Goal: Task Accomplishment & Management: Complete application form

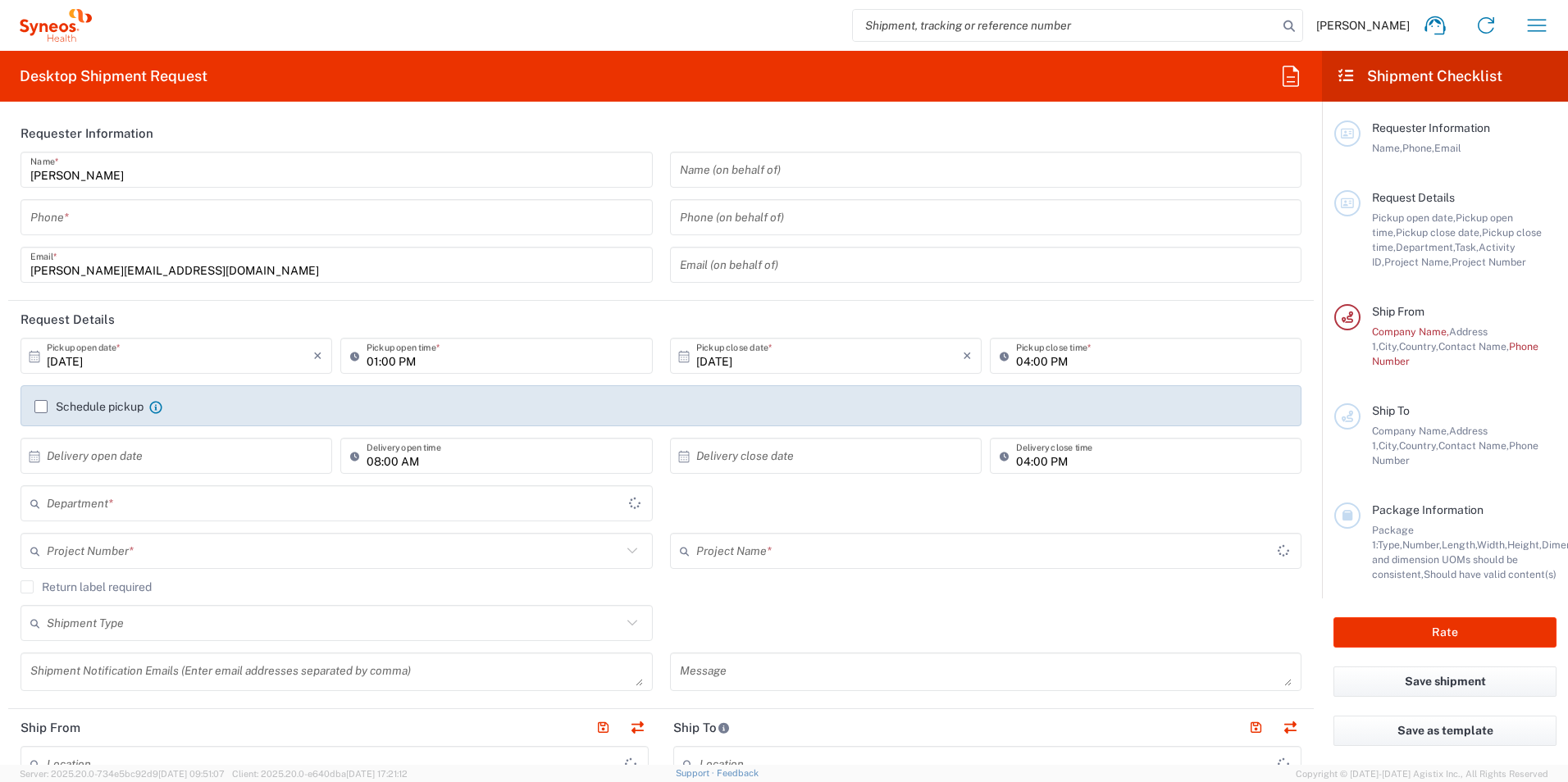
type input "3190"
type input "[GEOGRAPHIC_DATA]"
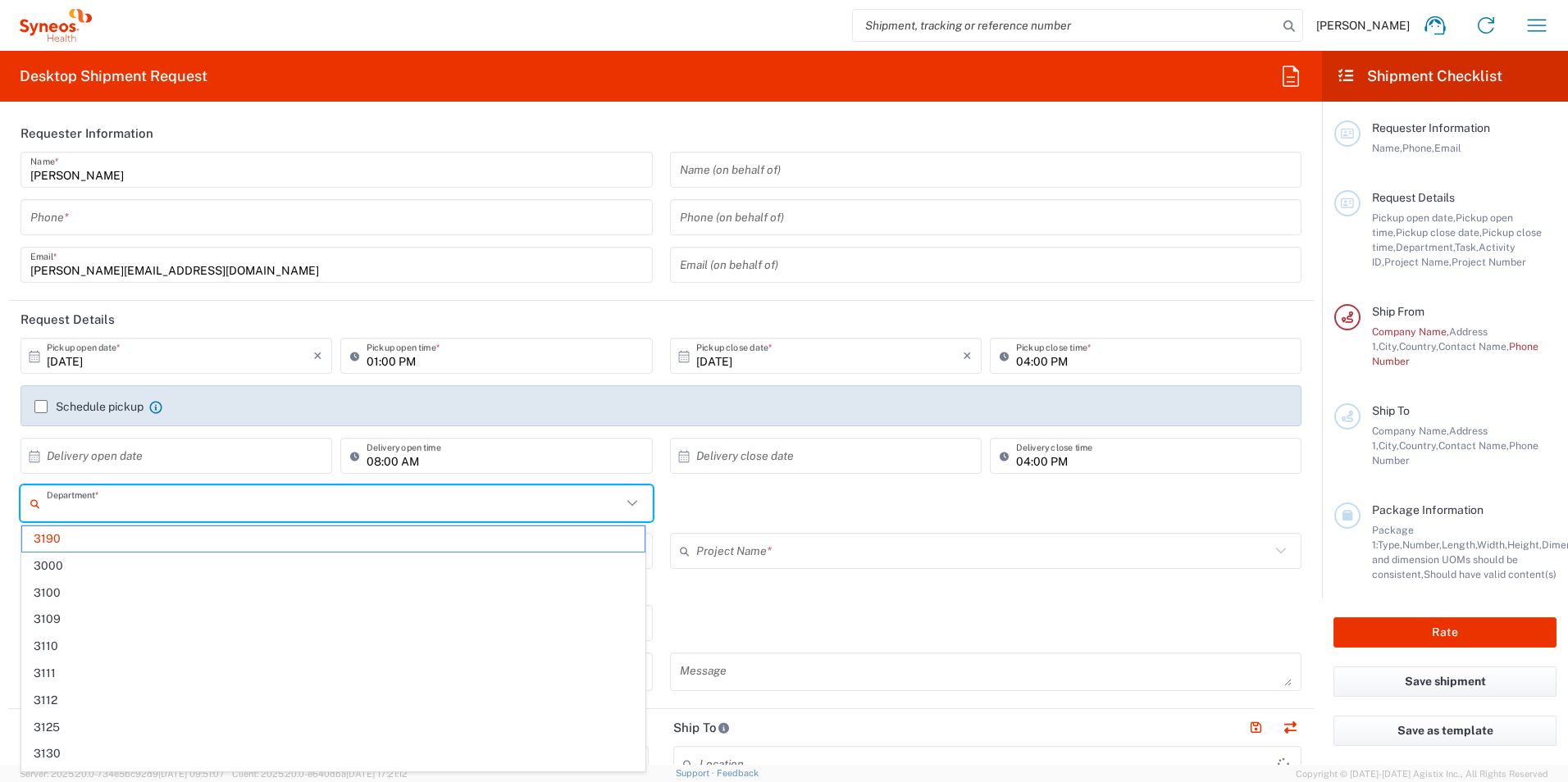
click at [211, 509] on input "text" at bounding box center [334, 503] width 575 height 28
type input "[PERSON_NAME] Research Group Ltd-Macclesfield [GEOGRAPHIC_DATA]"
click at [143, 508] on input "text" at bounding box center [334, 503] width 575 height 28
type input "4510"
click at [149, 530] on span "4510" at bounding box center [333, 539] width 623 height 25
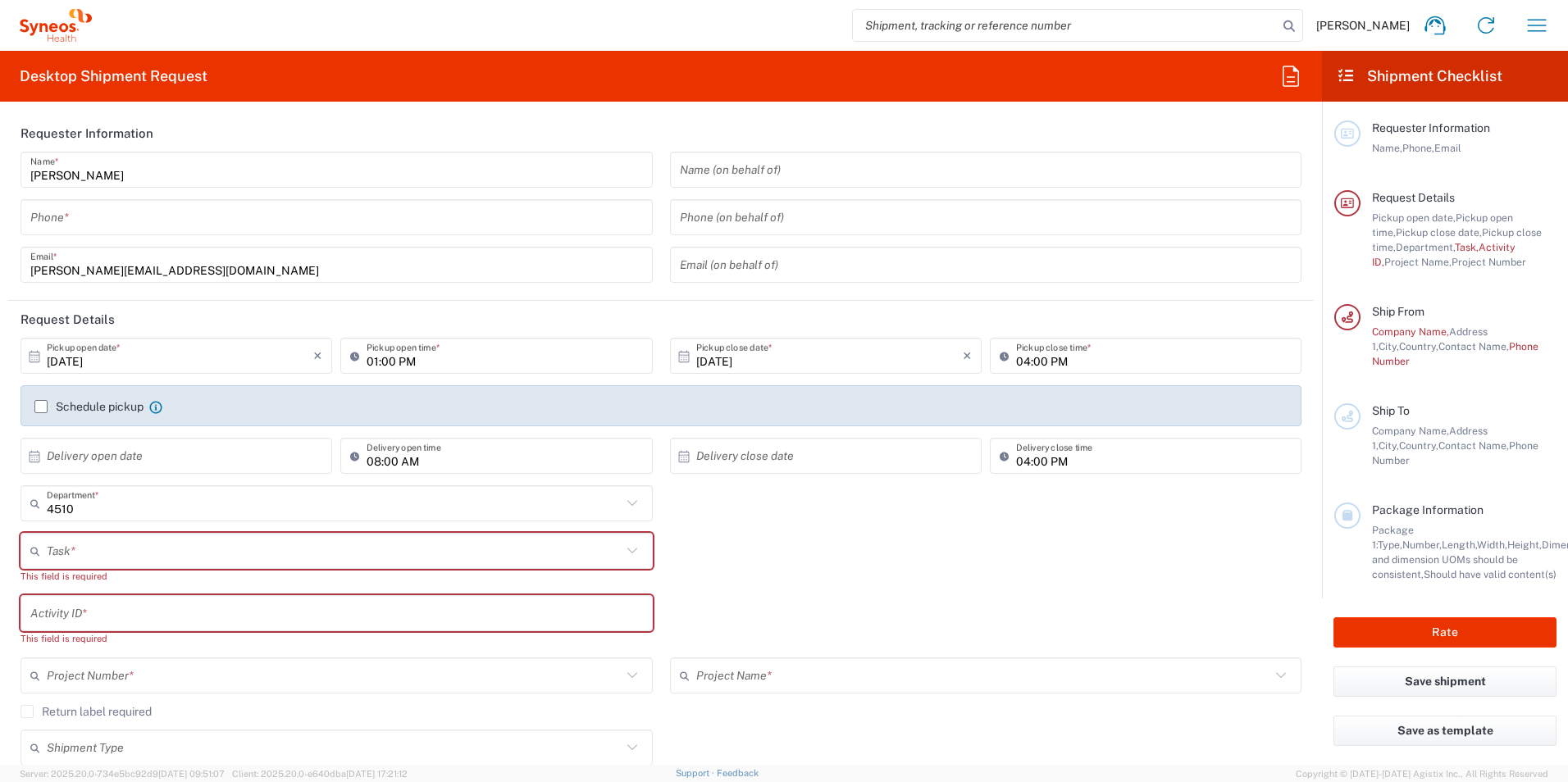
click at [556, 556] on input "text" at bounding box center [334, 551] width 575 height 28
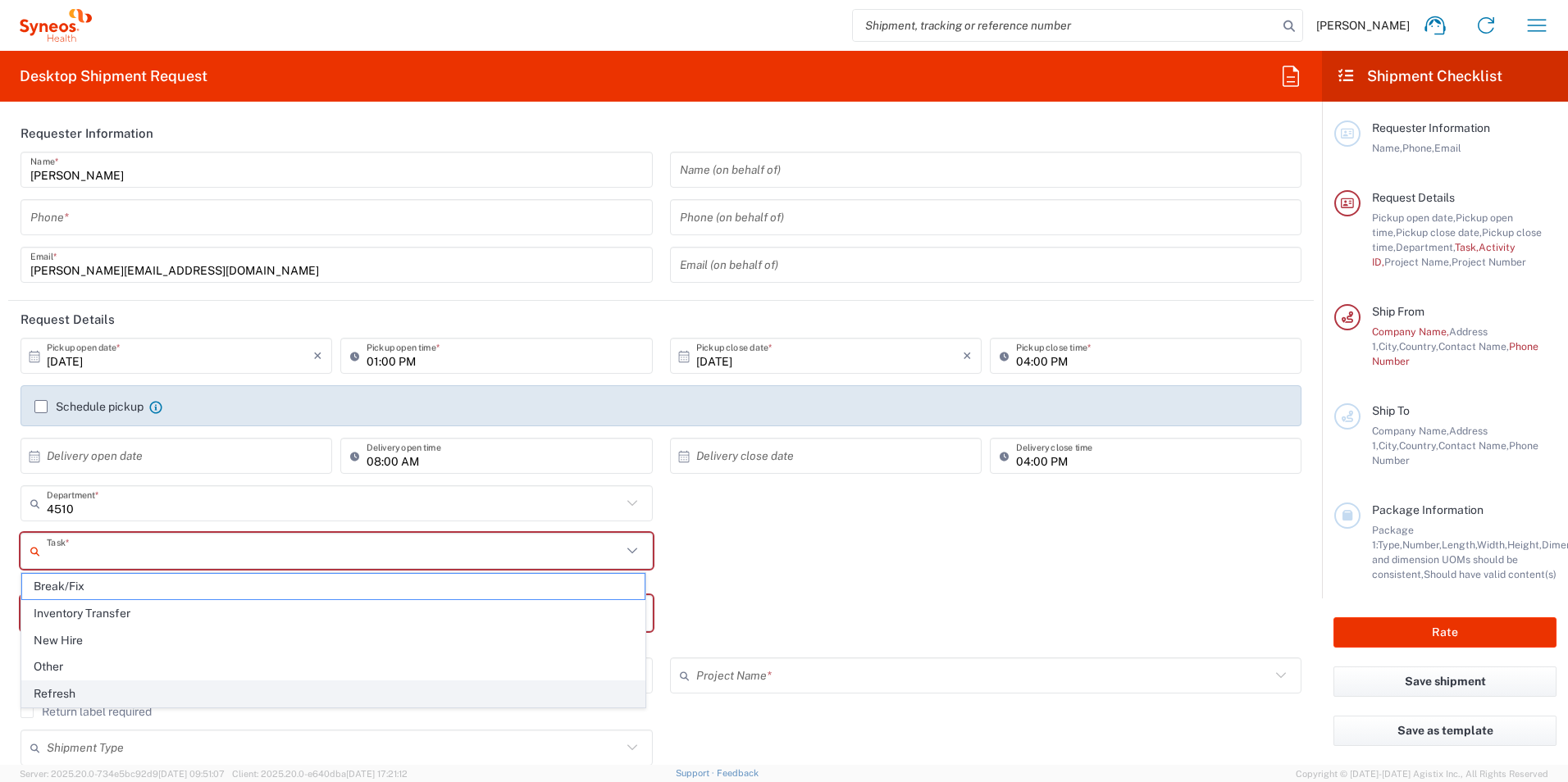
click at [191, 696] on span "Refresh" at bounding box center [333, 693] width 623 height 25
type input "Refresh"
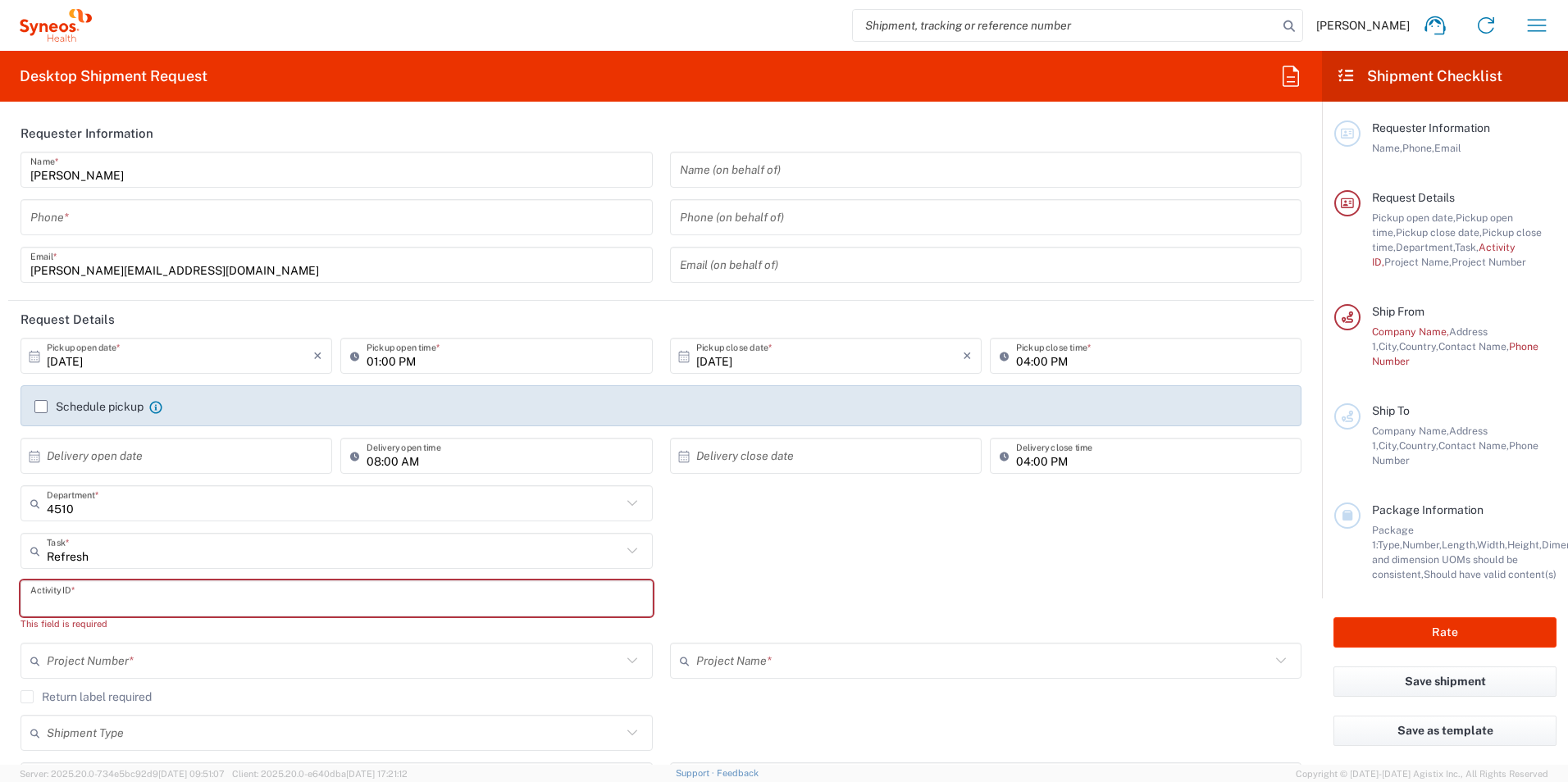
click at [152, 604] on input "text" at bounding box center [336, 598] width 612 height 28
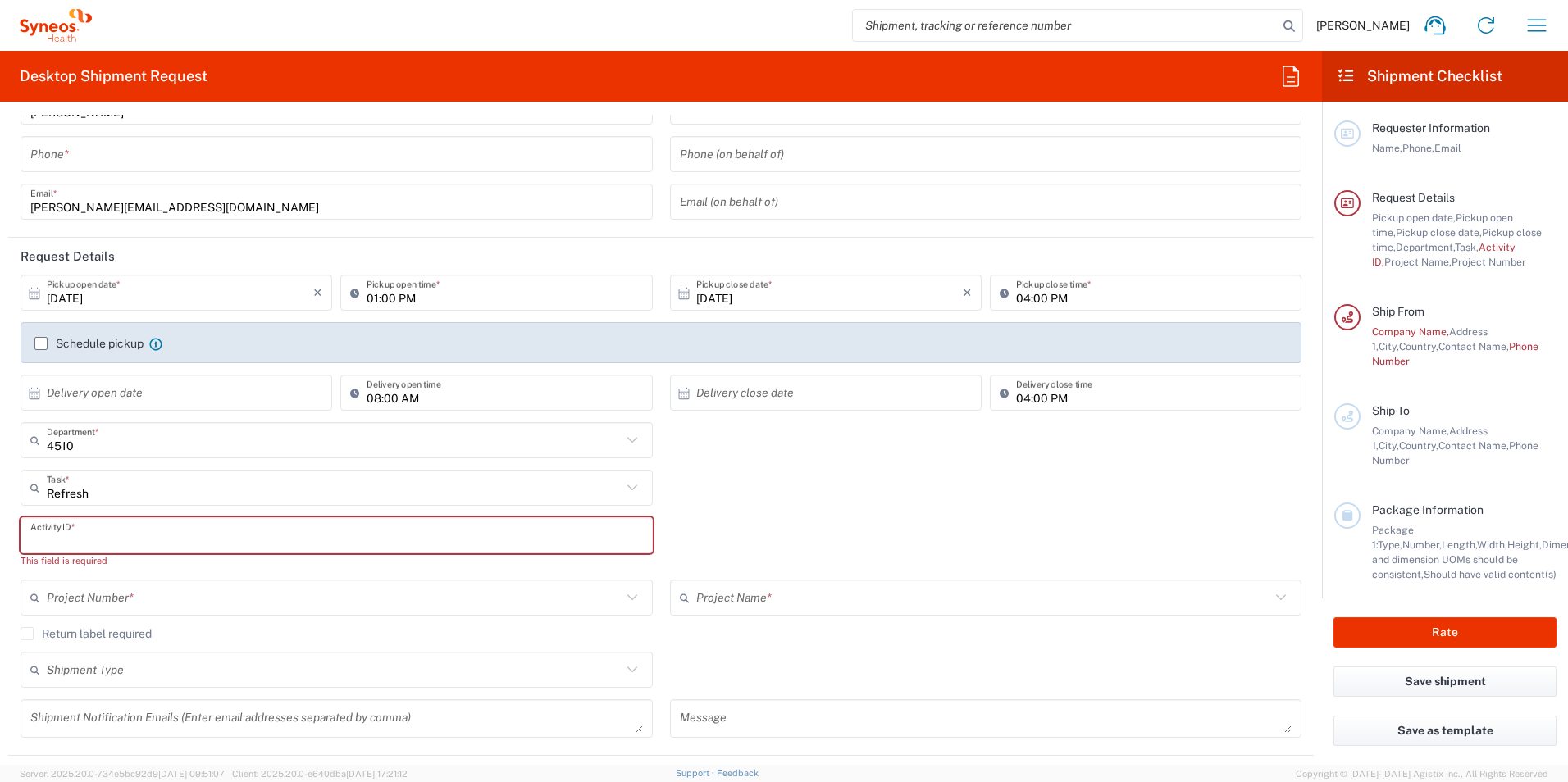
scroll to position [164, 0]
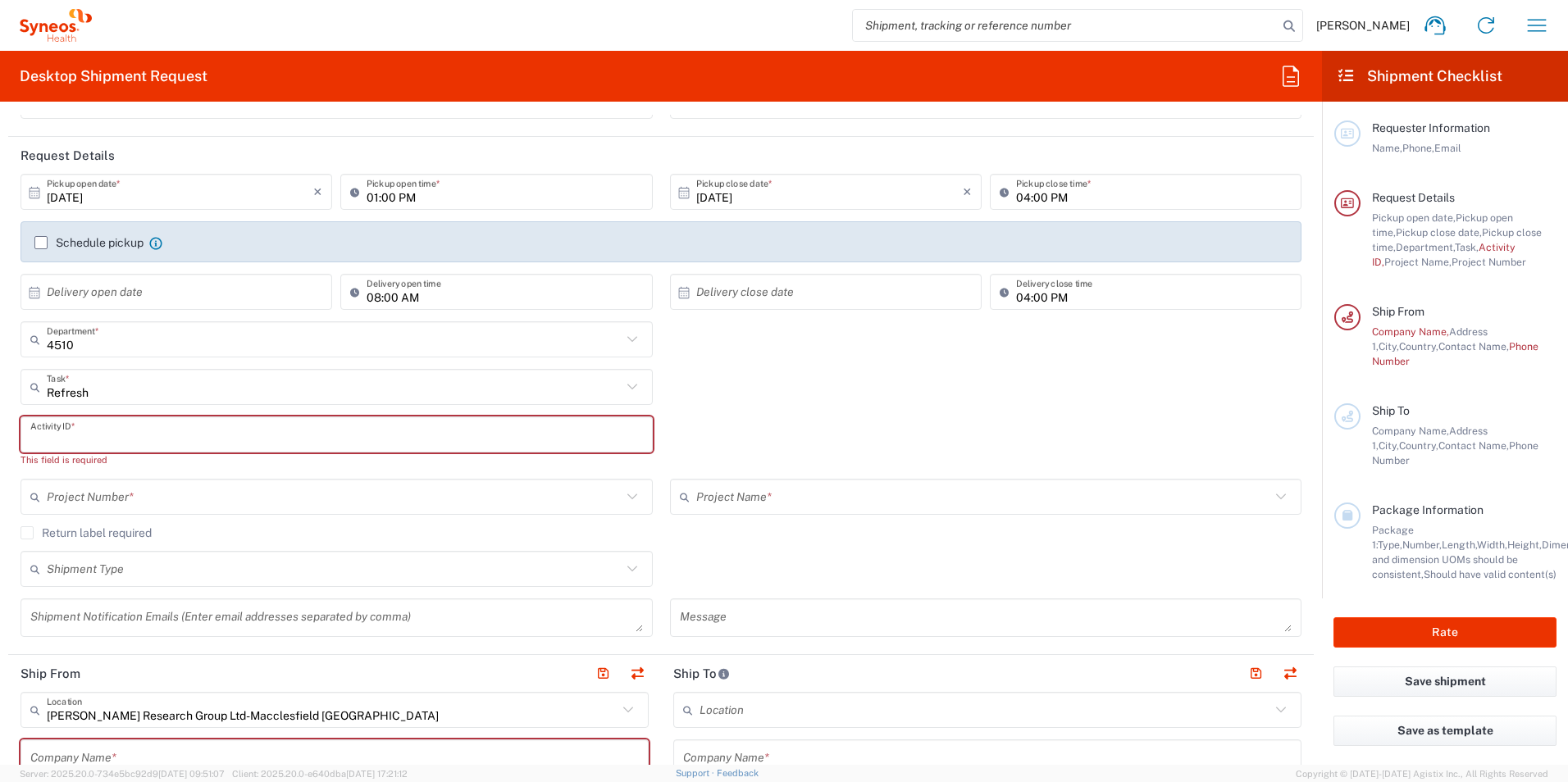
click at [251, 437] on input "text" at bounding box center [336, 434] width 612 height 28
click at [130, 431] on input "text" at bounding box center [336, 434] width 612 height 28
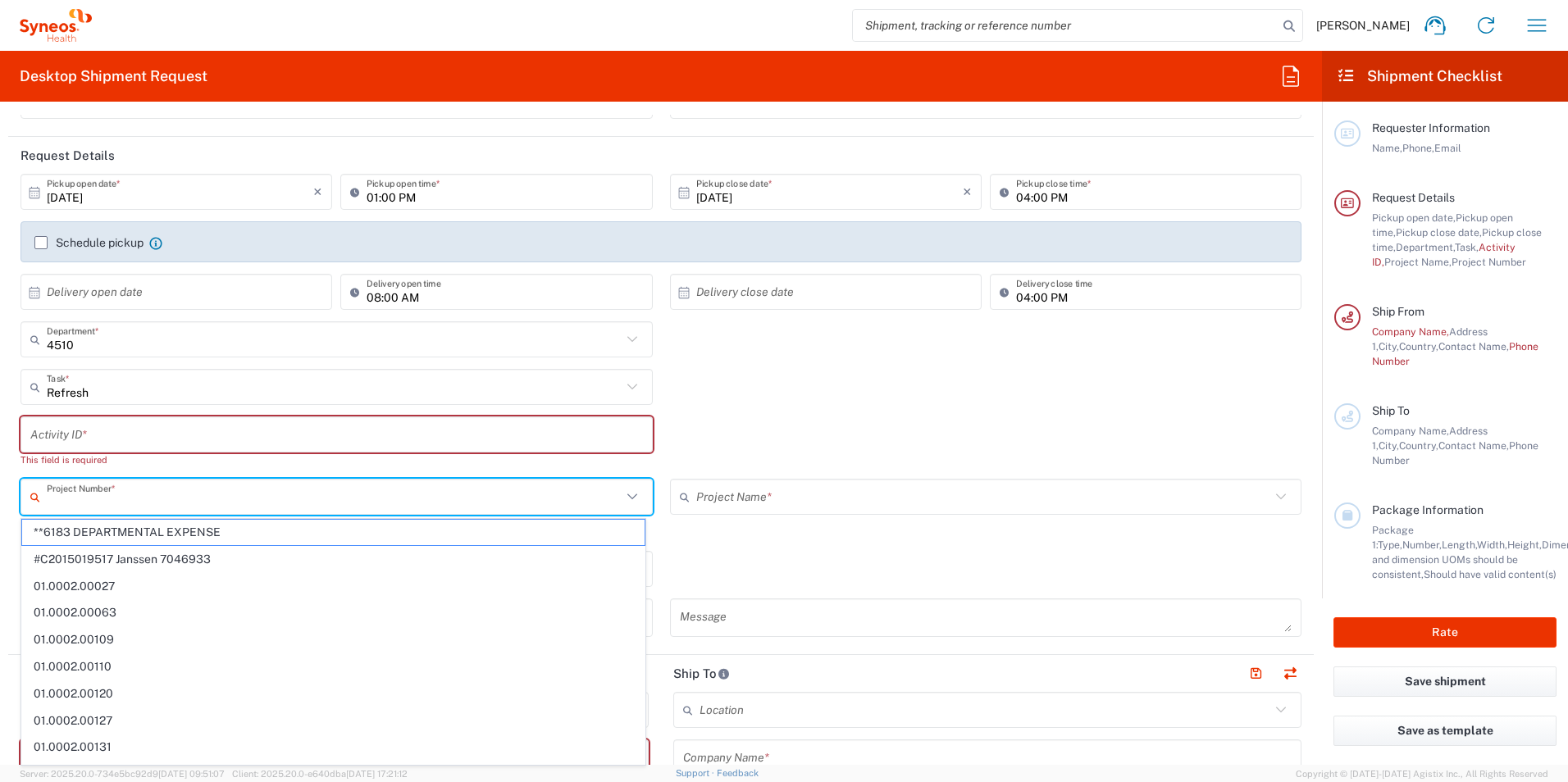
click at [385, 495] on input "text" at bounding box center [334, 496] width 575 height 28
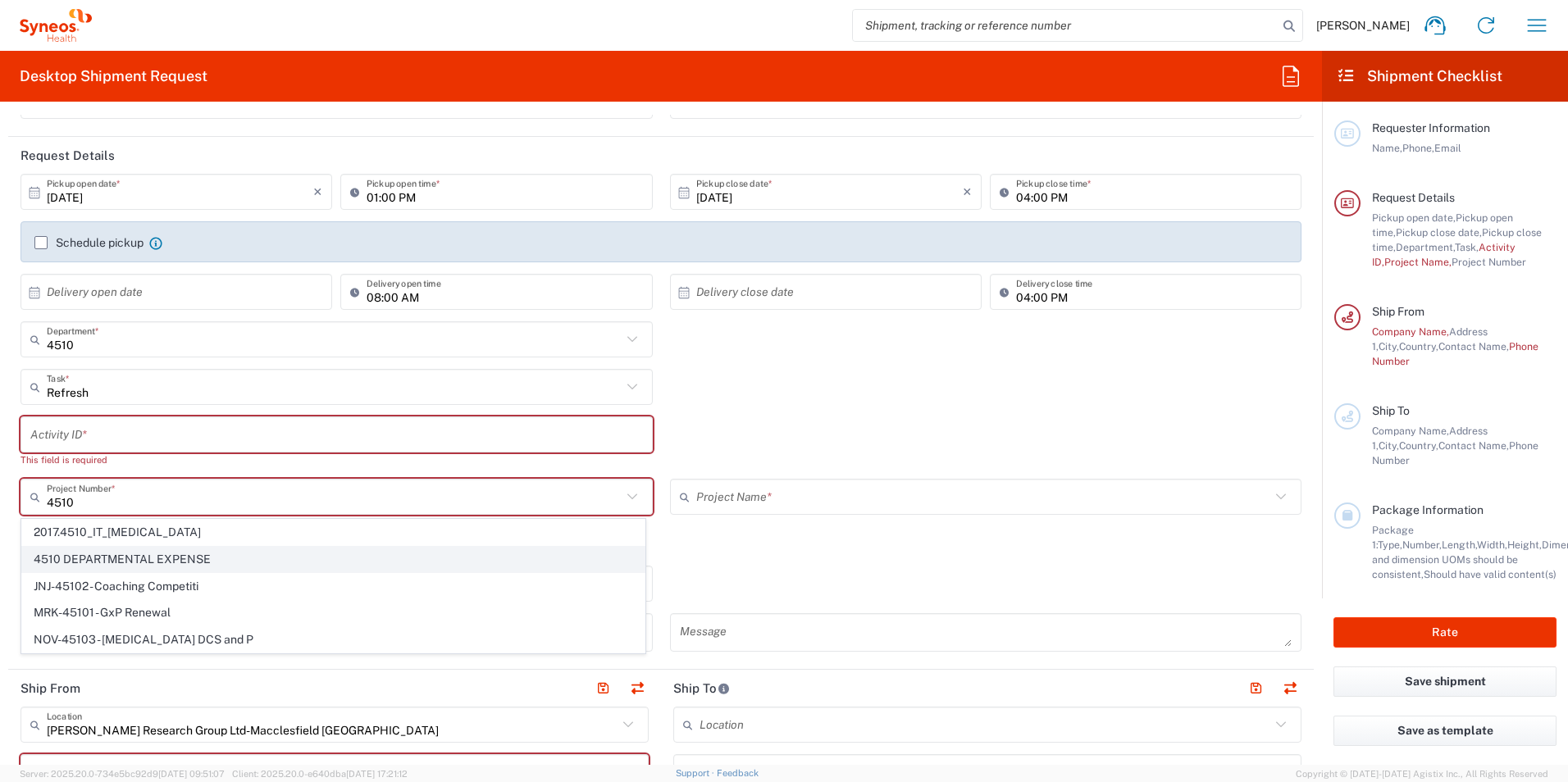
click at [275, 557] on span "4510 DEPARTMENTAL EXPENSE" at bounding box center [333, 558] width 623 height 25
type input "4510 DEPARTMENTAL EXPENSE"
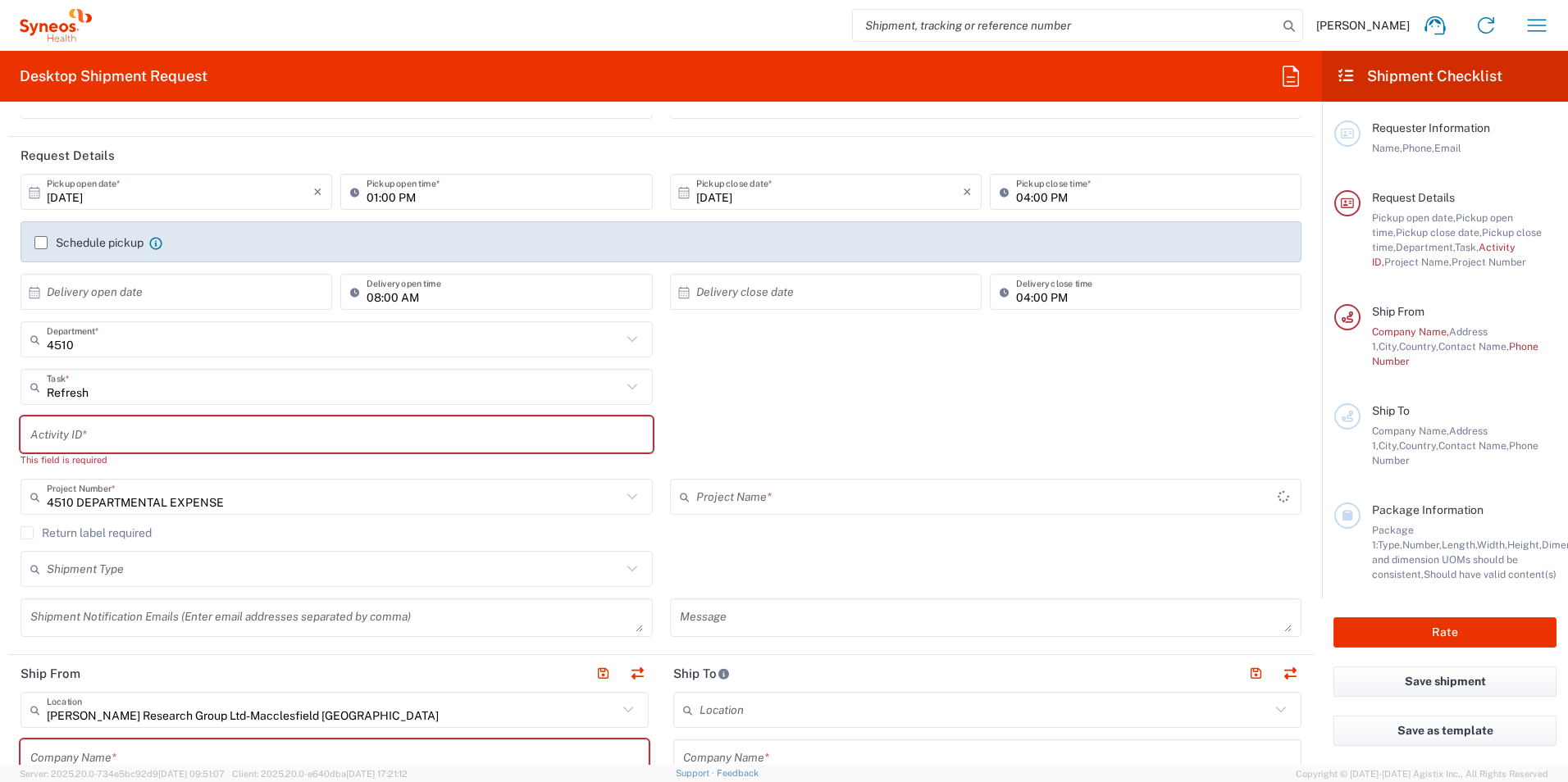
type input "4510 DEPARTMENTAL EXPENSE"
click at [732, 390] on div "Refresh Task * Break/Fix Inventory Transfer New Hire Other Refresh" at bounding box center [661, 392] width 1298 height 47
click at [327, 426] on input "text" at bounding box center [336, 434] width 612 height 28
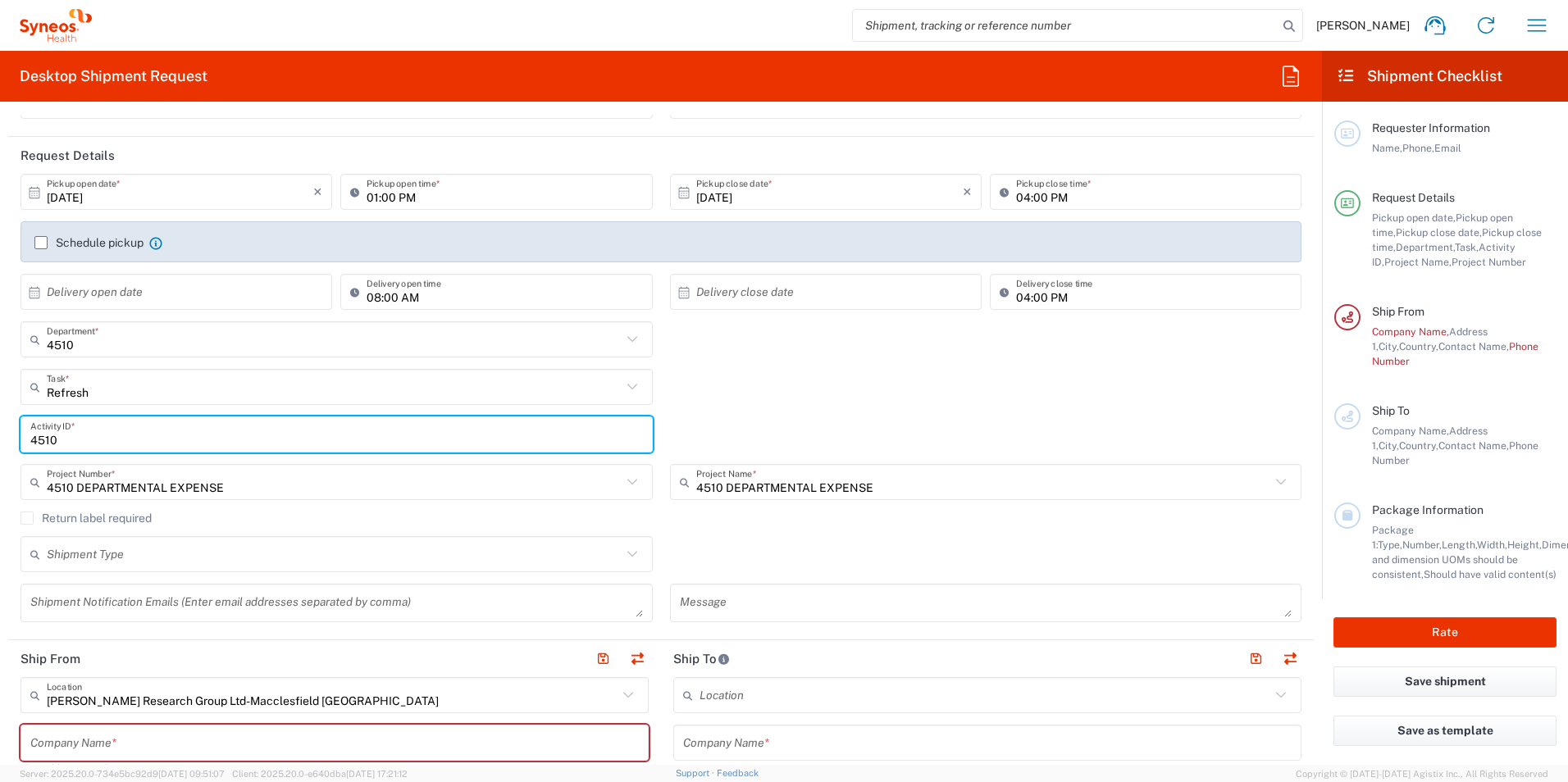
type input "4510"
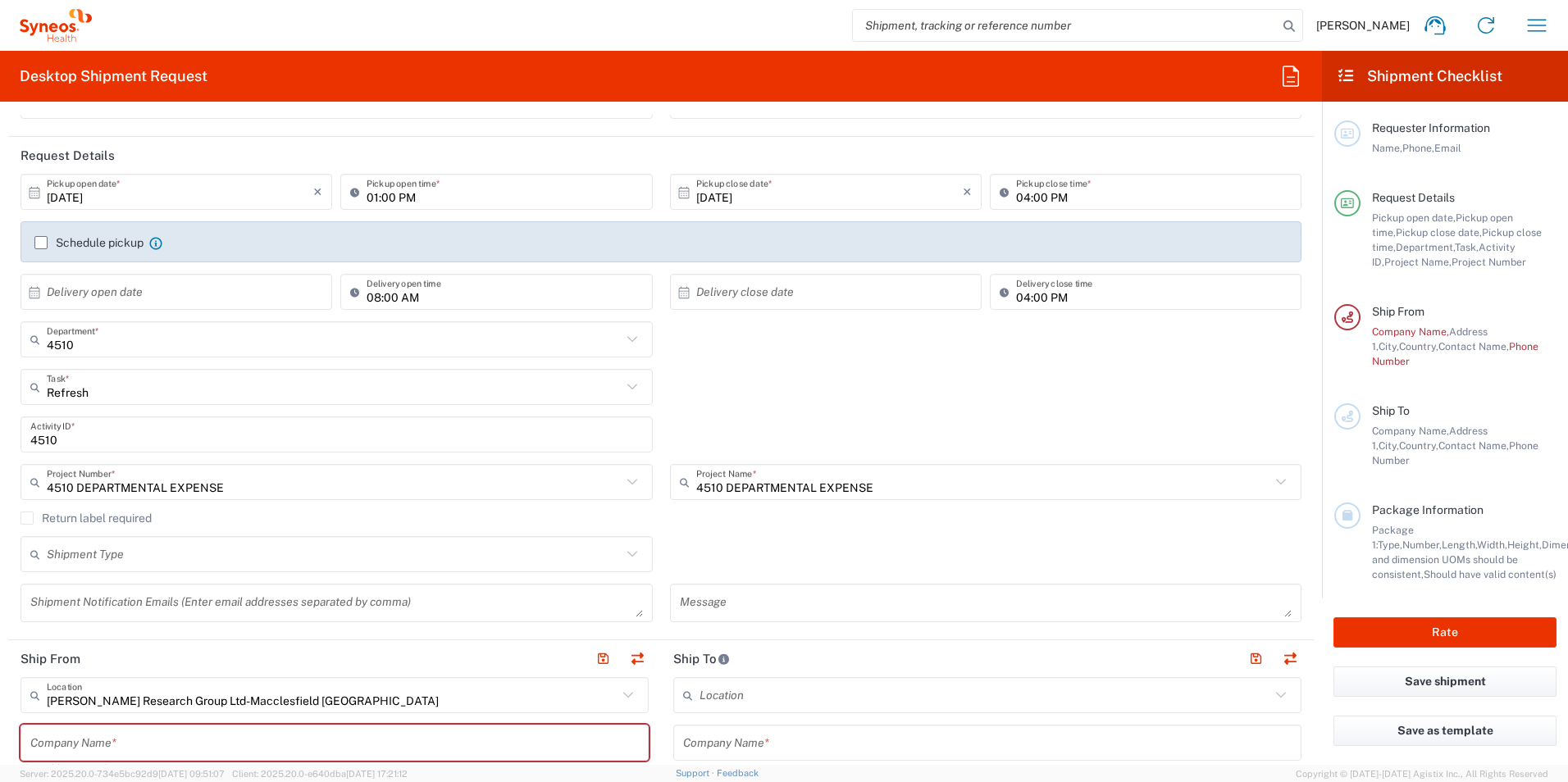
click at [753, 437] on div "4510 Activity ID *" at bounding box center [661, 439] width 1298 height 47
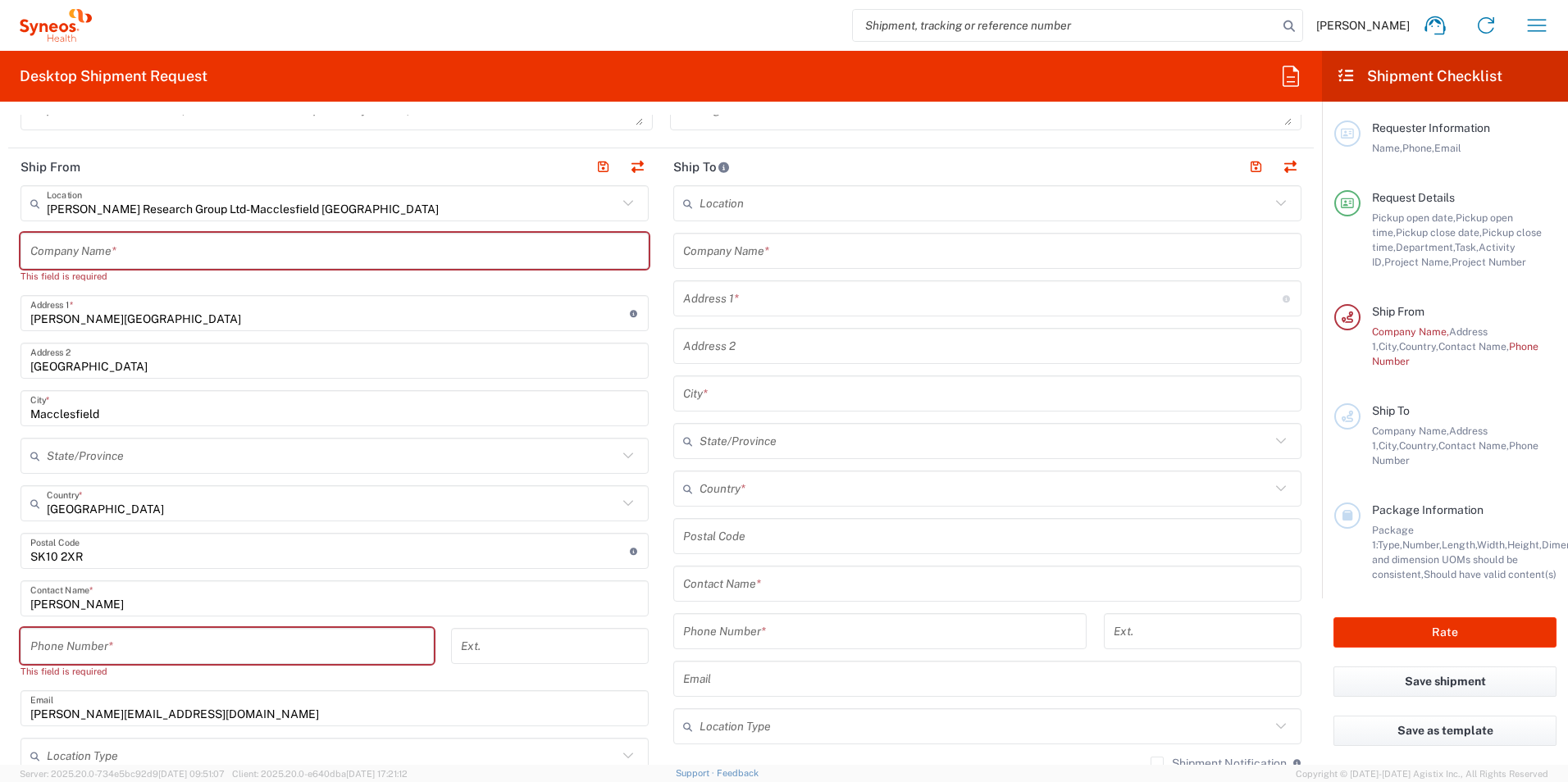
scroll to position [410, 0]
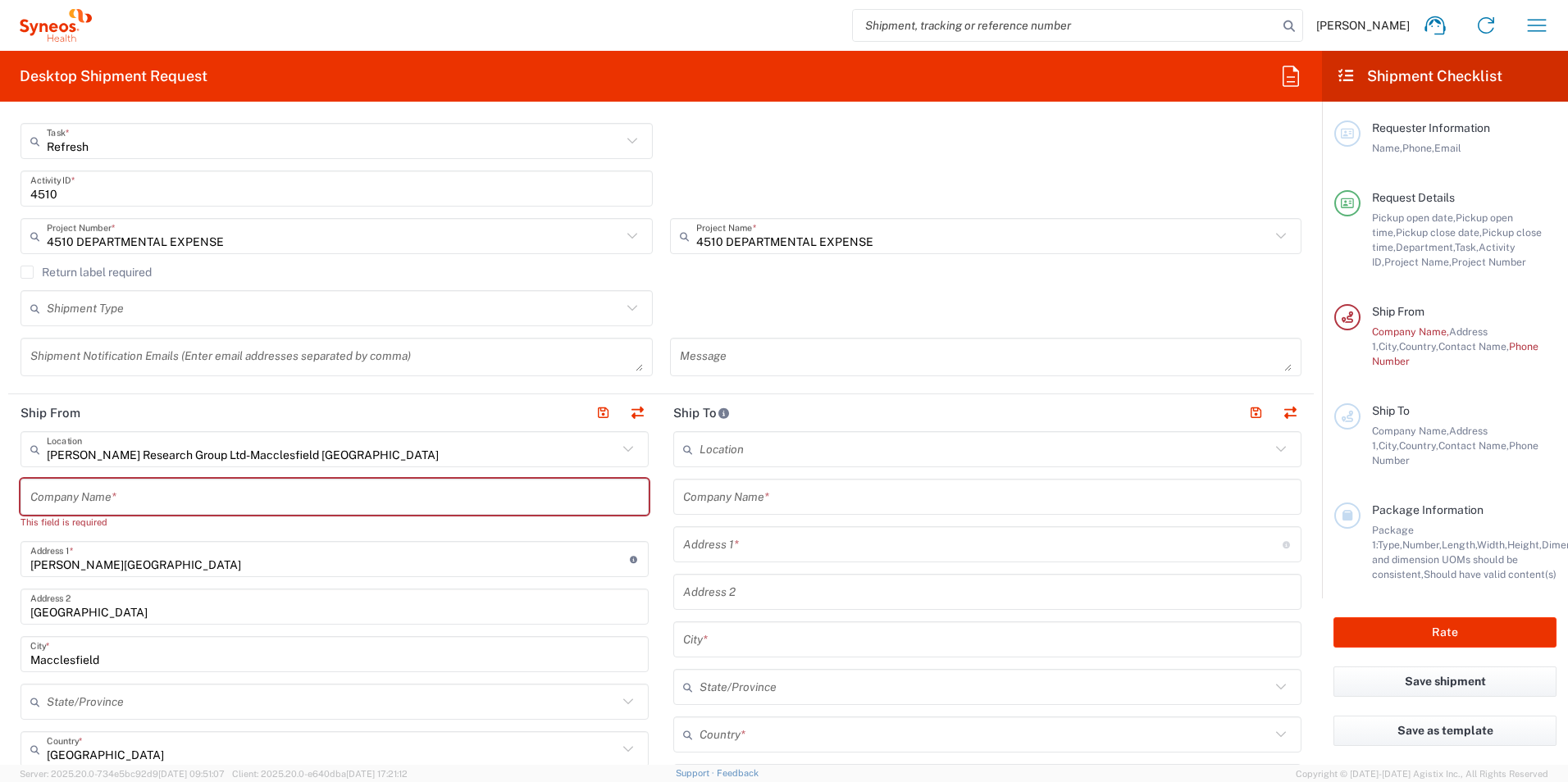
click at [128, 494] on input "text" at bounding box center [334, 496] width 609 height 28
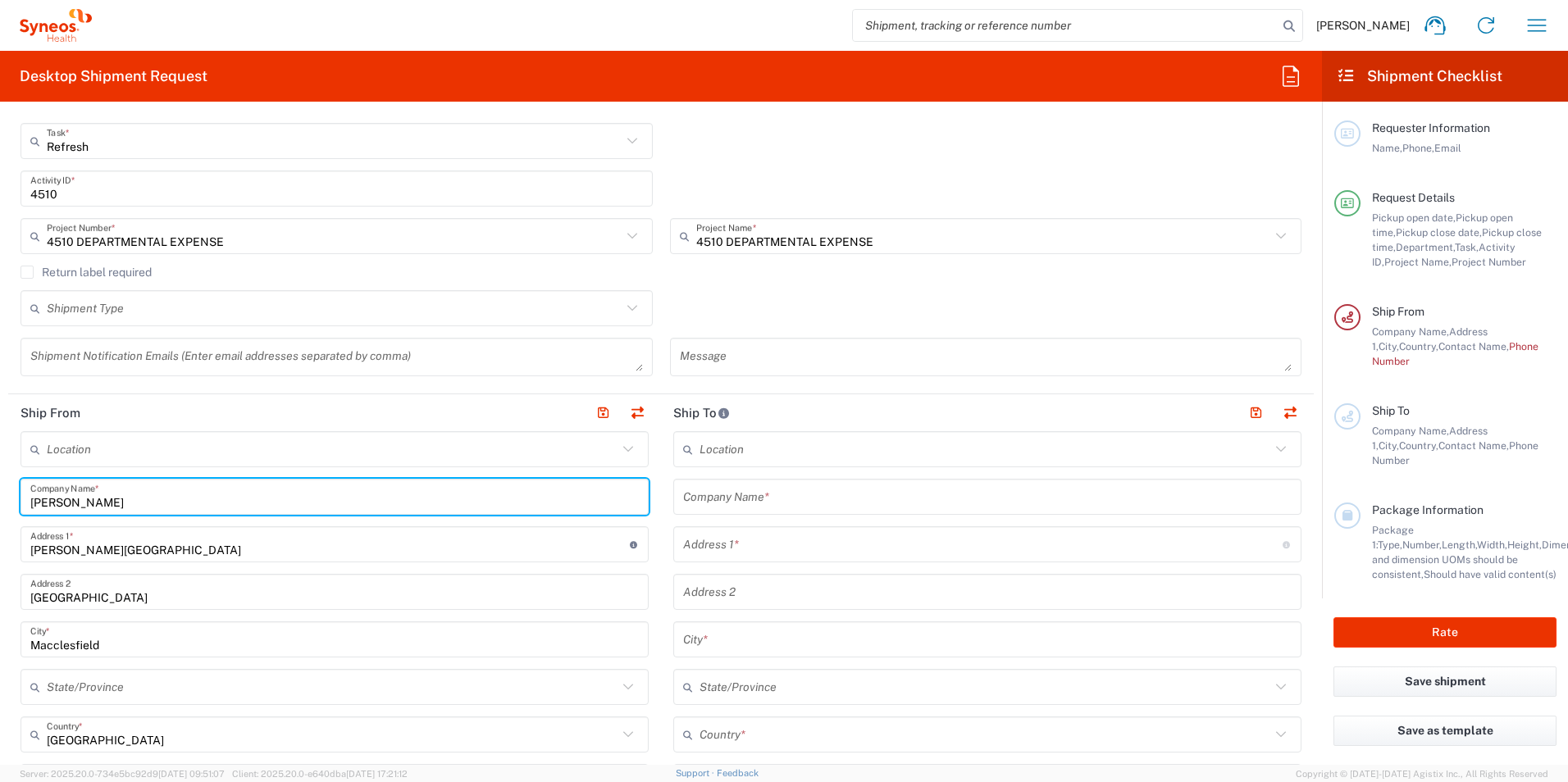
type input "[PERSON_NAME]"
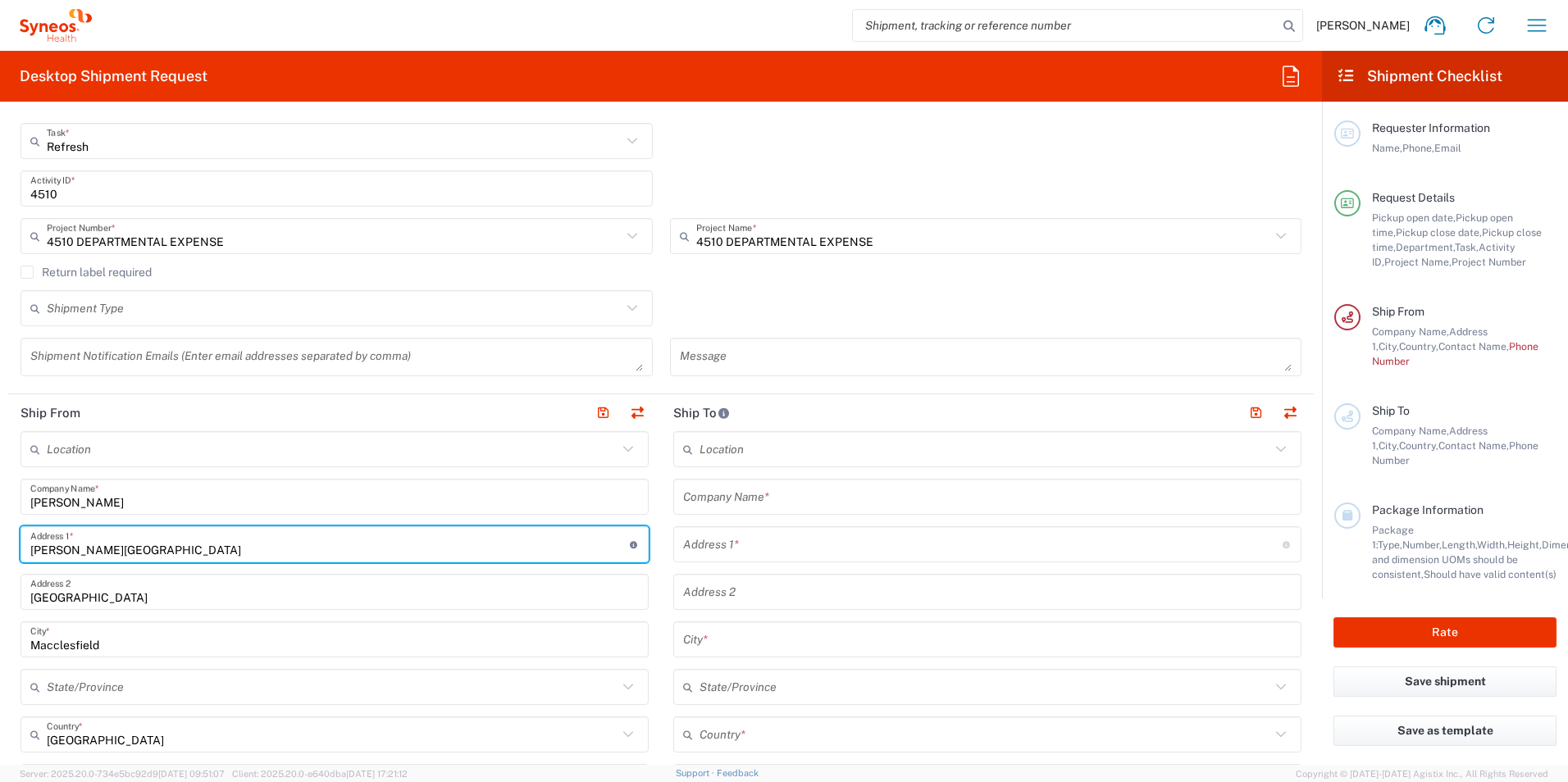
click at [139, 547] on input "[PERSON_NAME][GEOGRAPHIC_DATA]" at bounding box center [330, 544] width 599 height 28
drag, startPoint x: 216, startPoint y: 547, endPoint x: -3, endPoint y: 548, distance: 219.0
click at [0, 548] on html "[PERSON_NAME] Home Shipment estimator Shipment tracking Desktop shipment reques…" at bounding box center [784, 391] width 1568 height 782
type input "[STREET_ADDRESS]"
click at [488, 593] on input "[GEOGRAPHIC_DATA]" at bounding box center [334, 591] width 609 height 28
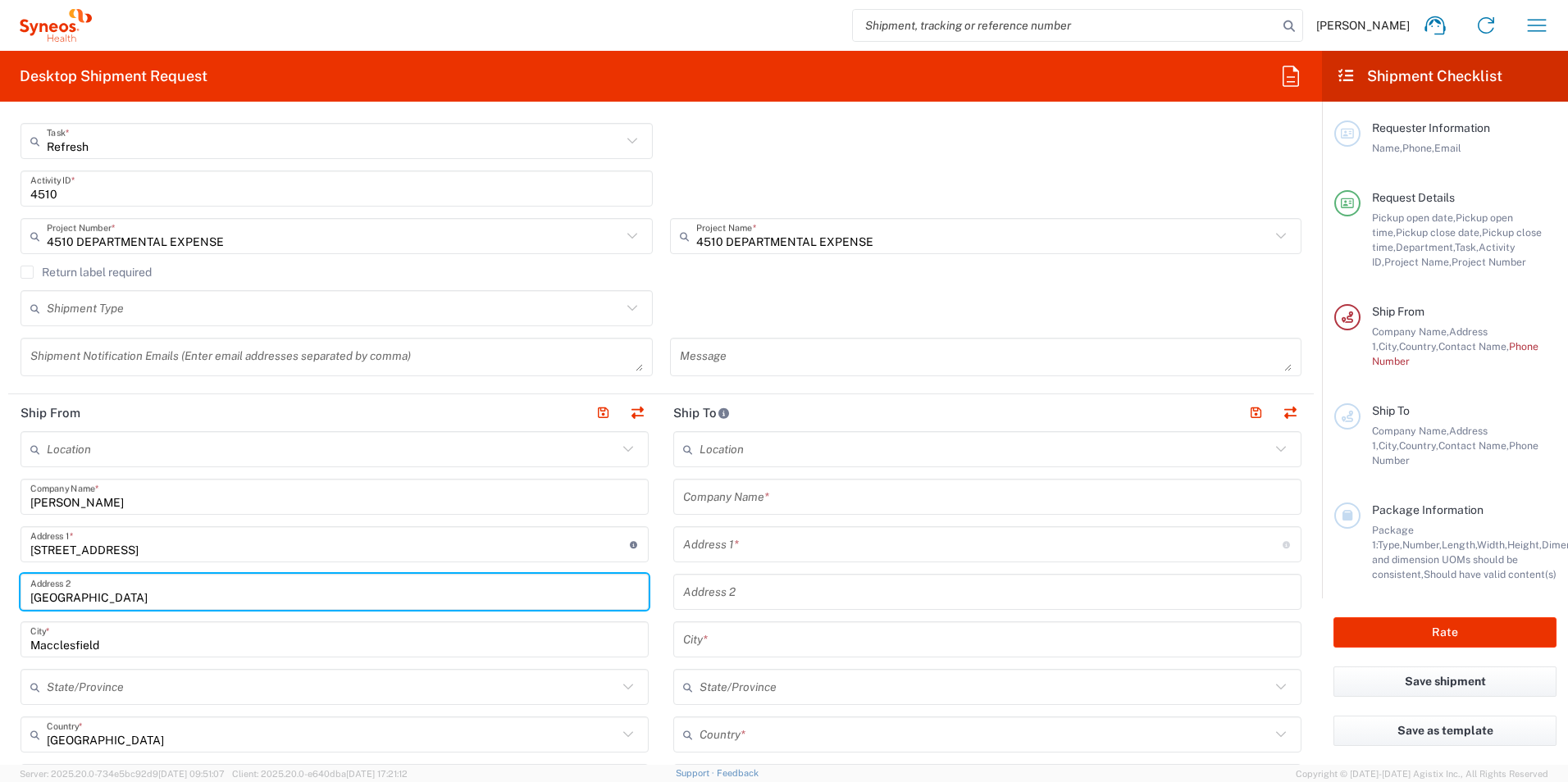
drag, startPoint x: 431, startPoint y: 595, endPoint x: 8, endPoint y: 604, distance: 423.1
type input "Wallingford"
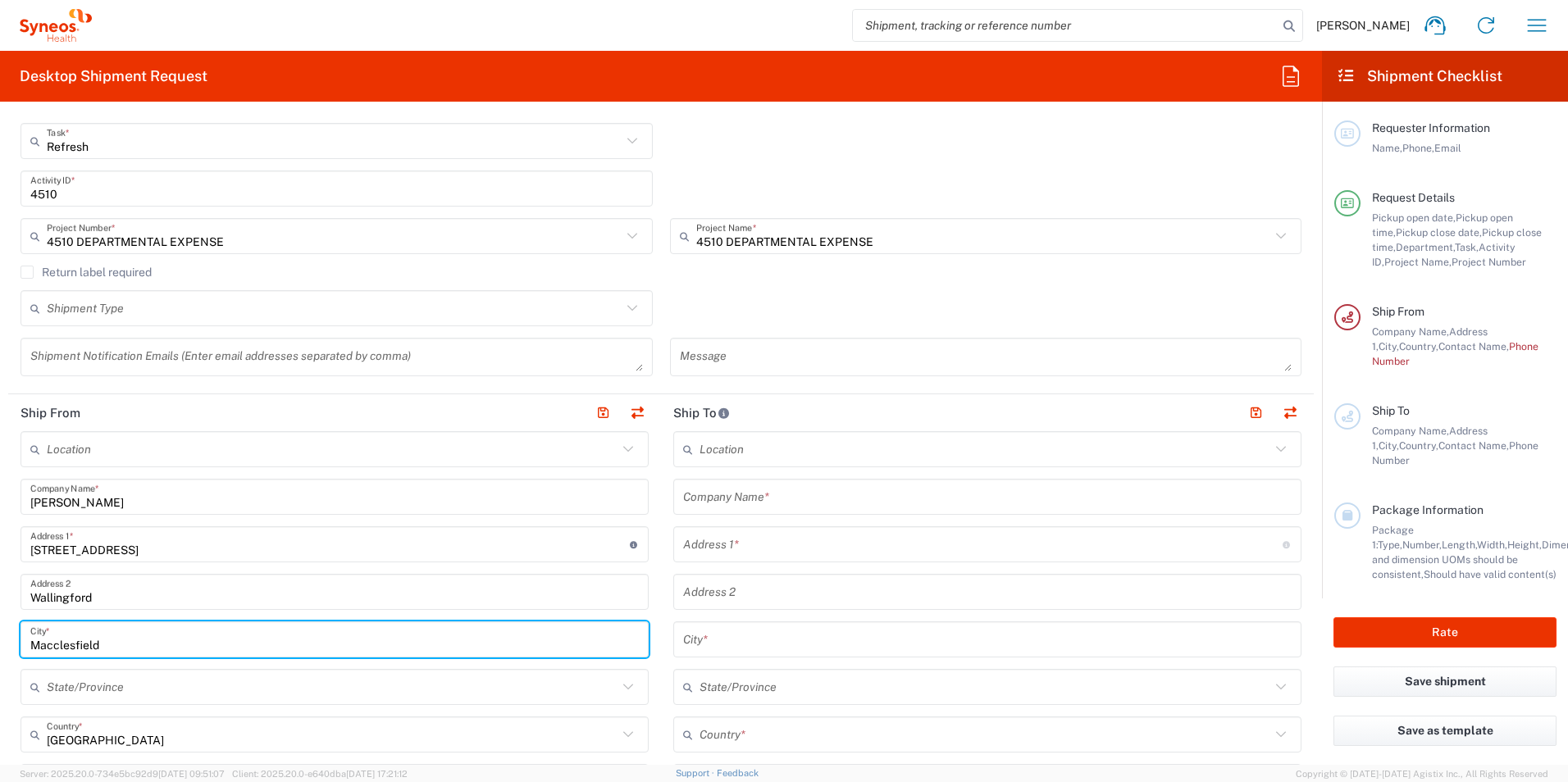
click at [130, 648] on input "Macclesfield" at bounding box center [334, 640] width 609 height 28
drag, startPoint x: 125, startPoint y: 646, endPoint x: -3, endPoint y: 652, distance: 128.1
click at [0, 652] on html "[PERSON_NAME] Home Shipment estimator Shipment tracking Desktop shipment reques…" at bounding box center [784, 391] width 1568 height 782
type input "[GEOGRAPHIC_DATA]"
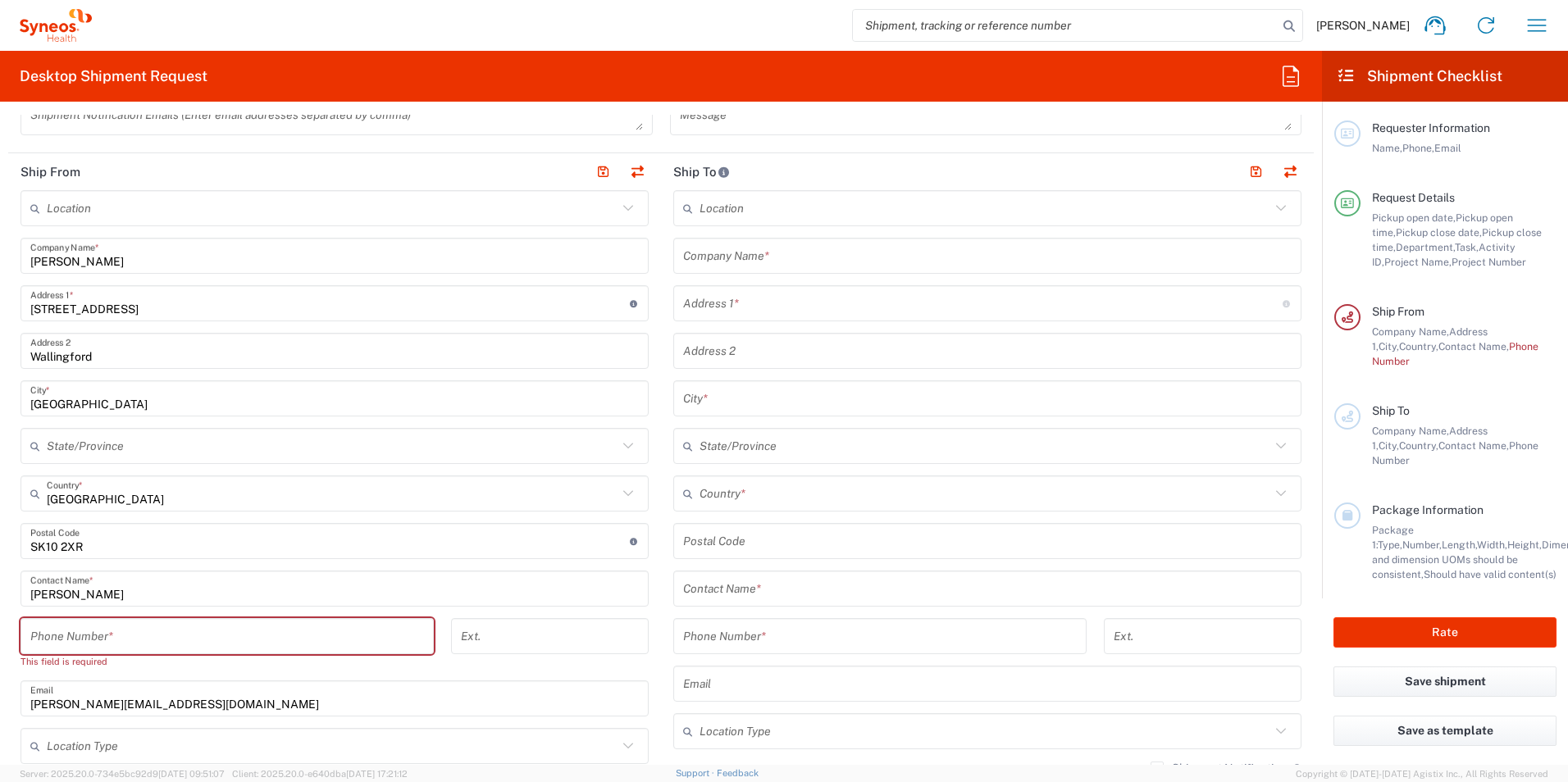
scroll to position [656, 0]
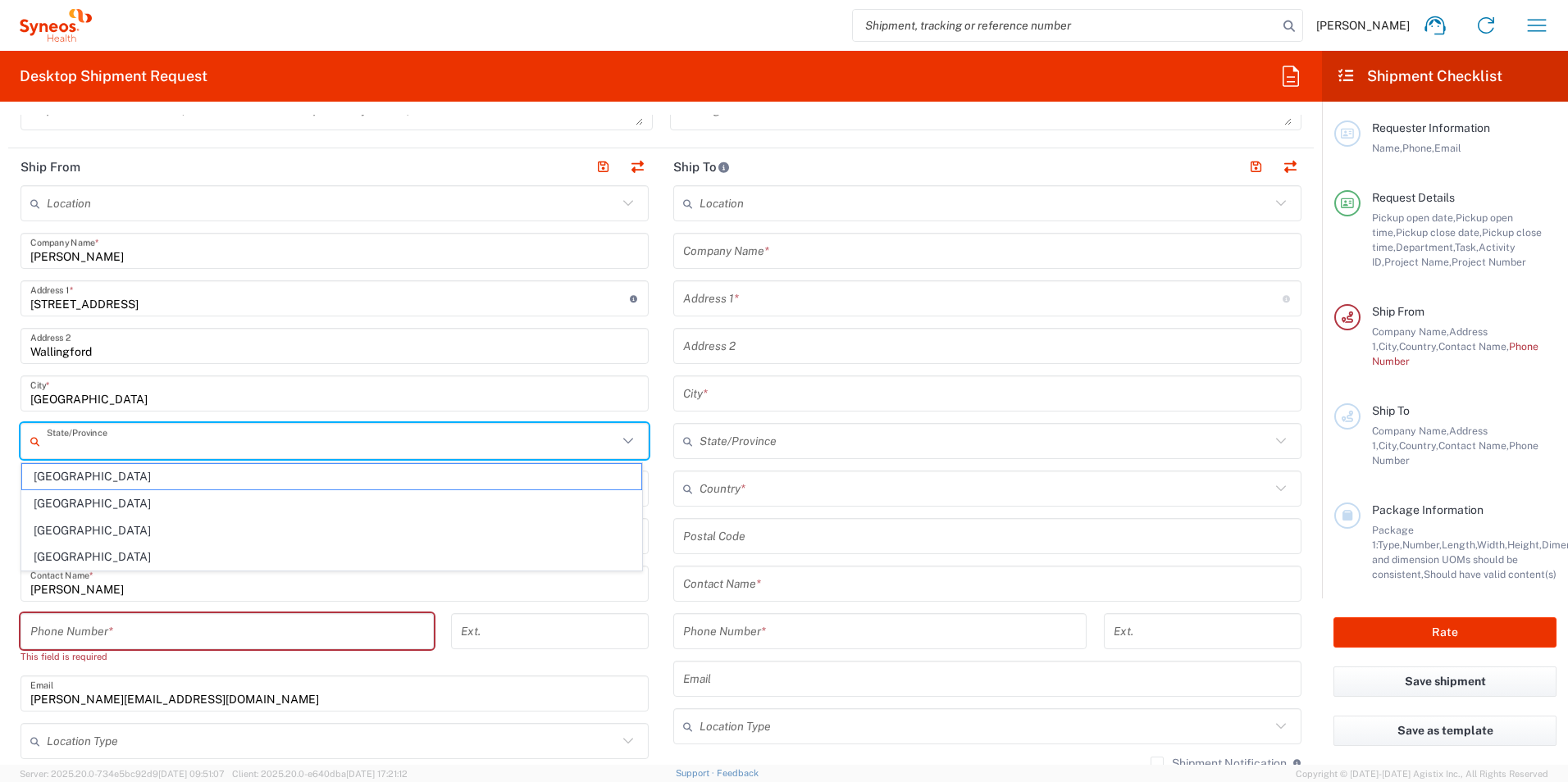
drag, startPoint x: 54, startPoint y: 398, endPoint x: 50, endPoint y: 441, distance: 43.2
click at [50, 440] on input "text" at bounding box center [332, 441] width 571 height 28
click at [33, 474] on span "[GEOGRAPHIC_DATA]" at bounding box center [332, 476] width 619 height 25
type input "[GEOGRAPHIC_DATA]"
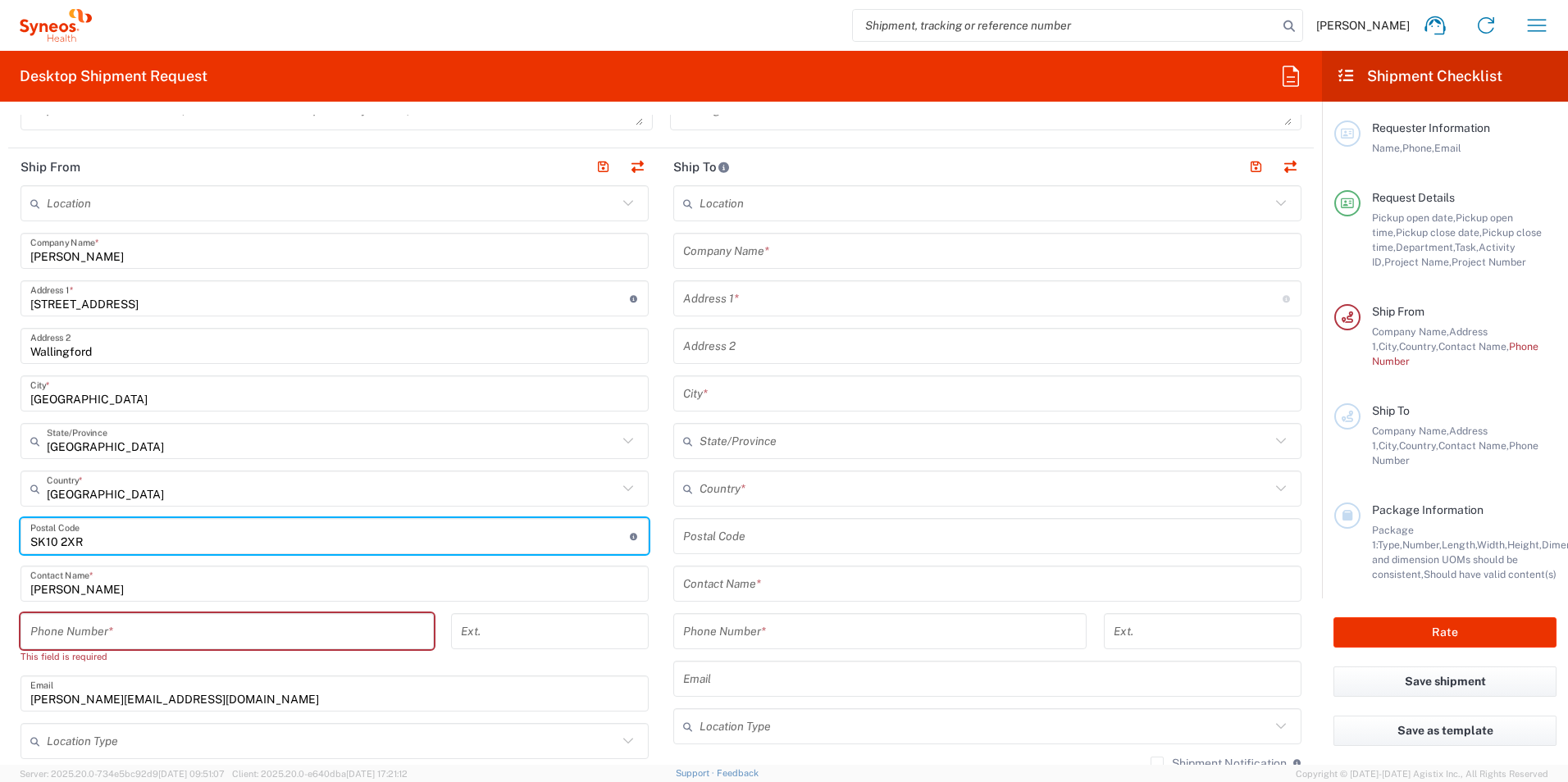
drag, startPoint x: 137, startPoint y: 542, endPoint x: 6, endPoint y: 539, distance: 131.0
click at [7, 539] on form "Requester Information [PERSON_NAME] Name * Phone * [PERSON_NAME][EMAIL_ADDRESS]…" at bounding box center [661, 439] width 1322 height 650
type input "OX10 9SE"
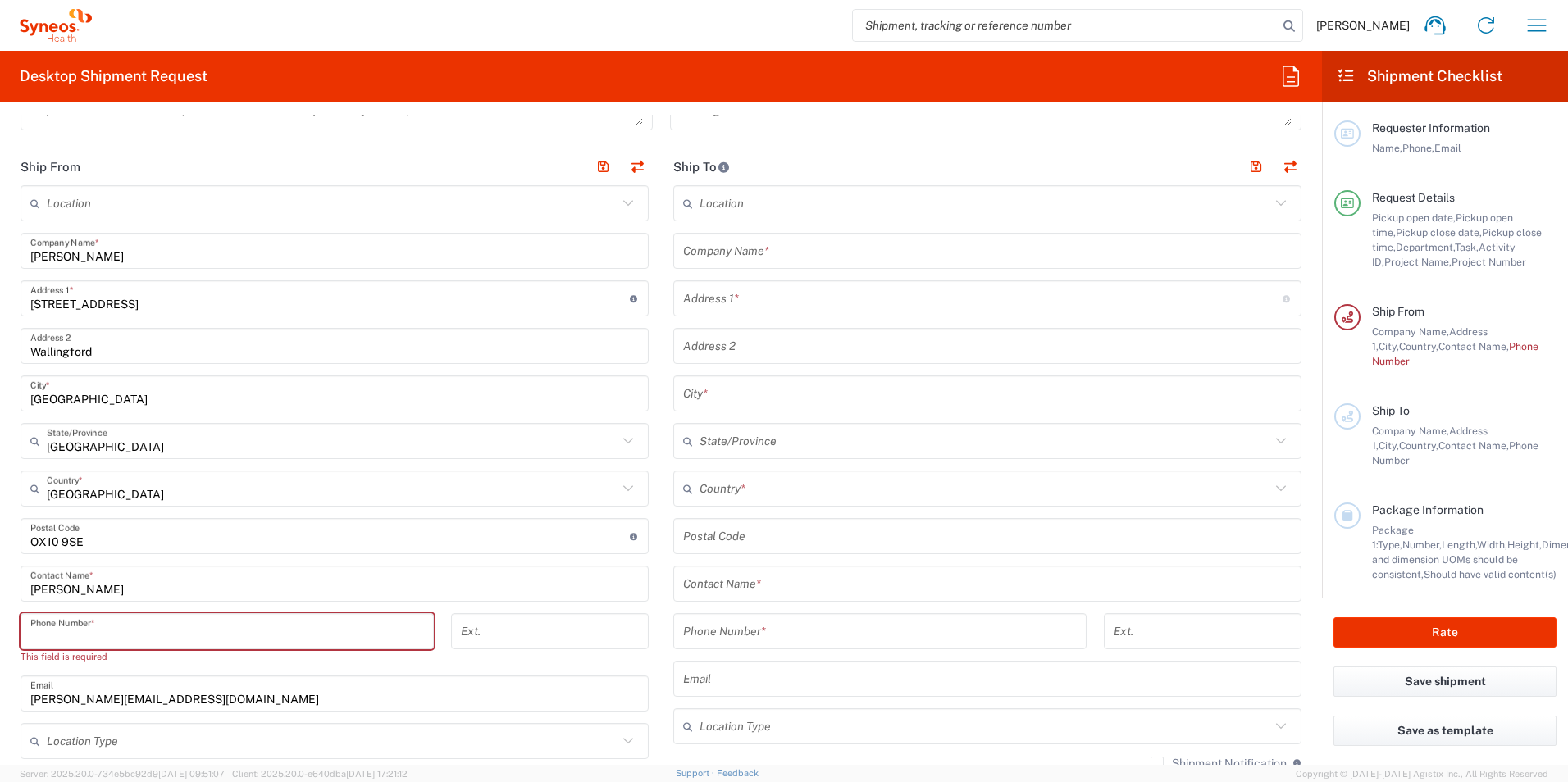
click at [372, 625] on input "tel" at bounding box center [227, 631] width 394 height 28
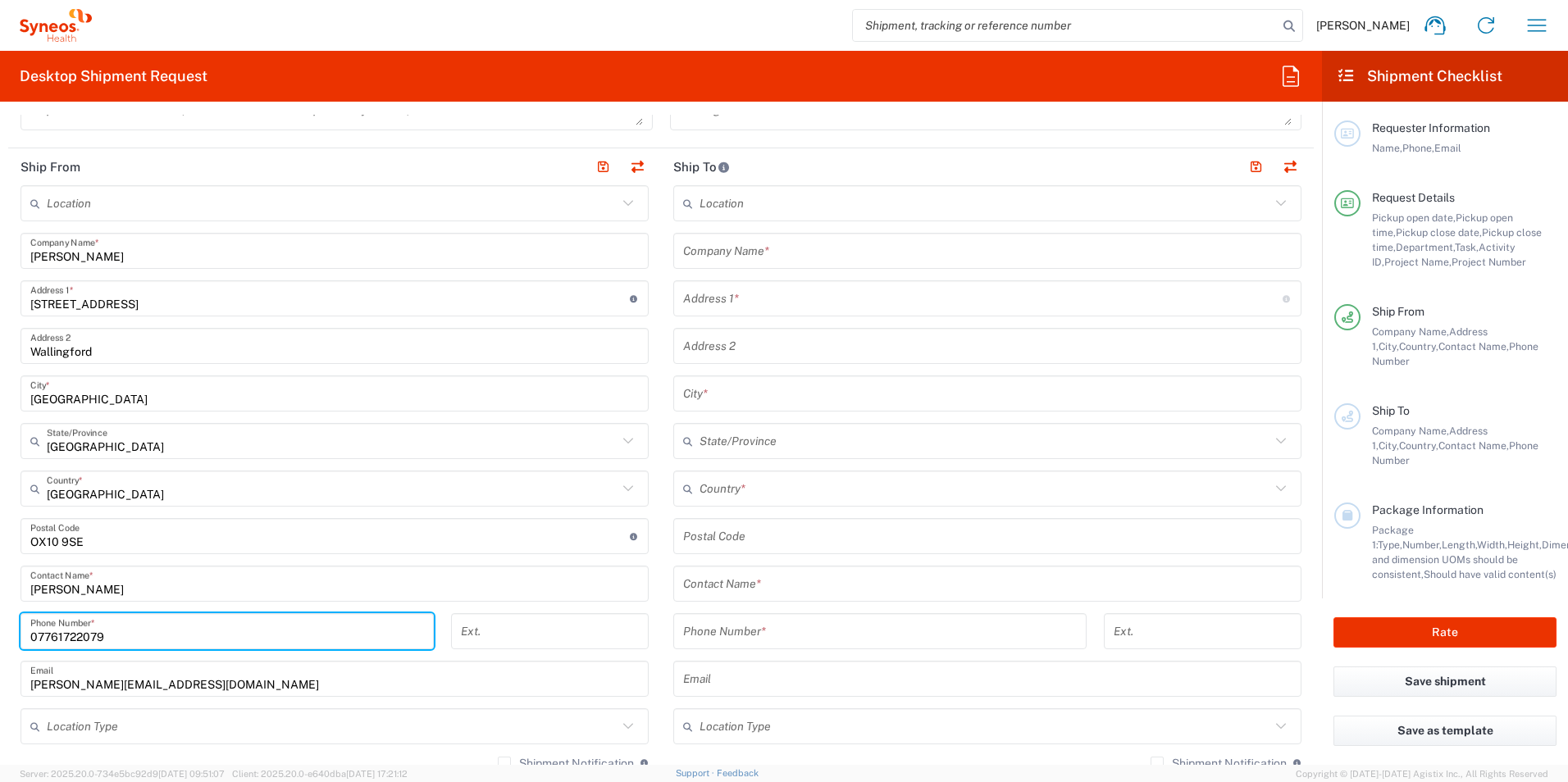
type input "07761722079"
click at [661, 577] on main "Location [PERSON_NAME] LLC-[GEOGRAPHIC_DATA] [GEOGRAPHIC_DATA] [GEOGRAPHIC_DATA…" at bounding box center [987, 530] width 653 height 689
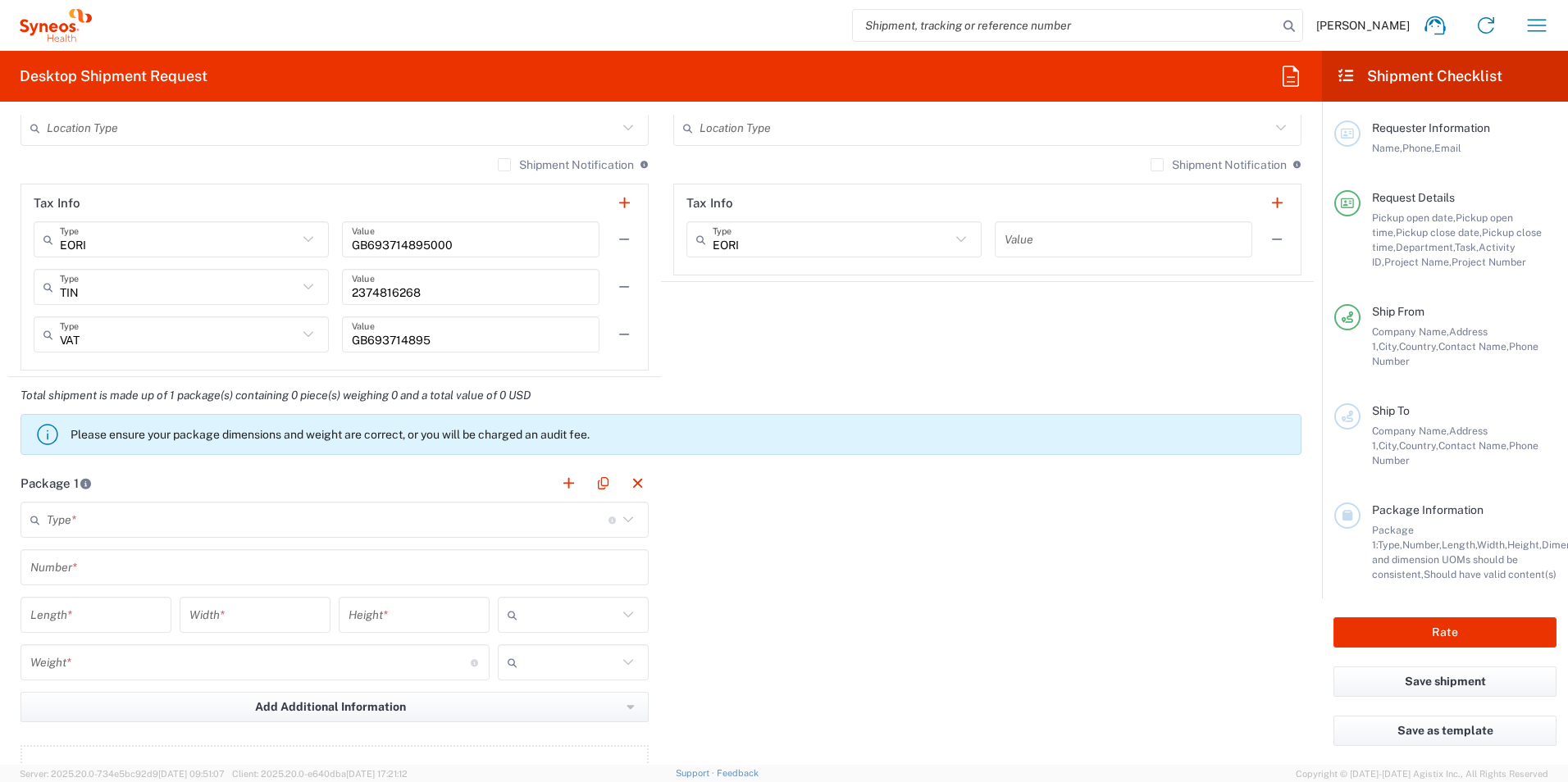
scroll to position [1311, 0]
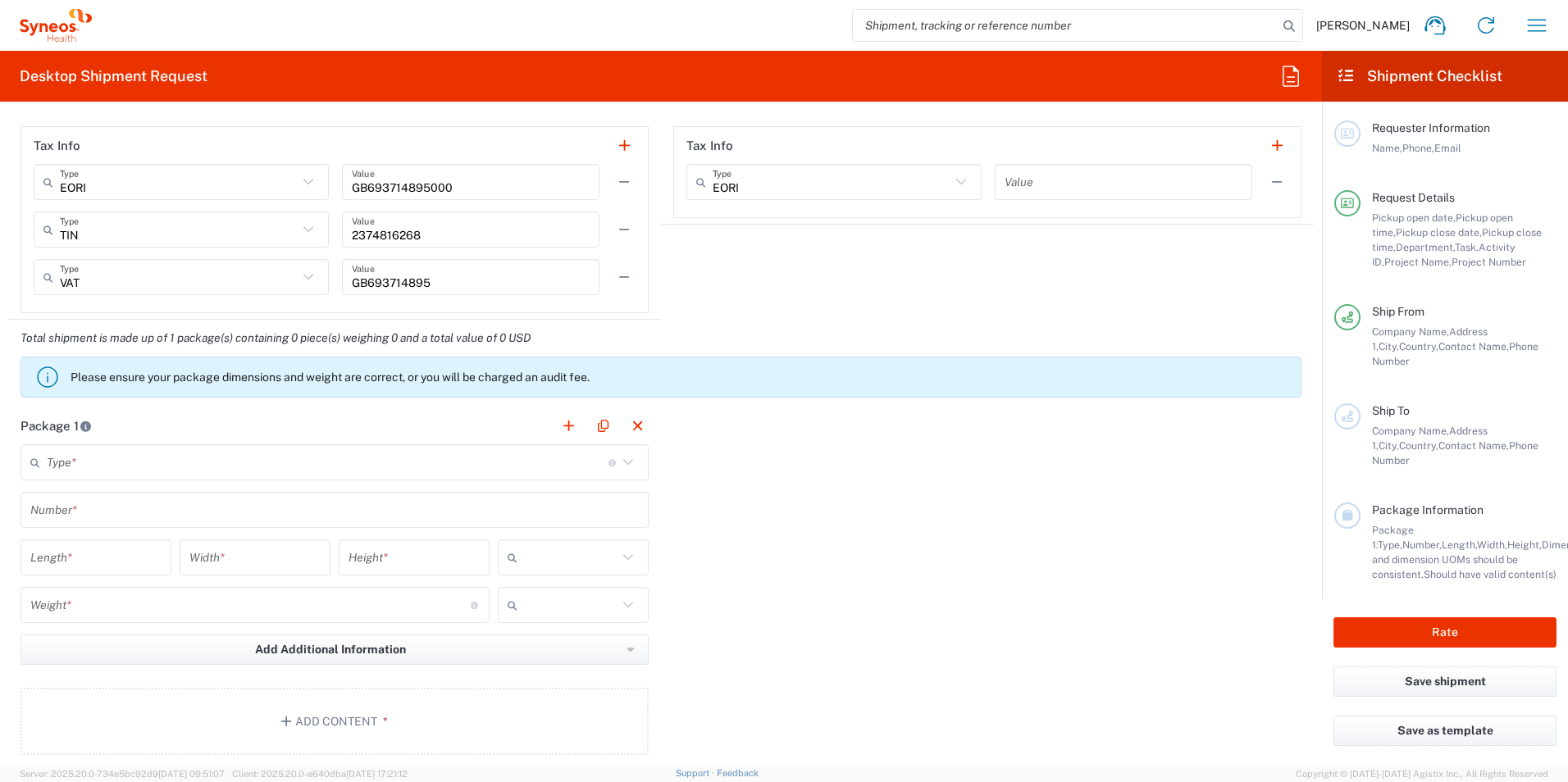
click at [537, 464] on input "text" at bounding box center [327, 462] width 561 height 28
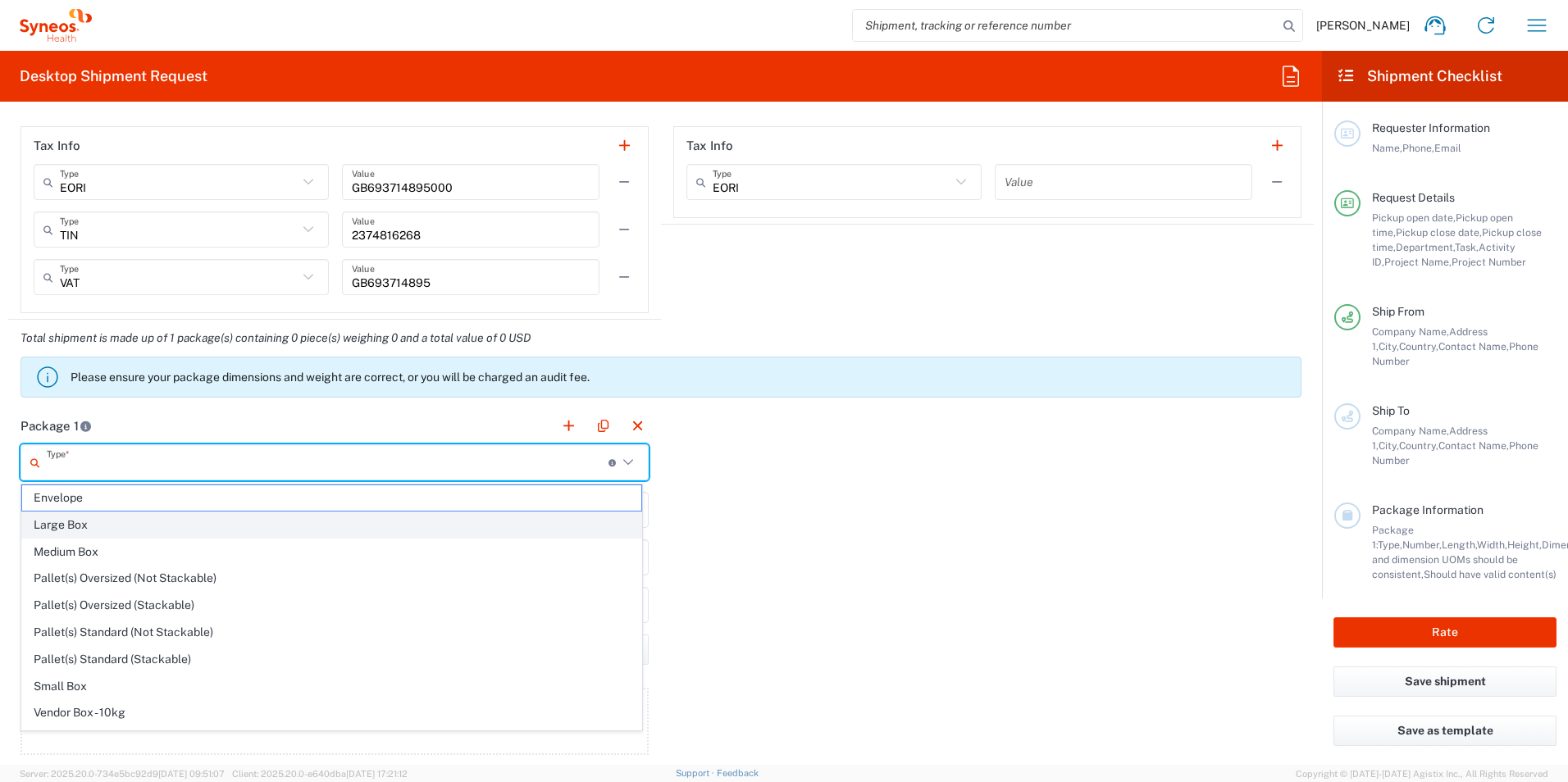
click at [323, 527] on span "Large Box" at bounding box center [332, 524] width 619 height 25
type input "Large Box"
type input "17.5"
type input "12.5"
type input "3"
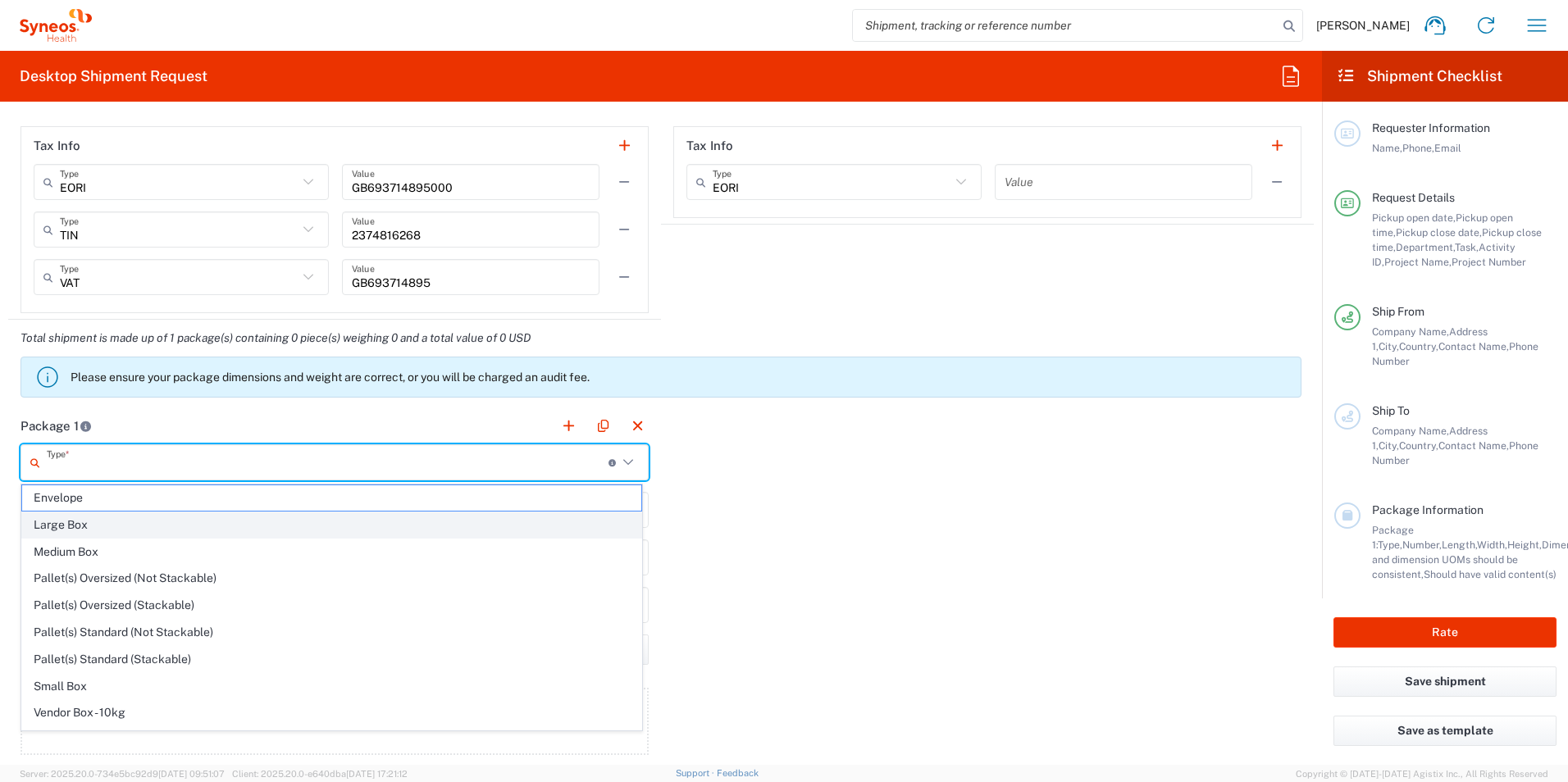
type input "in"
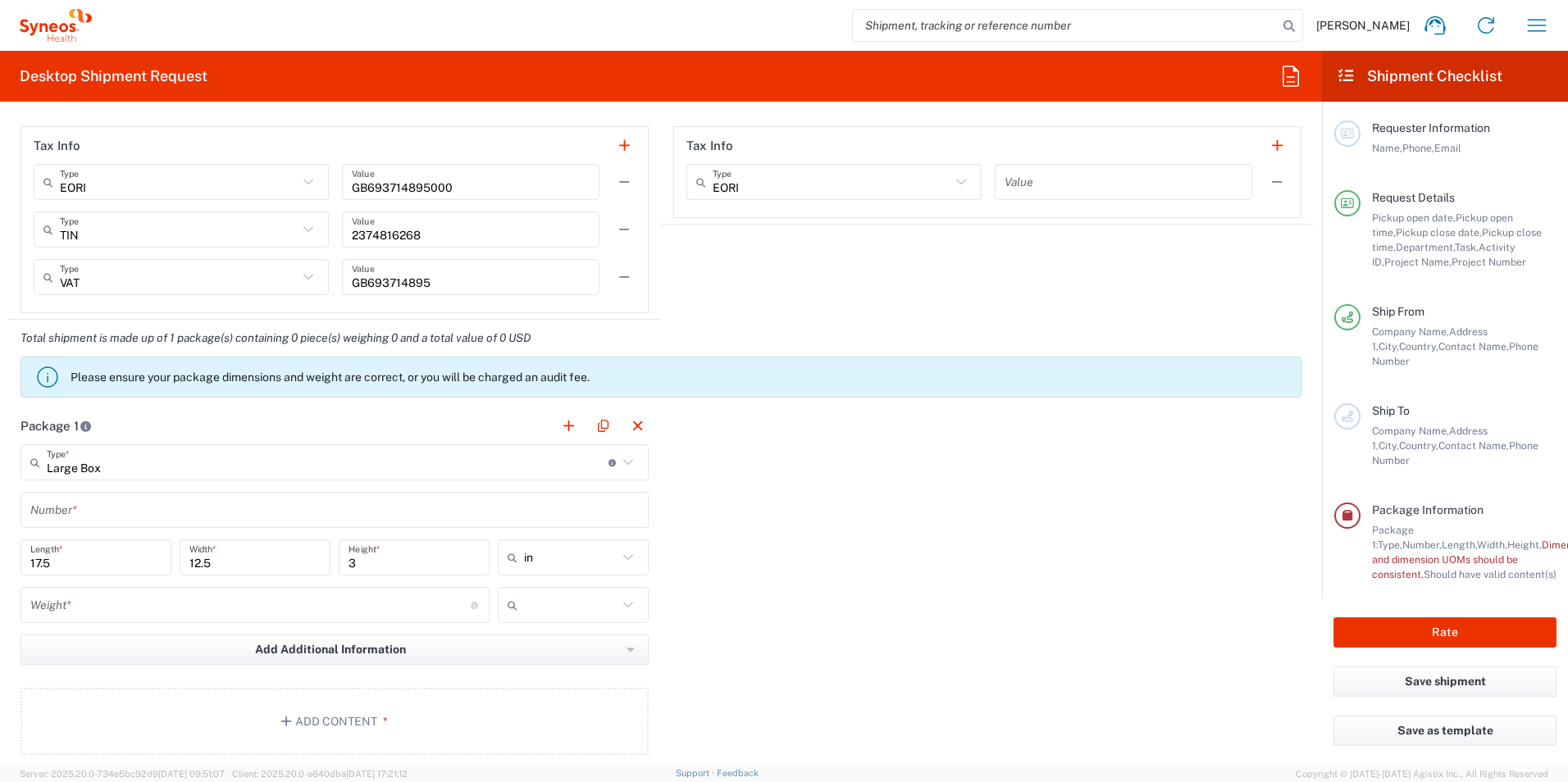
click at [114, 510] on input "text" at bounding box center [334, 509] width 609 height 28
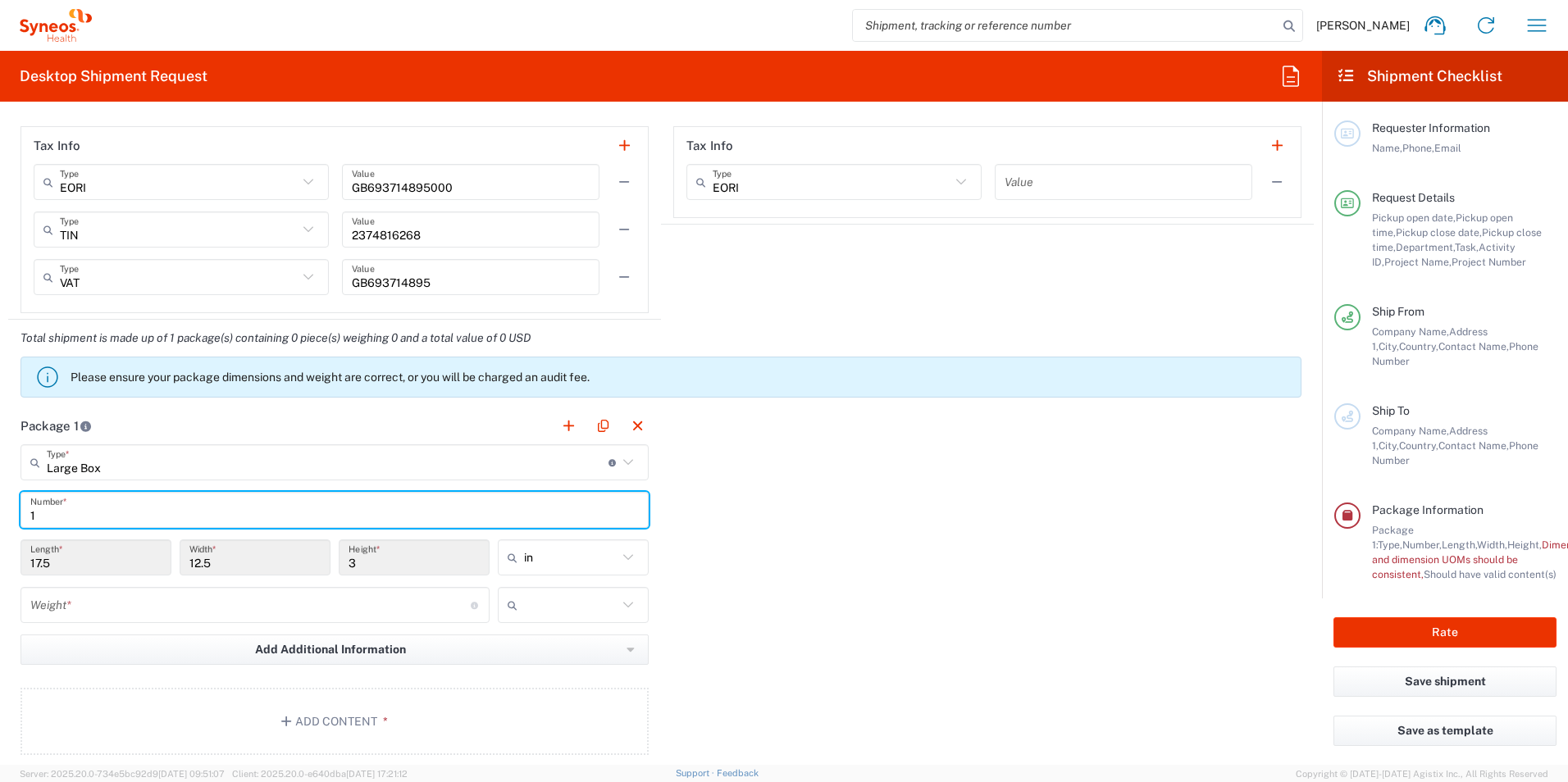
type input "1"
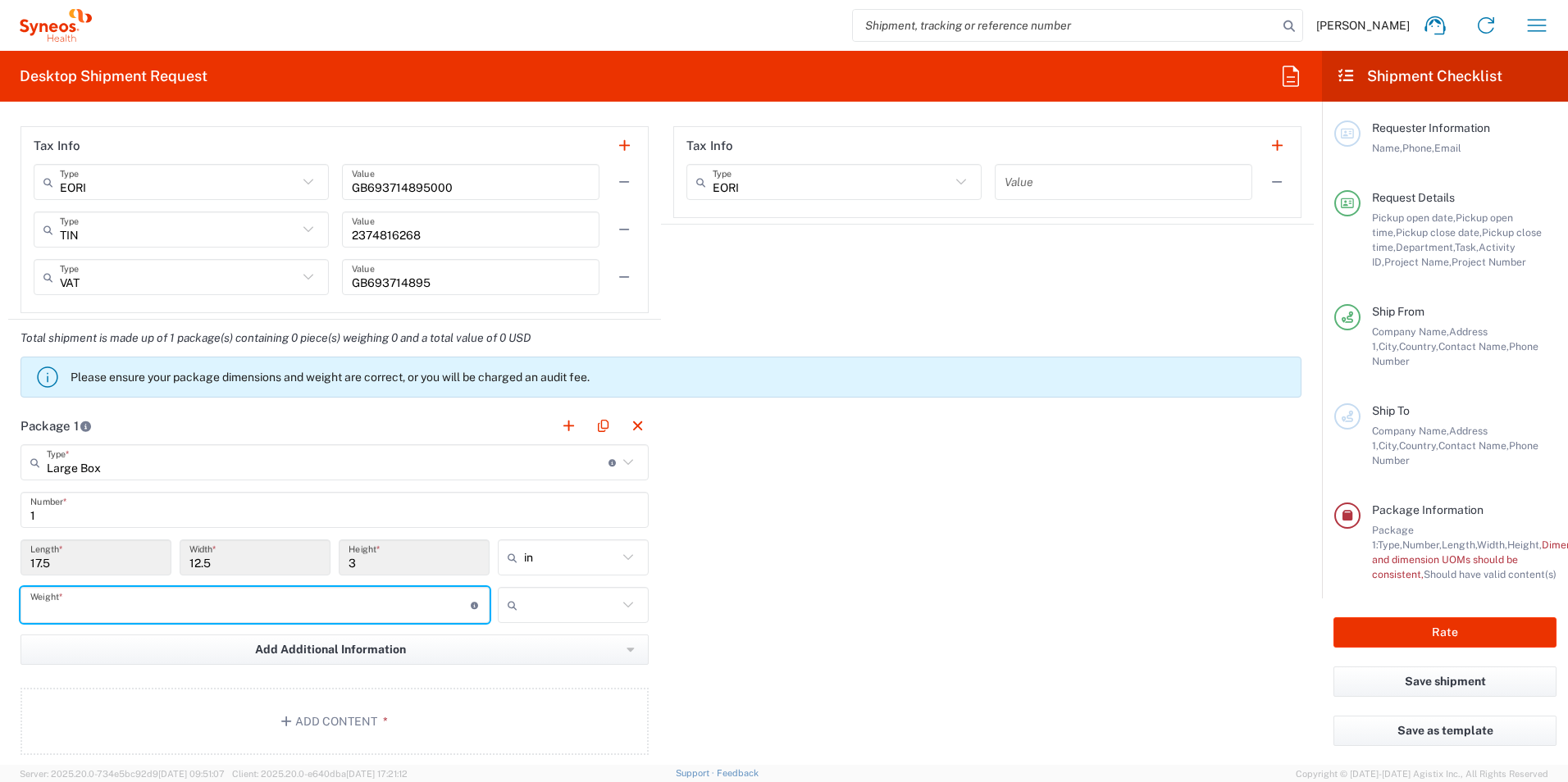
click at [236, 614] on input "number" at bounding box center [250, 605] width 440 height 28
type input "3"
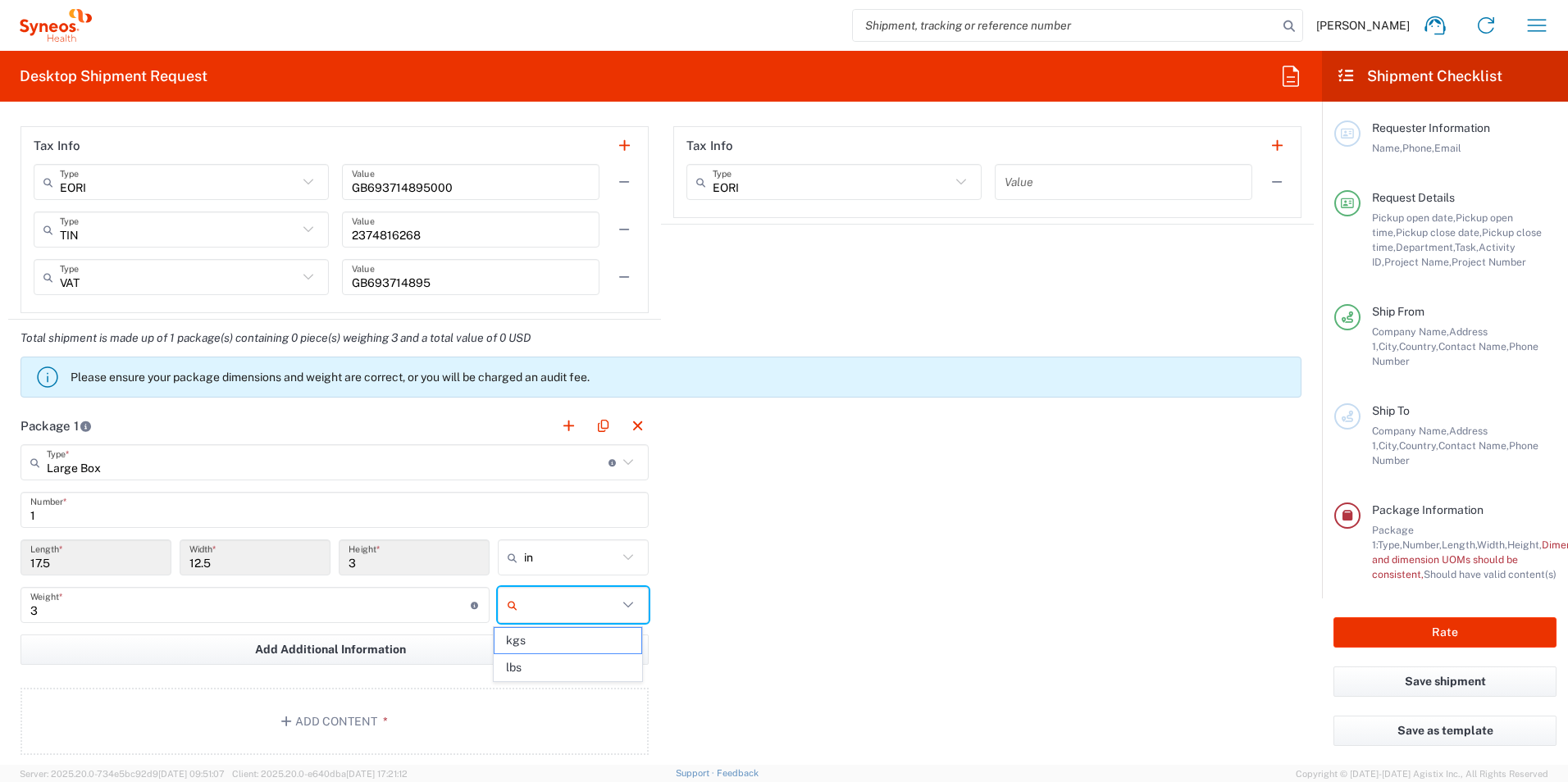
click at [576, 596] on input "text" at bounding box center [571, 605] width 93 height 26
click at [578, 644] on span "kgs" at bounding box center [567, 640] width 146 height 25
type input "kgs"
click at [743, 546] on div "Package 1 Large Box Type * Material used to package goods Envelope Large Box Me…" at bounding box center [661, 587] width 1306 height 360
click at [384, 650] on span "Add Additional Information" at bounding box center [330, 650] width 151 height 16
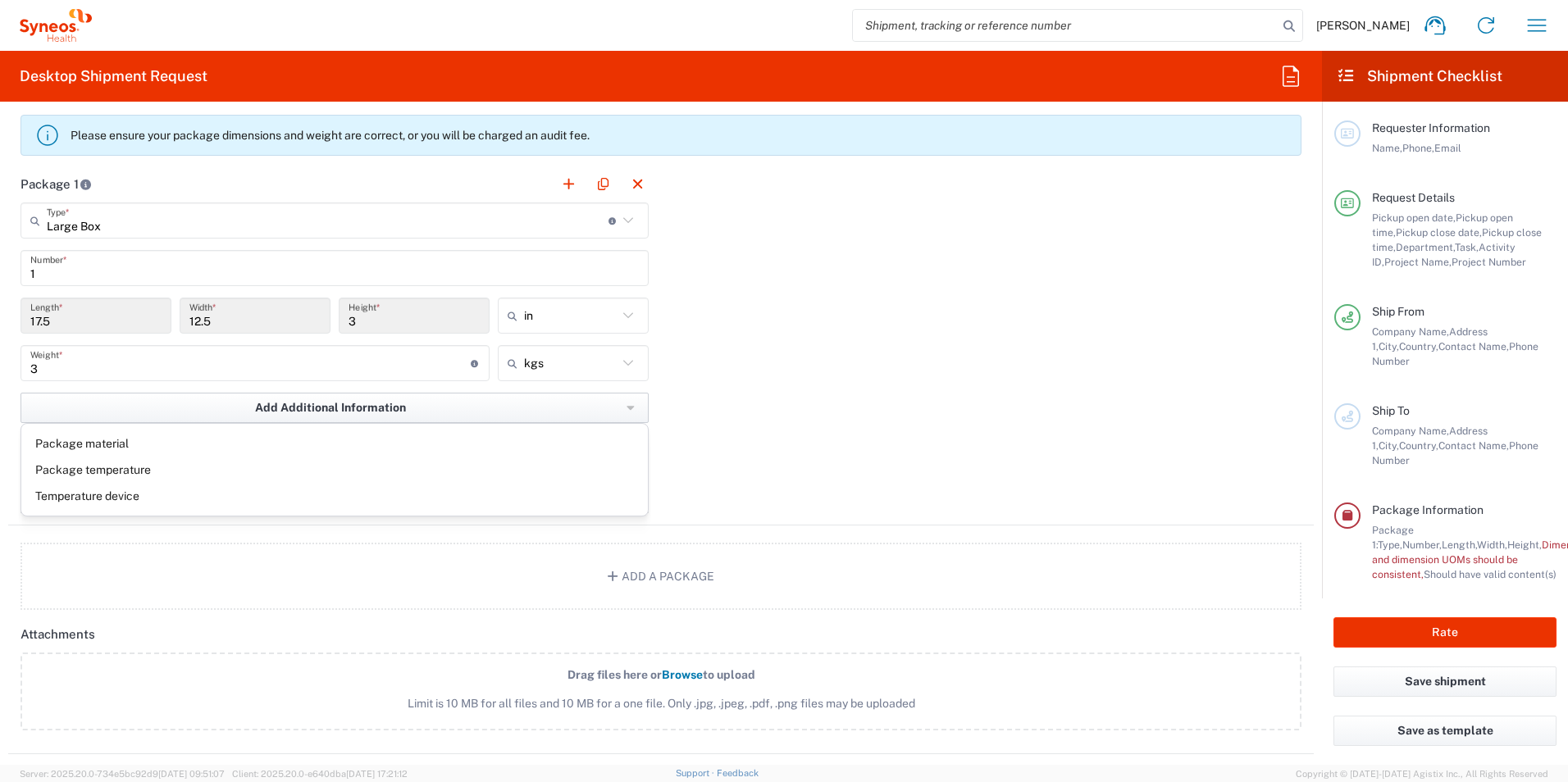
scroll to position [1557, 0]
click at [841, 384] on div "Package 1 Large Box Type * Material used to package goods Envelope Large Box Me…" at bounding box center [661, 341] width 1306 height 360
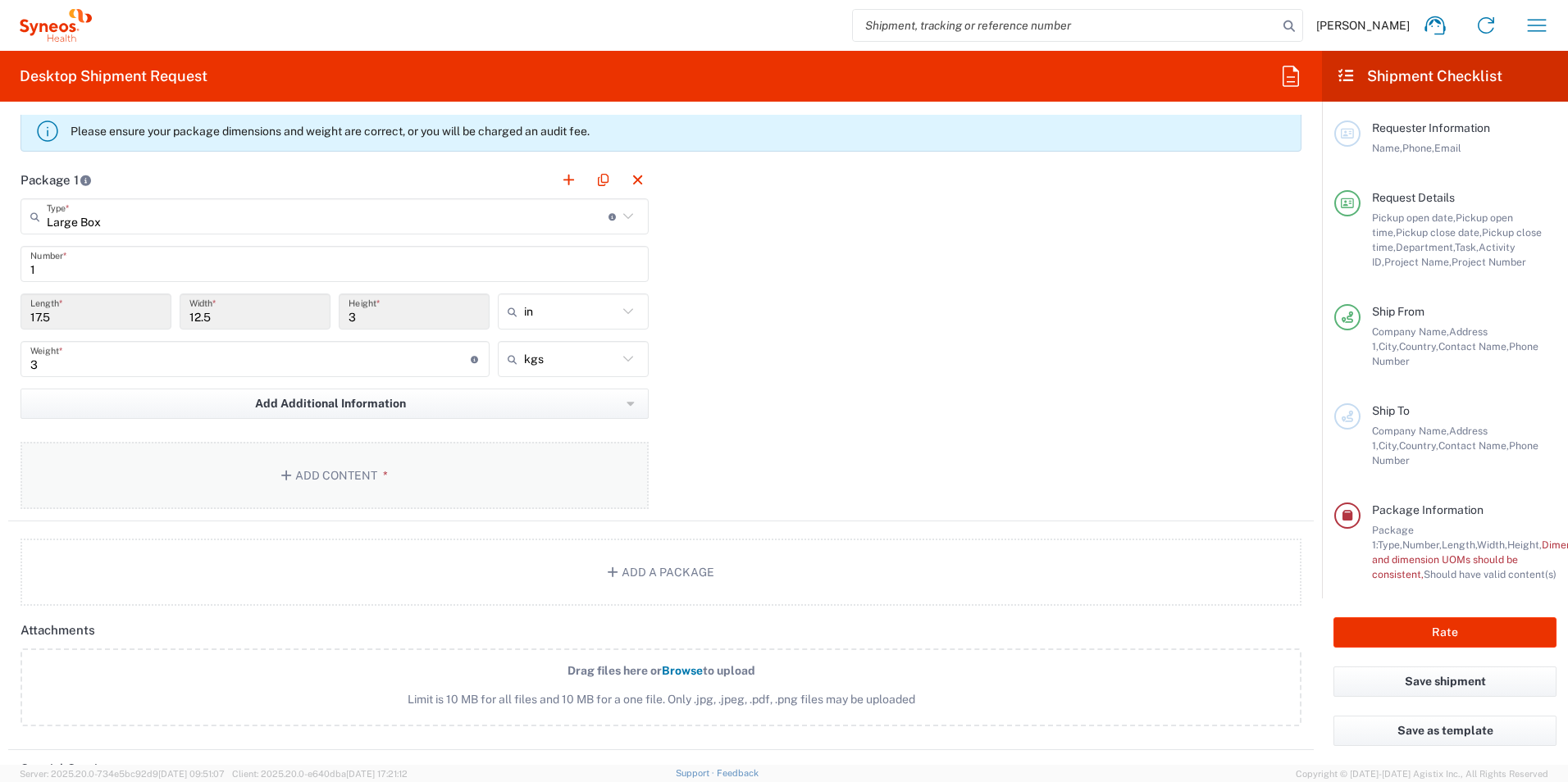
click at [395, 474] on button "Add Content *" at bounding box center [334, 476] width 628 height 67
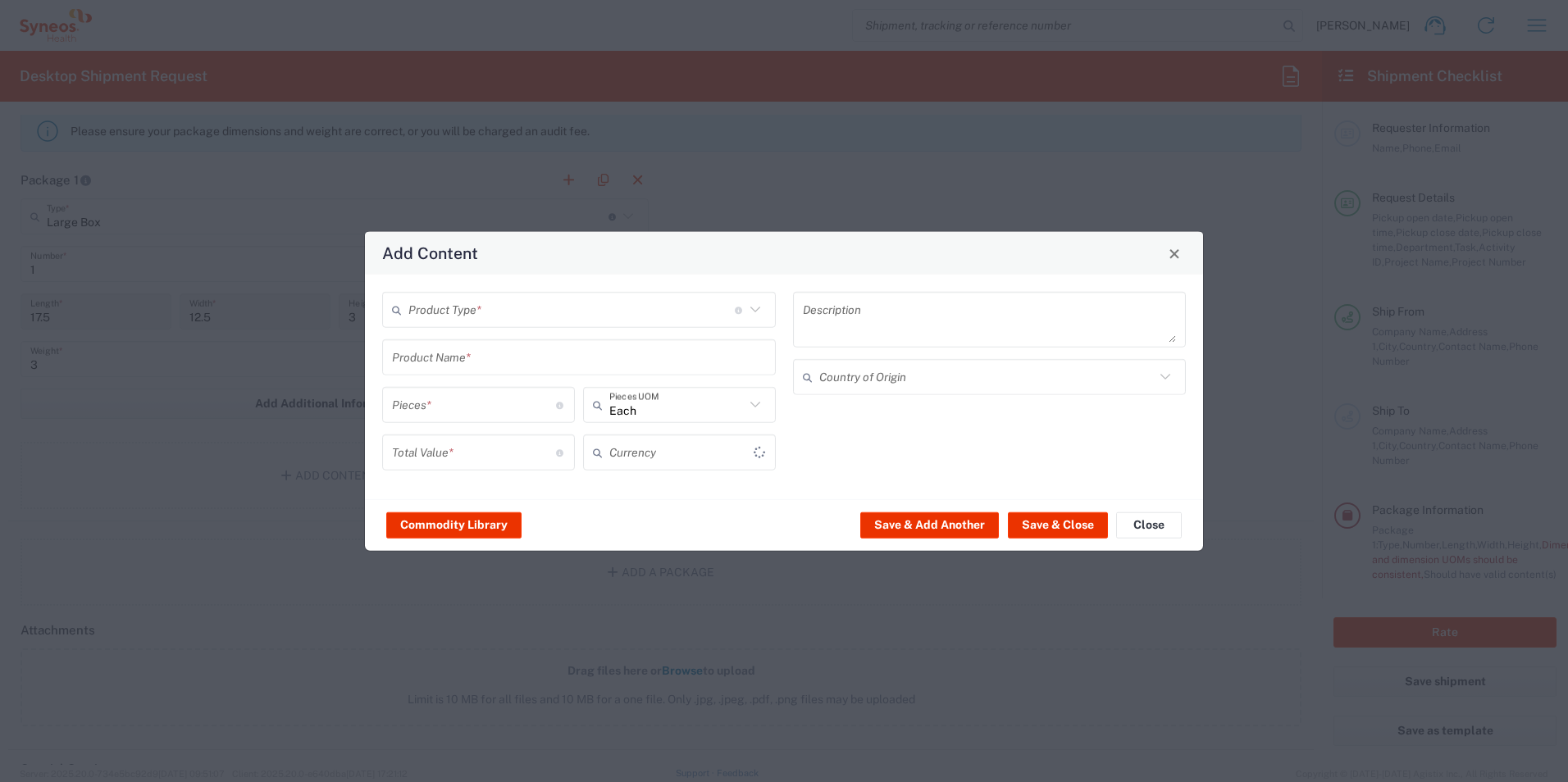
type input "US Dollar"
click at [553, 304] on input "text" at bounding box center [572, 309] width 326 height 28
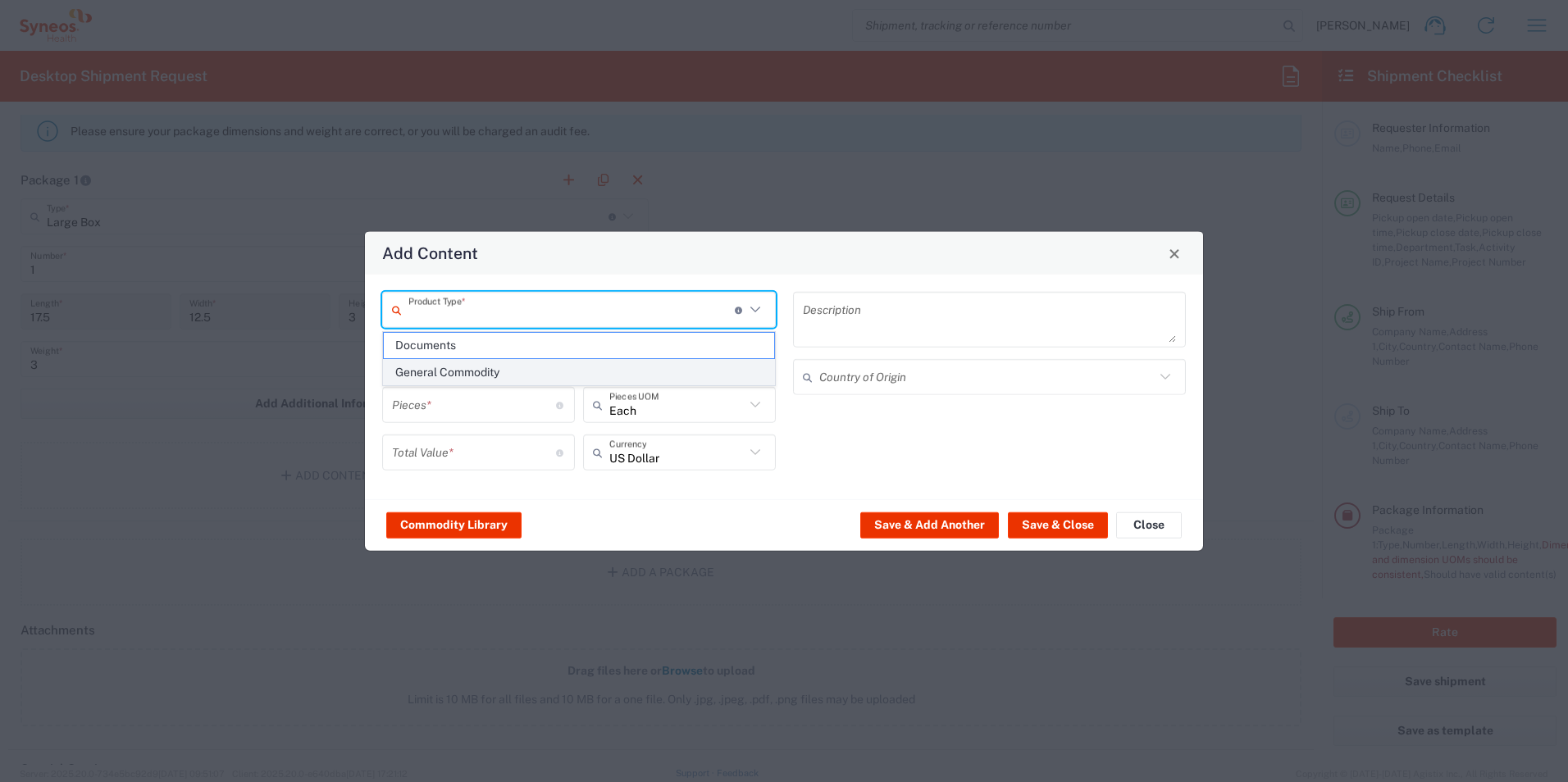
click at [535, 366] on span "General Commodity" at bounding box center [579, 372] width 390 height 25
type input "General Commodity"
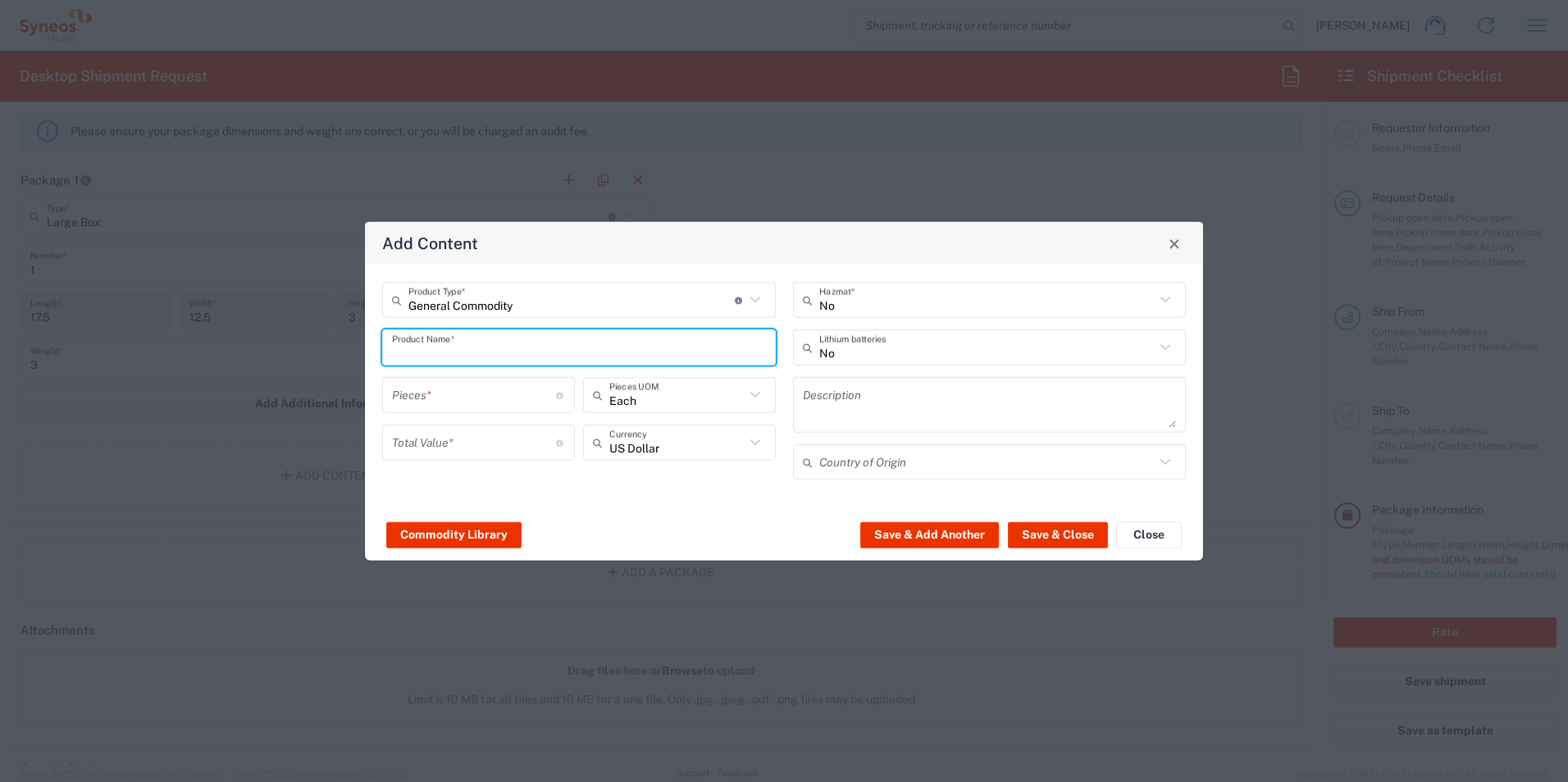
click at [521, 350] on input "text" at bounding box center [579, 347] width 374 height 28
drag, startPoint x: 425, startPoint y: 345, endPoint x: 292, endPoint y: 344, distance: 133.0
click at [297, 347] on div "Add Content General Commodity Product Type * Document: Paper document generated…" at bounding box center [784, 391] width 1568 height 782
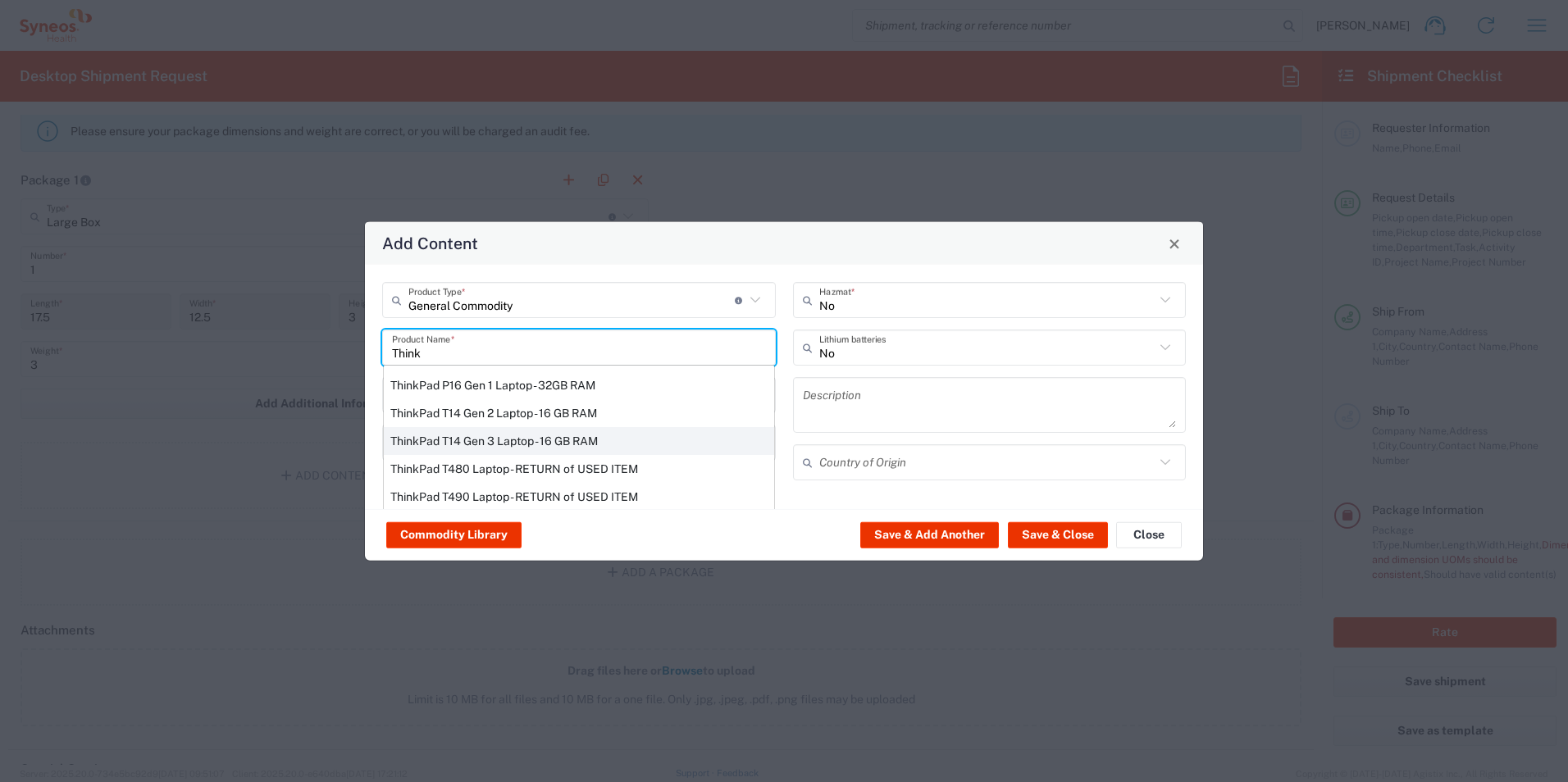
scroll to position [0, 0]
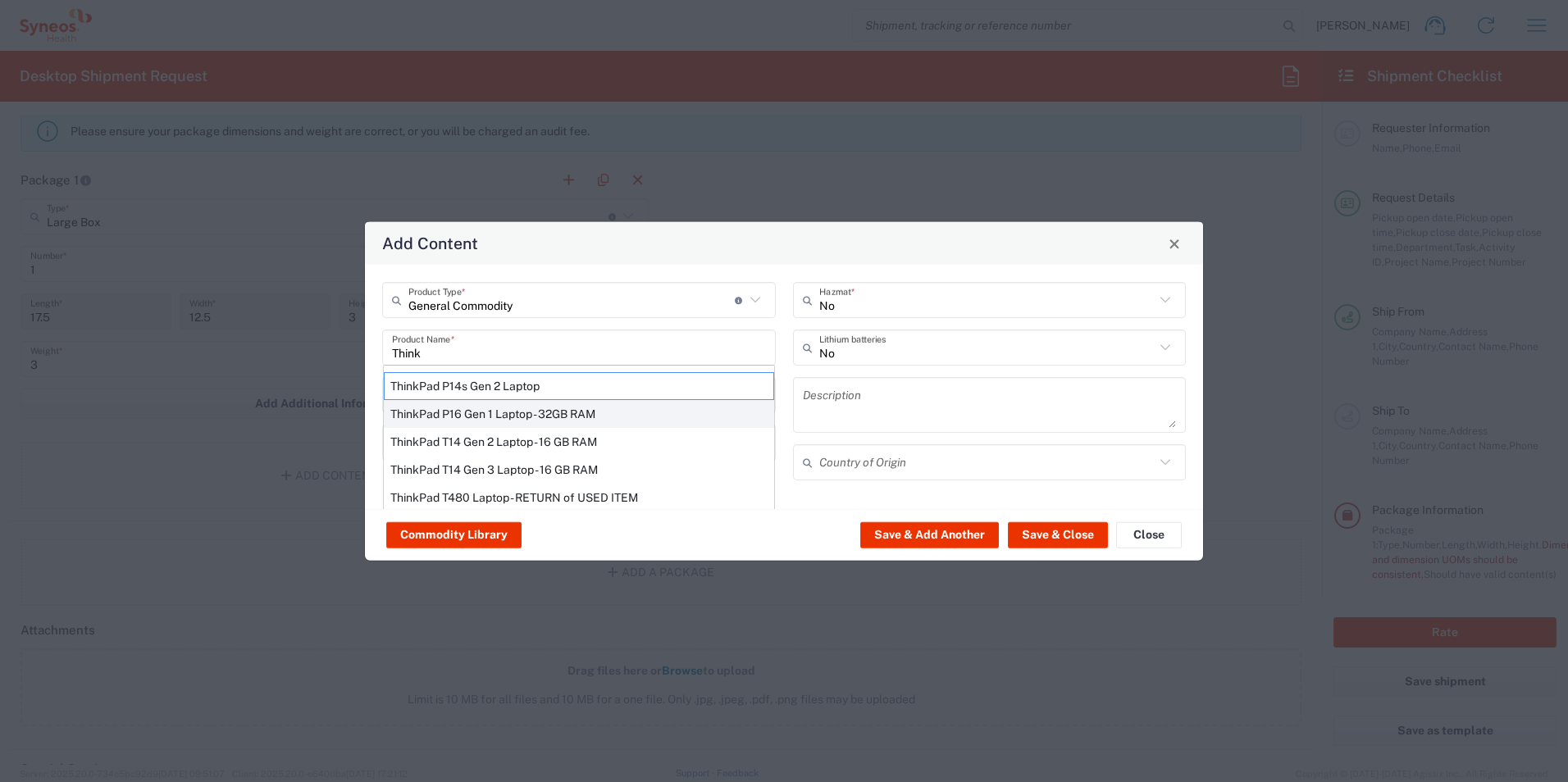
click at [495, 407] on div "ThinkPad P16 Gen 1 Laptop - 32GB RAM" at bounding box center [579, 413] width 390 height 28
type input "ThinkPad P16 Gen 1 Laptop - 32GB RAM"
type input "1"
type textarea "16" - Intel Core i9 12950HX - vPro Enterprise - 32 GB RAM - 512 GB SSD"
type input "[GEOGRAPHIC_DATA]"
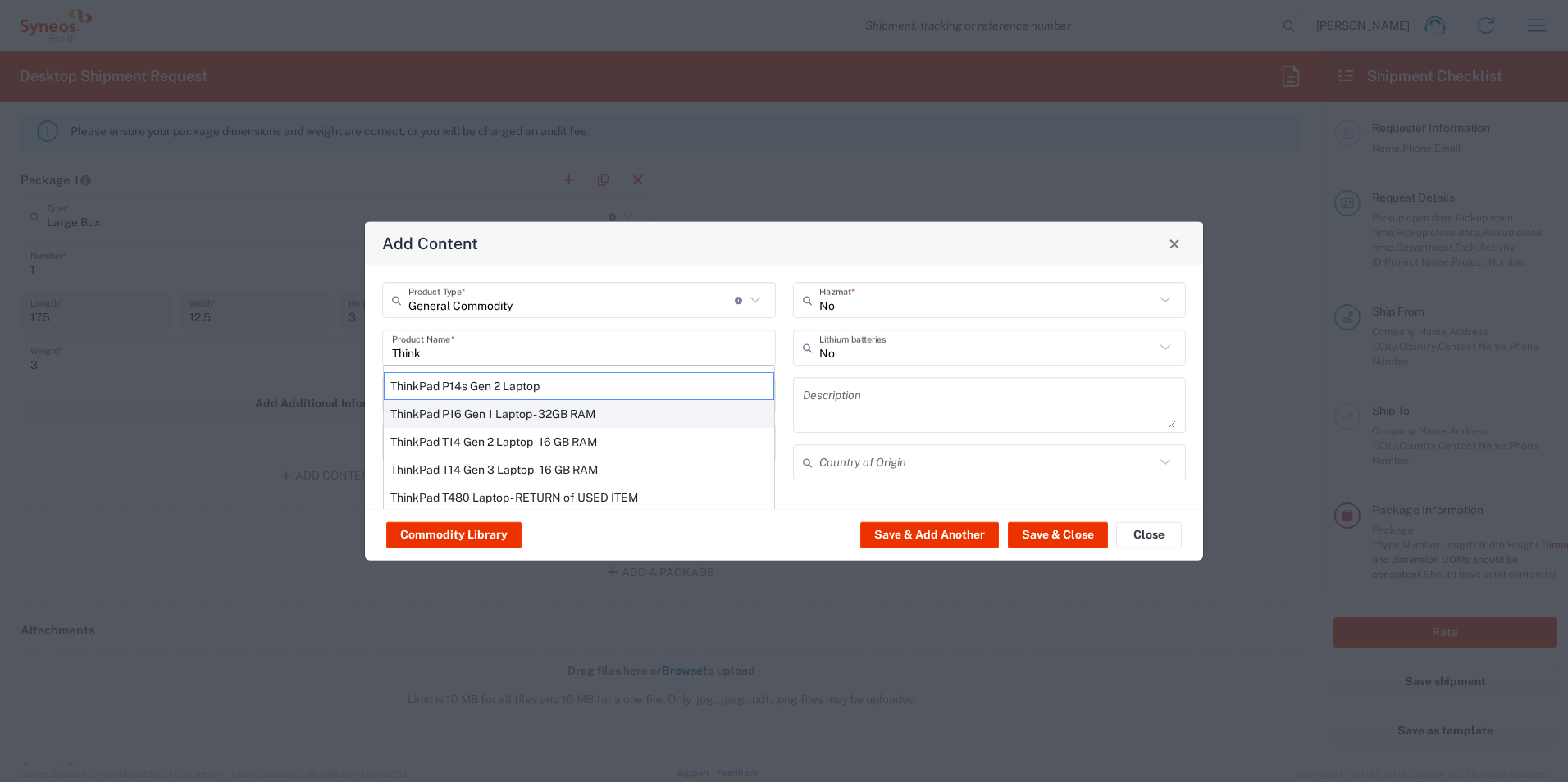
type input "Yes"
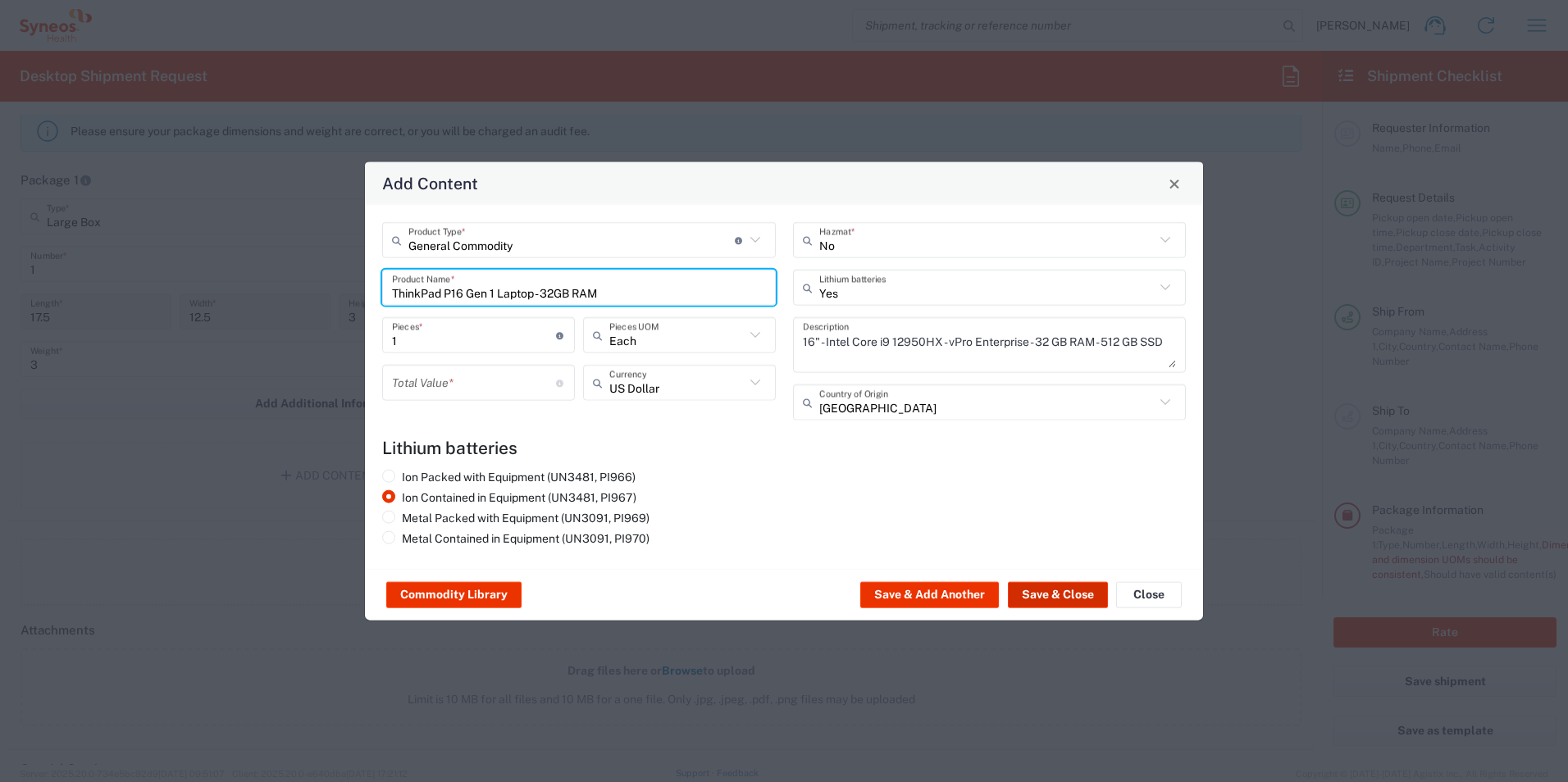
click at [1027, 596] on button "Save & Close" at bounding box center [1058, 595] width 100 height 26
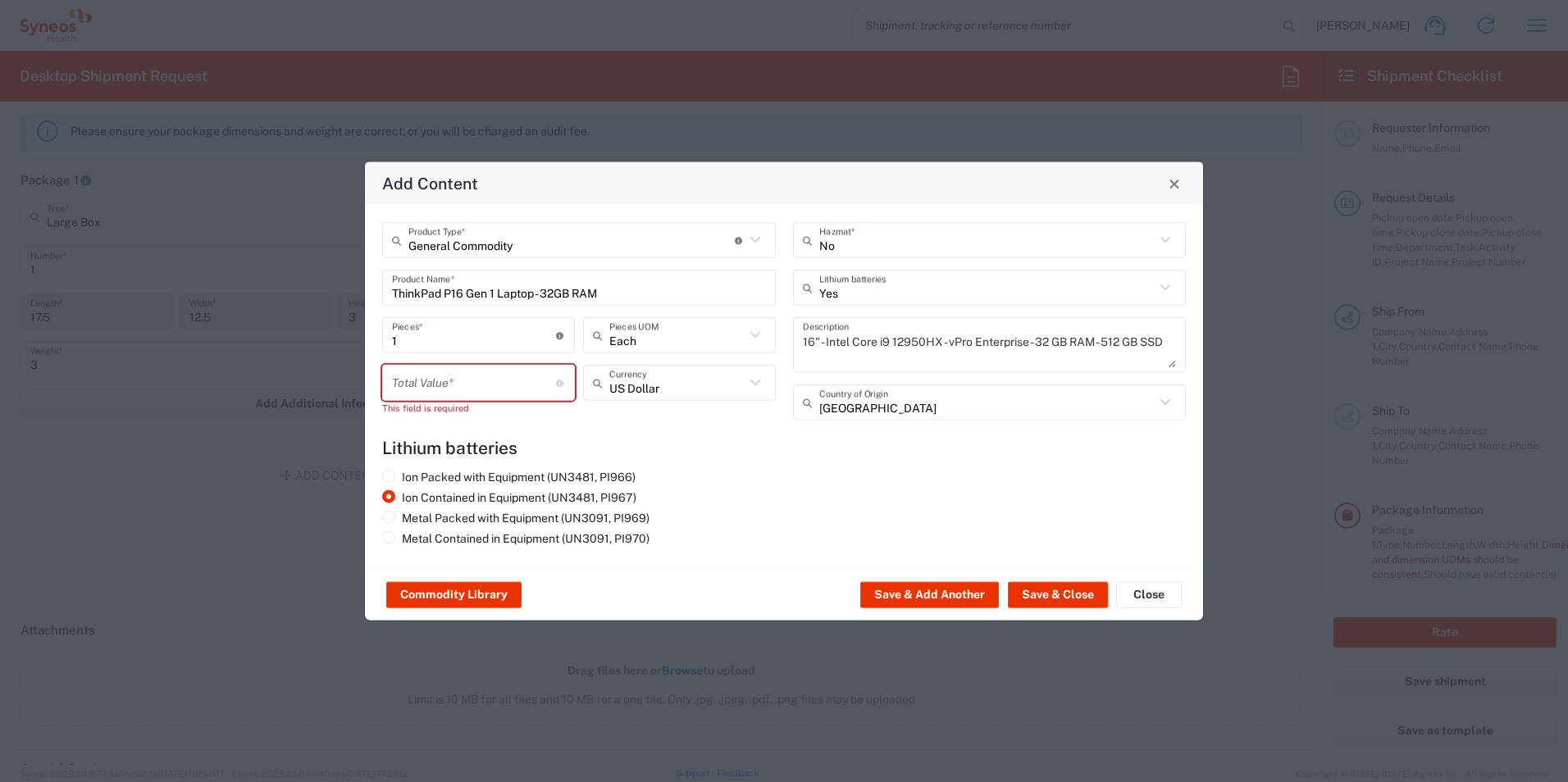
click at [456, 375] on input "number" at bounding box center [474, 382] width 164 height 28
type input "100"
click at [1063, 602] on button "Save & Close" at bounding box center [1058, 595] width 100 height 26
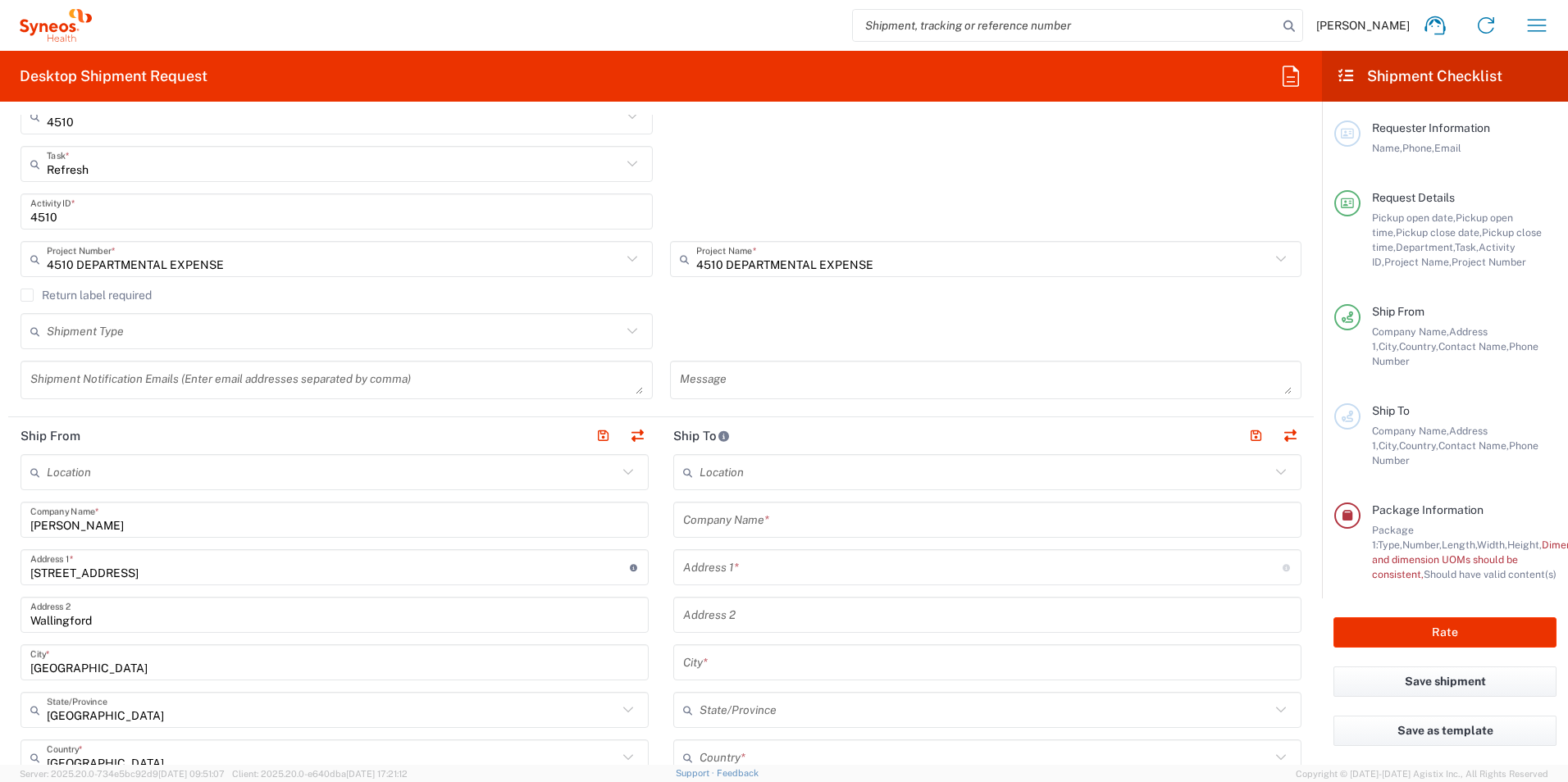
scroll to position [328, 0]
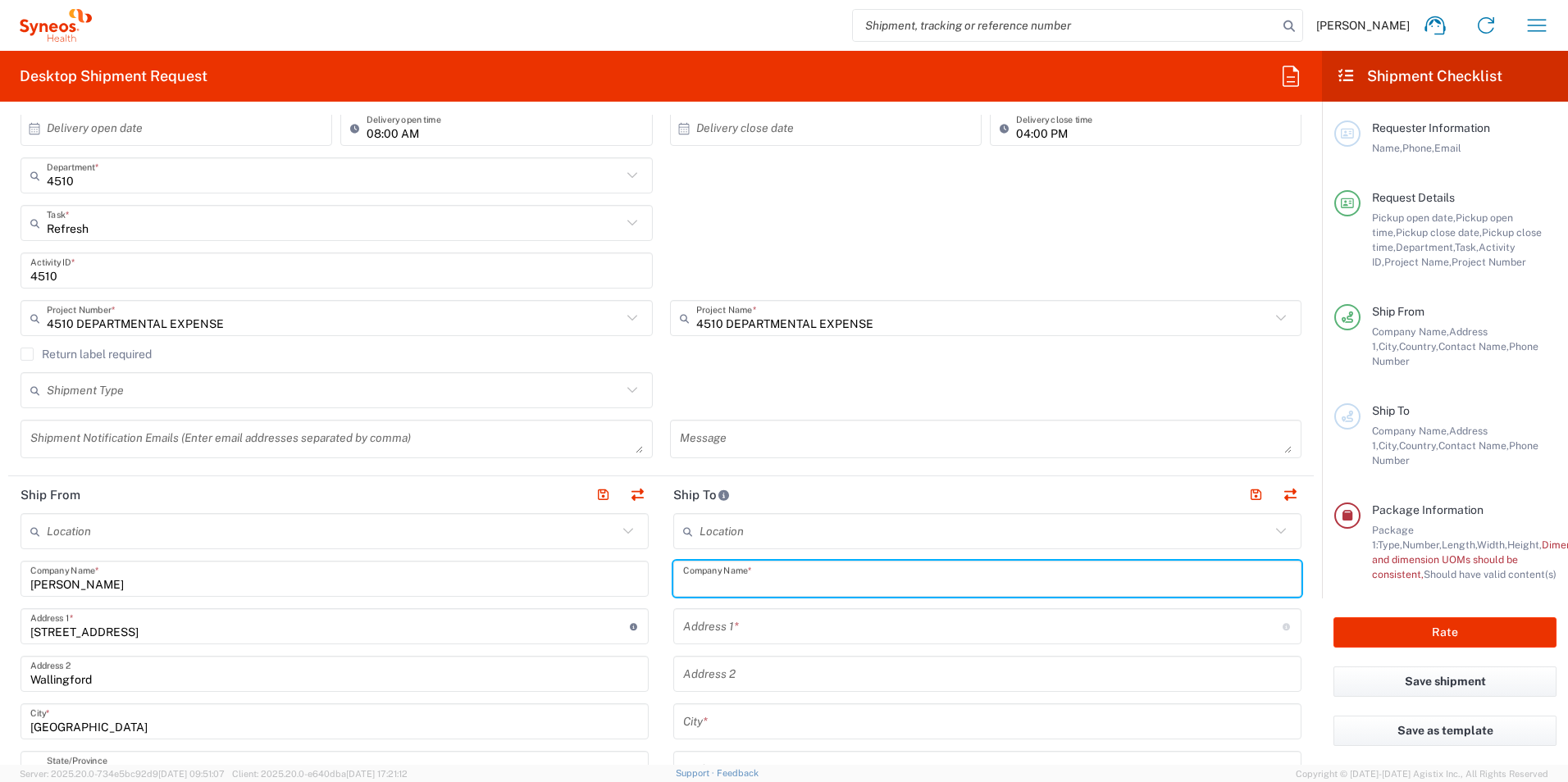
click at [690, 576] on input "text" at bounding box center [987, 578] width 609 height 28
paste input "[PERSON_NAME] _ IT"
type input "[PERSON_NAME] _ IT"
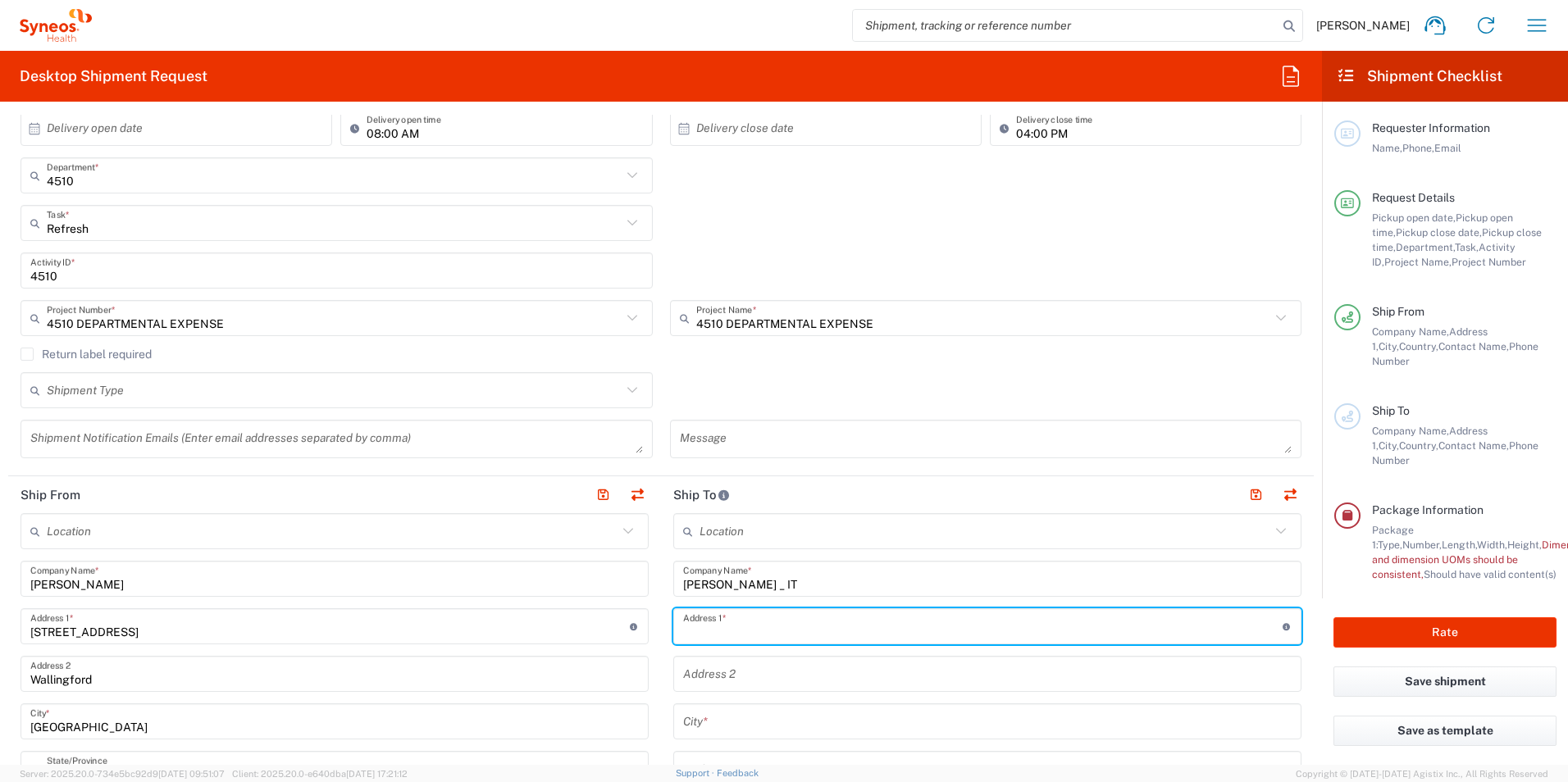
click at [841, 615] on input "text" at bounding box center [983, 626] width 599 height 28
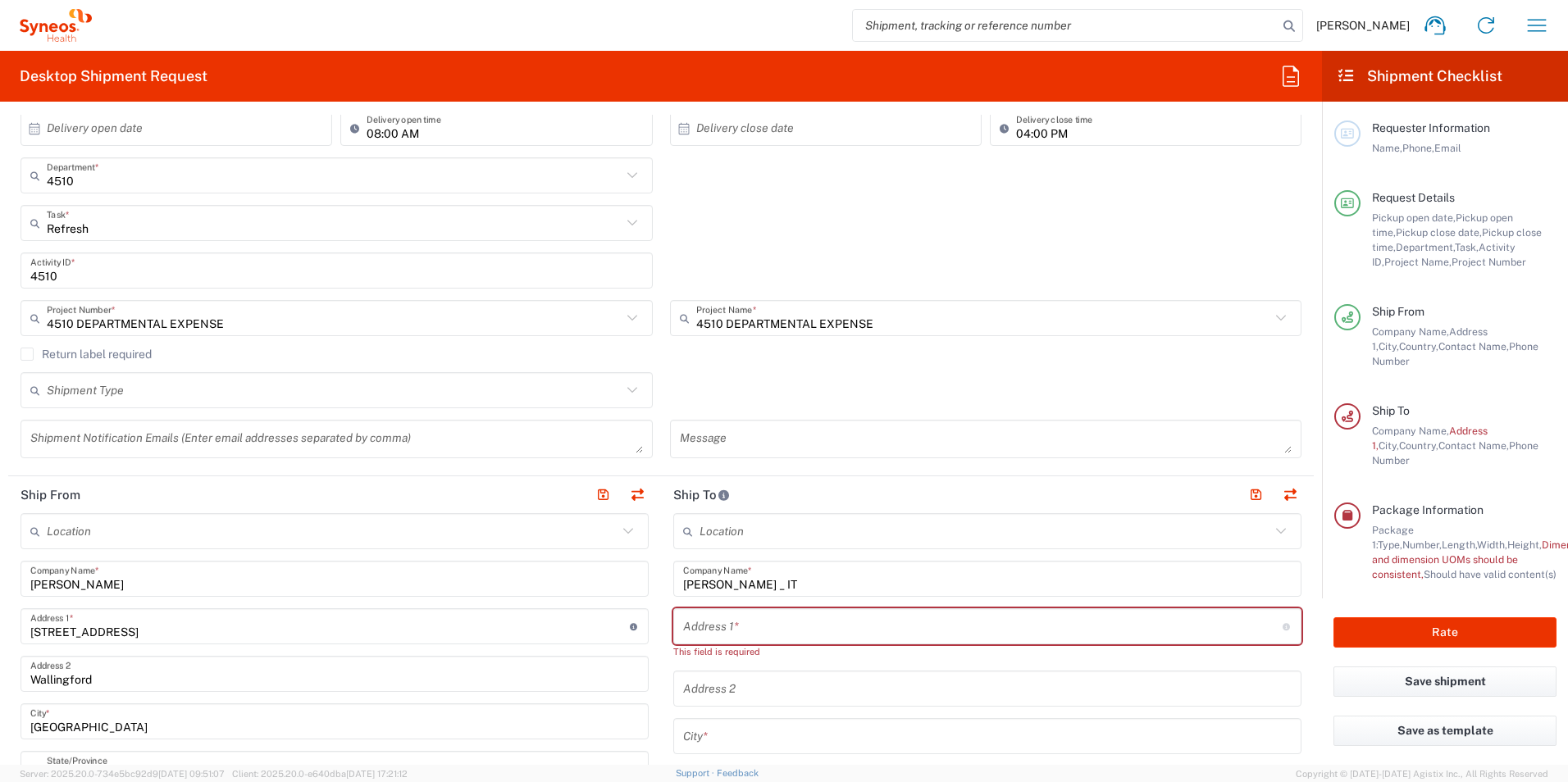
click at [695, 628] on input "text" at bounding box center [983, 626] width 599 height 28
paste input "[PERSON_NAME]"
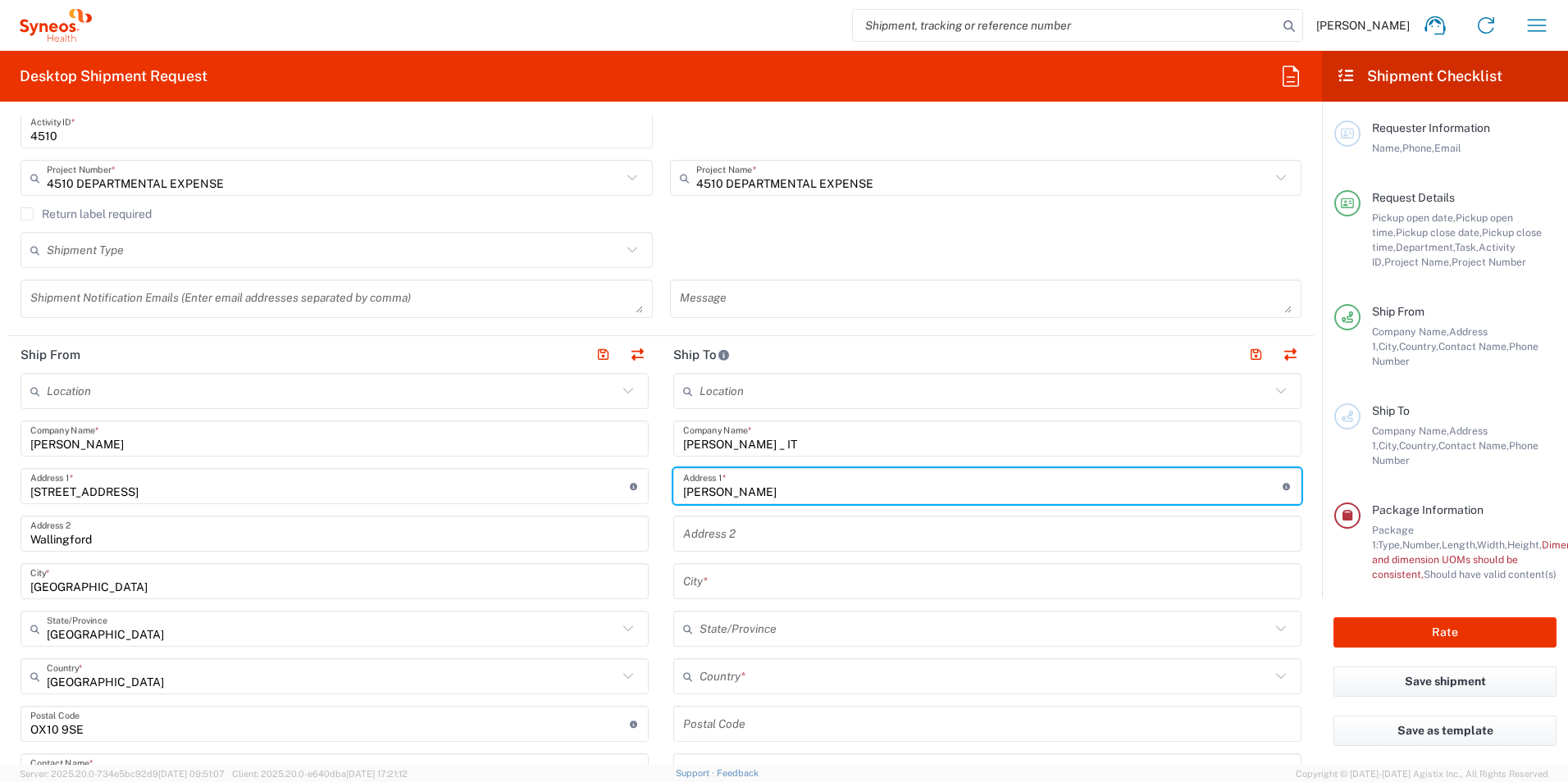
scroll to position [574, 0]
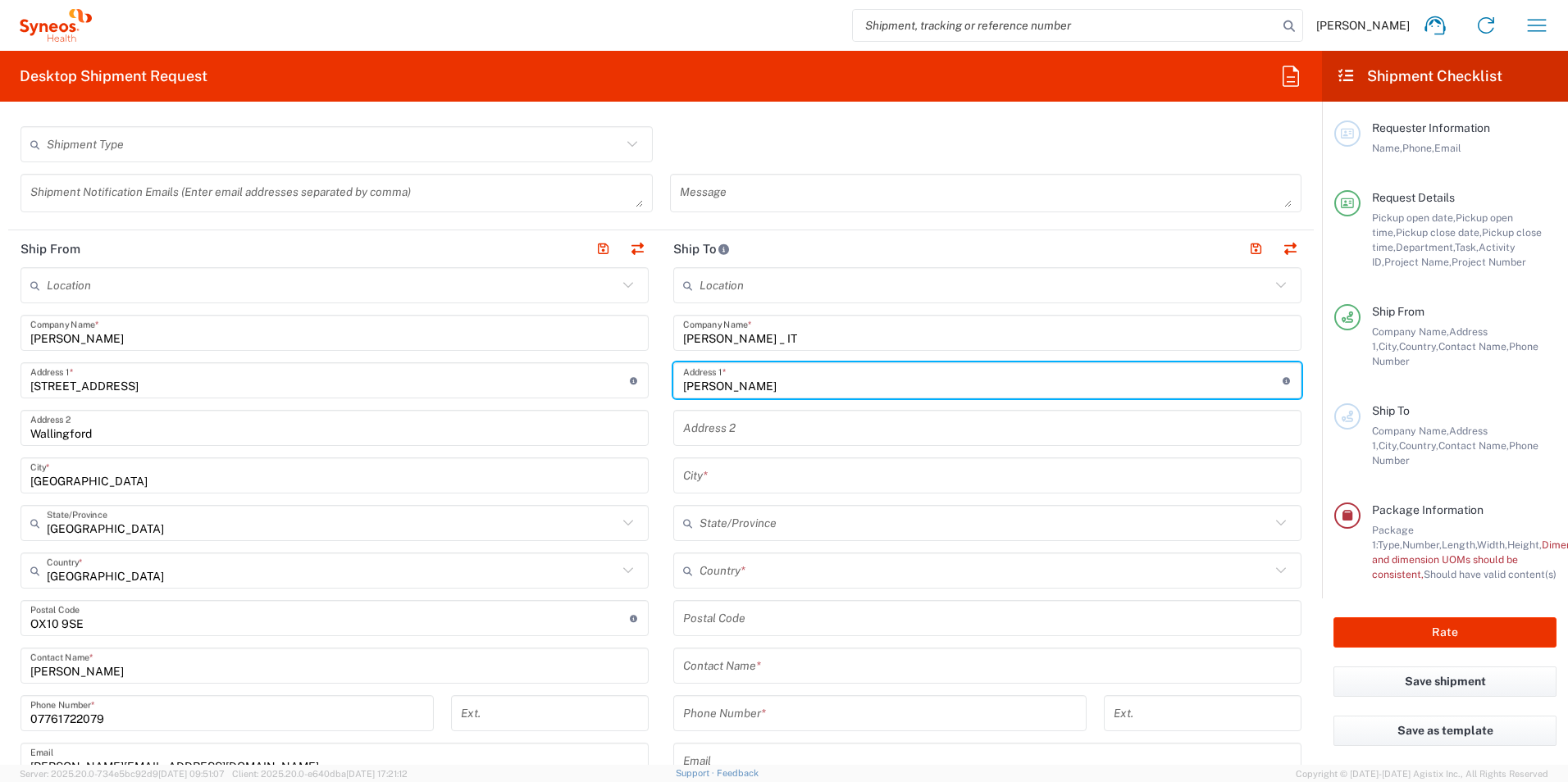
drag, startPoint x: 767, startPoint y: 382, endPoint x: 604, endPoint y: 390, distance: 163.2
click at [604, 390] on div "Ship From Location [PERSON_NAME] LLC-[GEOGRAPHIC_DATA] [GEOGRAPHIC_DATA] [GEOGR…" at bounding box center [661, 644] width 1306 height 827
paste input "IT Technical Support - [GEOGRAPHIC_DATA][STREET_ADDRESS]"
type input "IT Technical Support - [GEOGRAPHIC_DATA][STREET_ADDRESS]"
click at [718, 425] on input "text" at bounding box center [987, 428] width 609 height 28
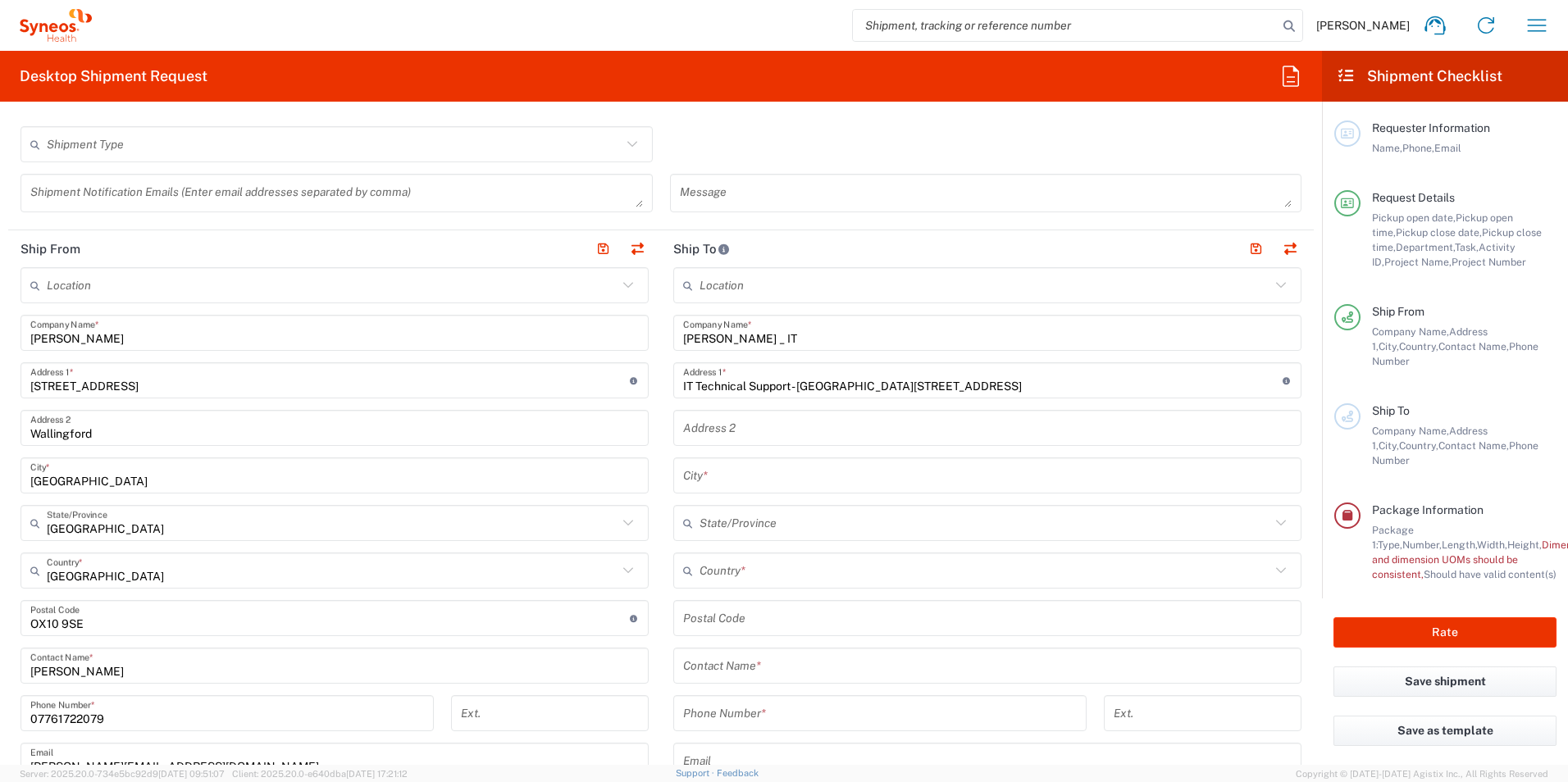
click at [911, 441] on input "text" at bounding box center [987, 428] width 609 height 28
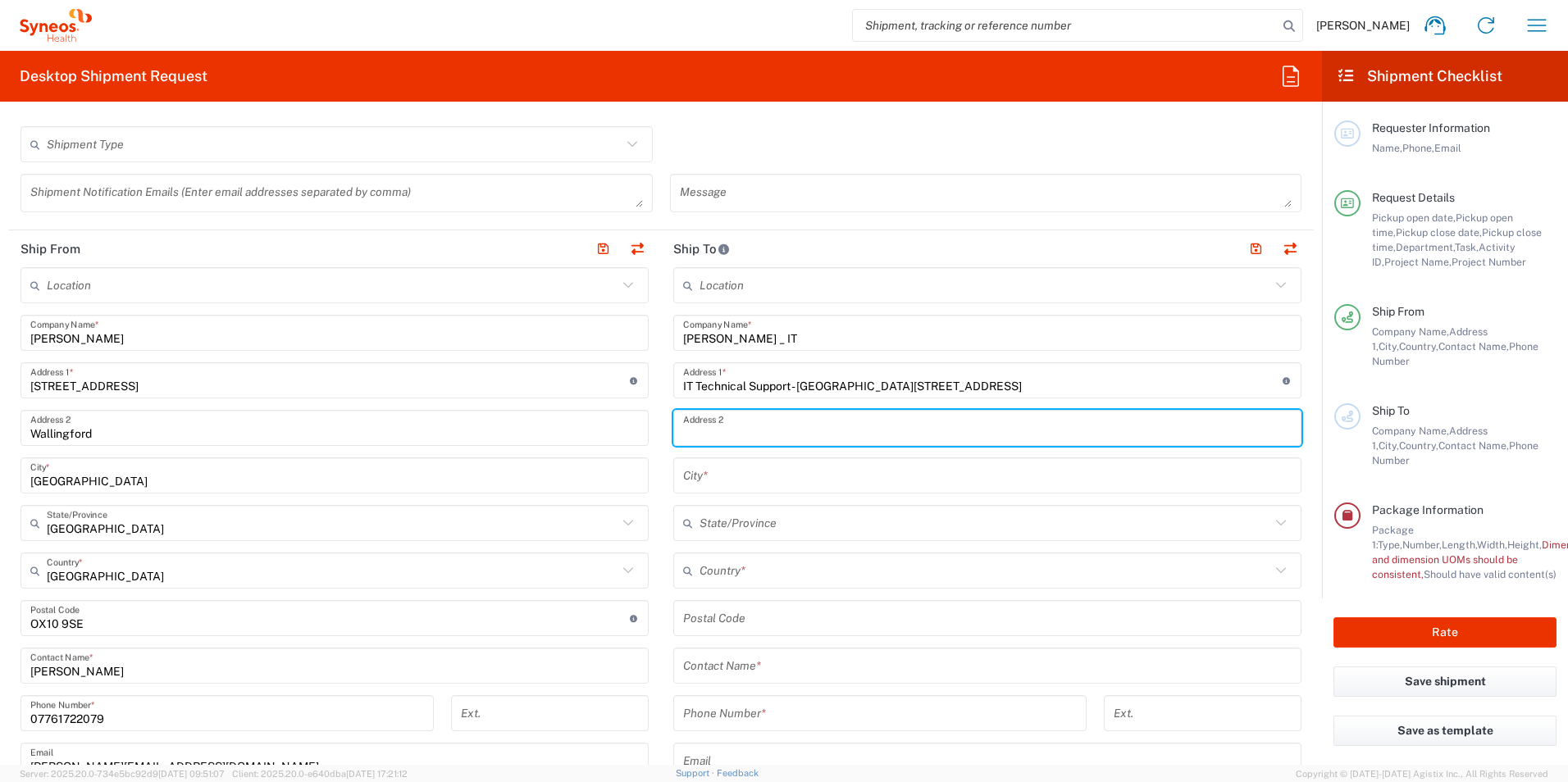
paste input "[GEOGRAPHIC_DATA]"
type input "[GEOGRAPHIC_DATA]"
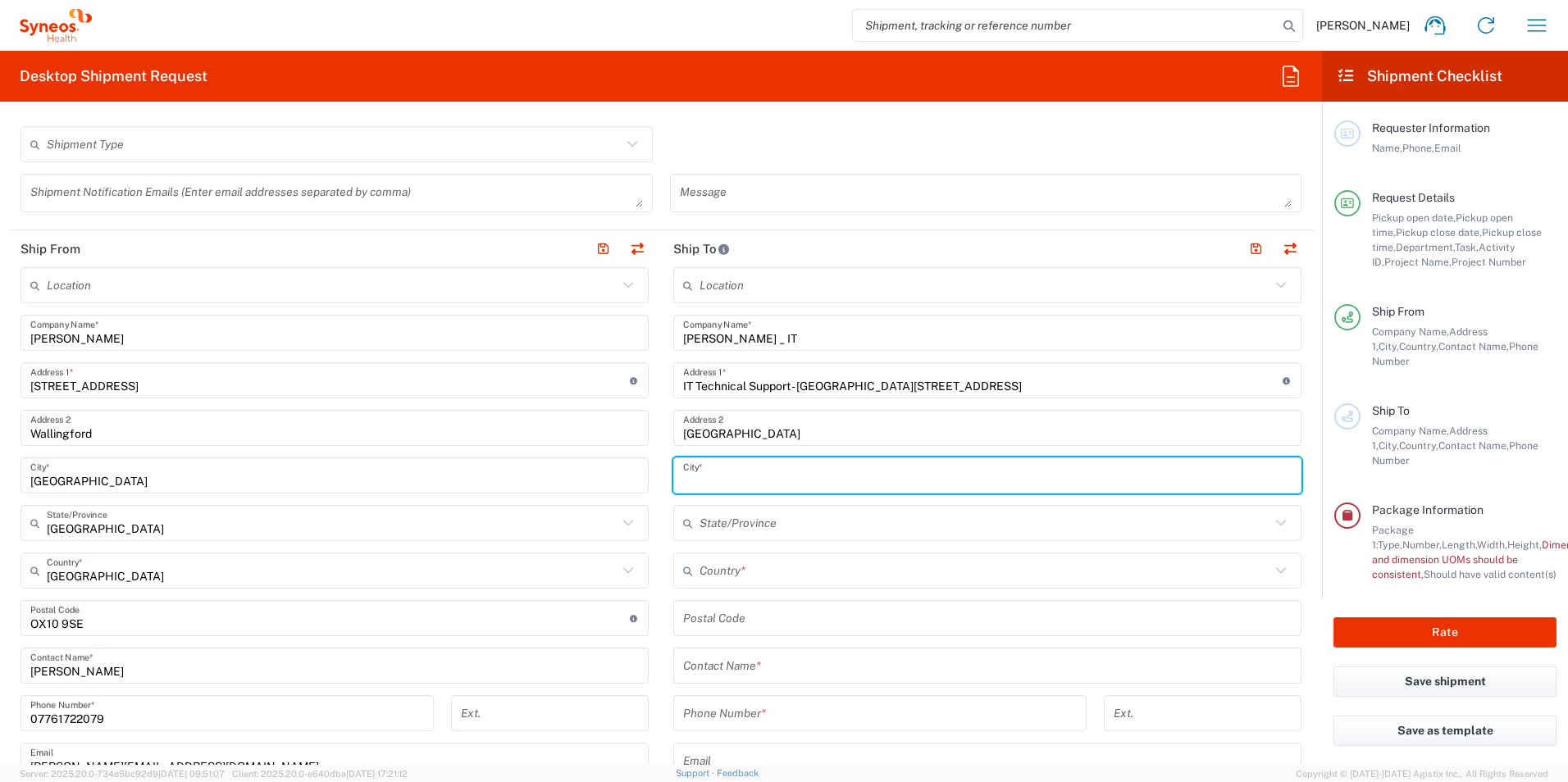
click at [705, 472] on input "text" at bounding box center [987, 476] width 609 height 28
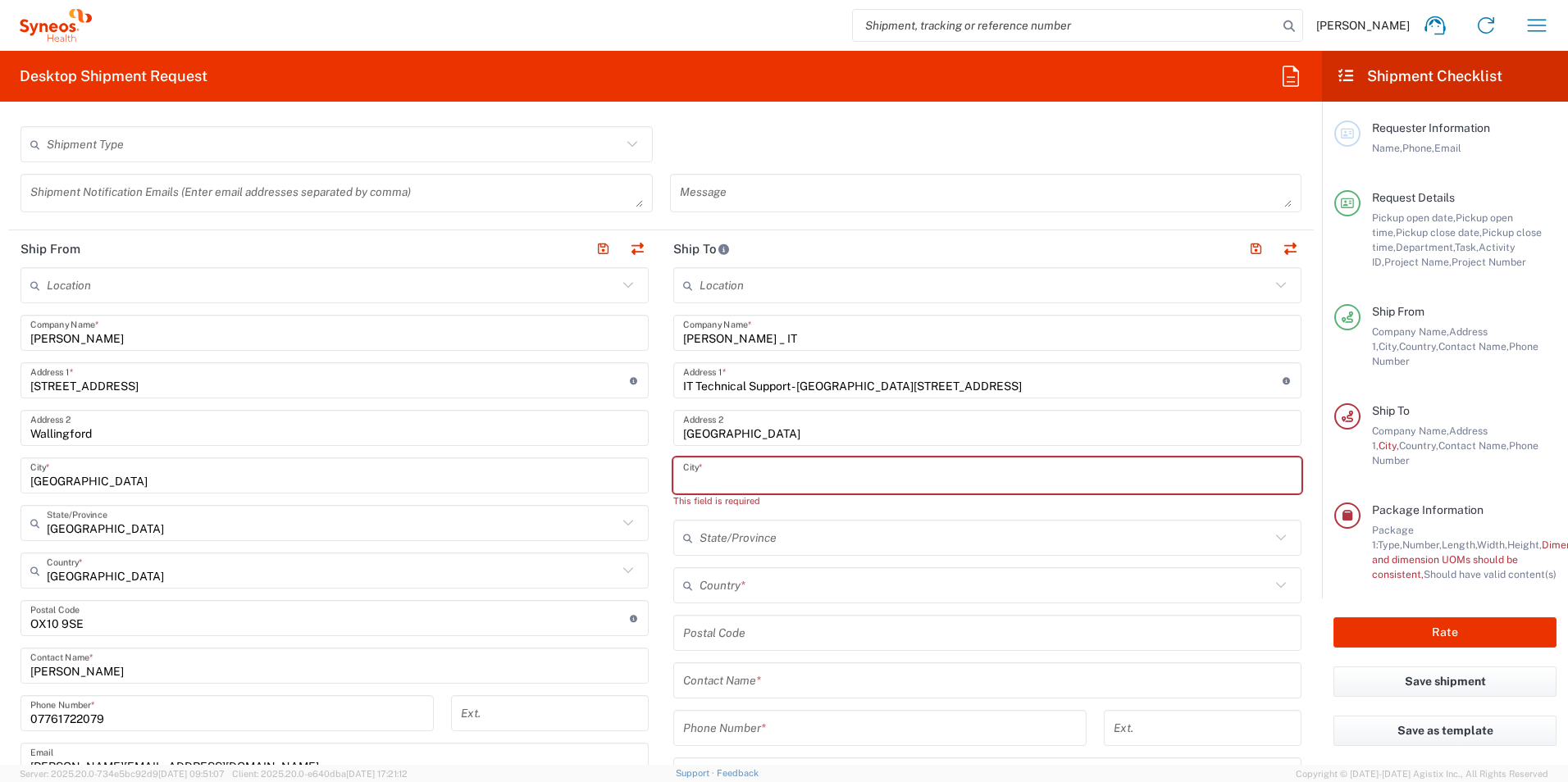
click at [711, 486] on input "text" at bounding box center [987, 476] width 609 height 28
paste input "[GEOGRAPHIC_DATA]"
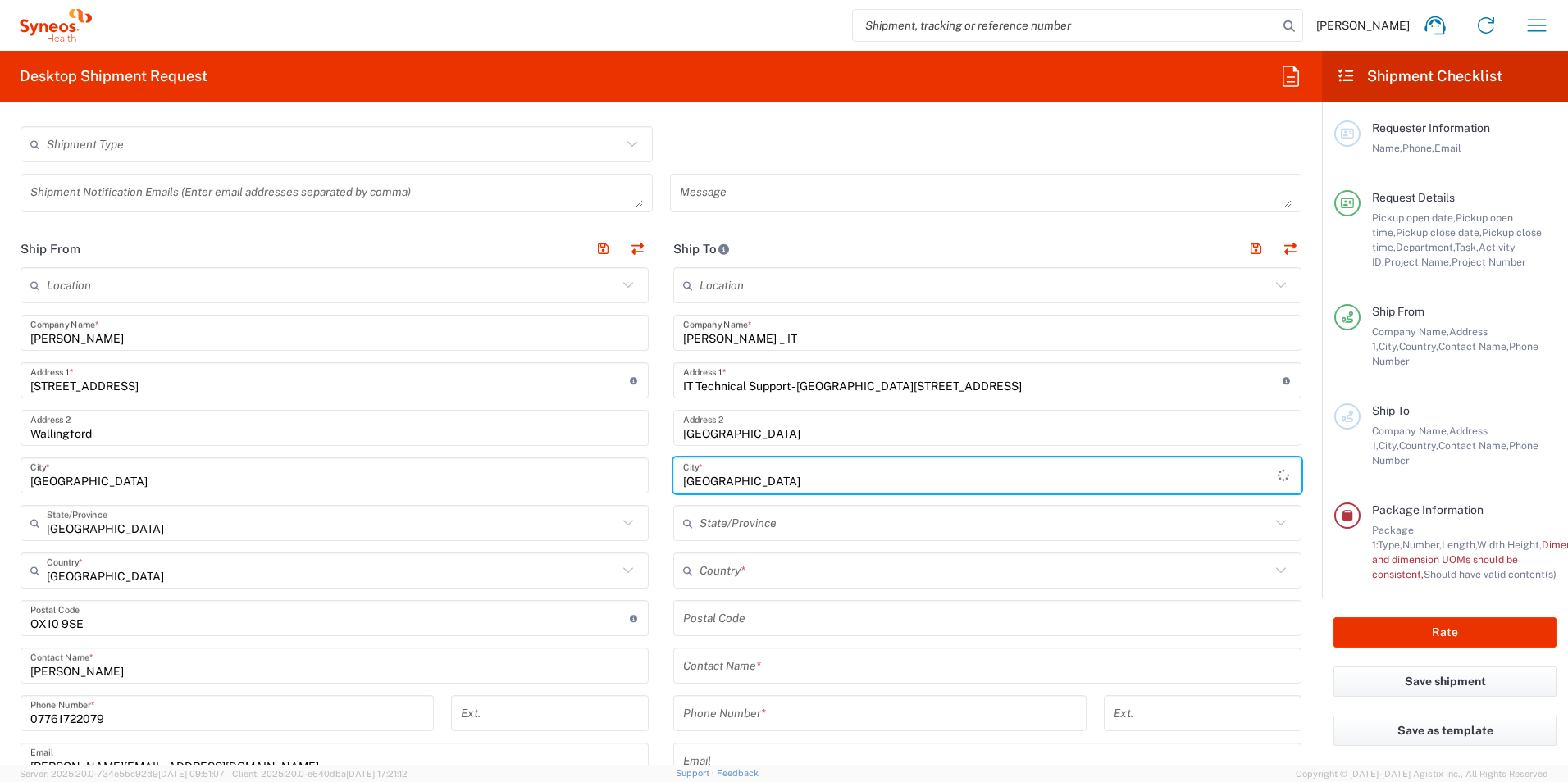
type input "[GEOGRAPHIC_DATA]"
click at [739, 527] on input "text" at bounding box center [984, 523] width 571 height 28
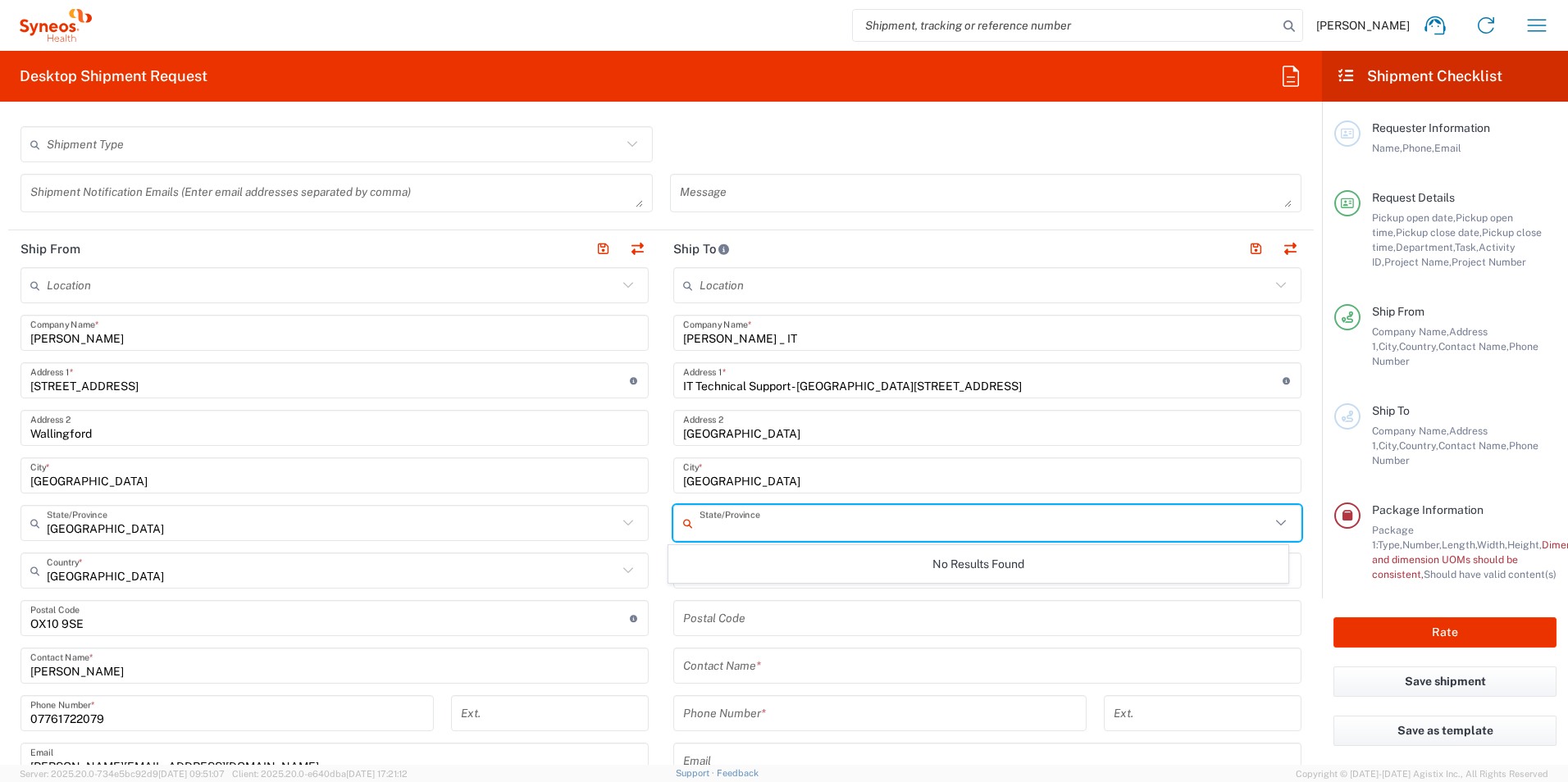
click at [650, 554] on main "Location [PERSON_NAME] LLC-[GEOGRAPHIC_DATA] [GEOGRAPHIC_DATA] [GEOGRAPHIC_DATA…" at bounding box center [334, 659] width 653 height 784
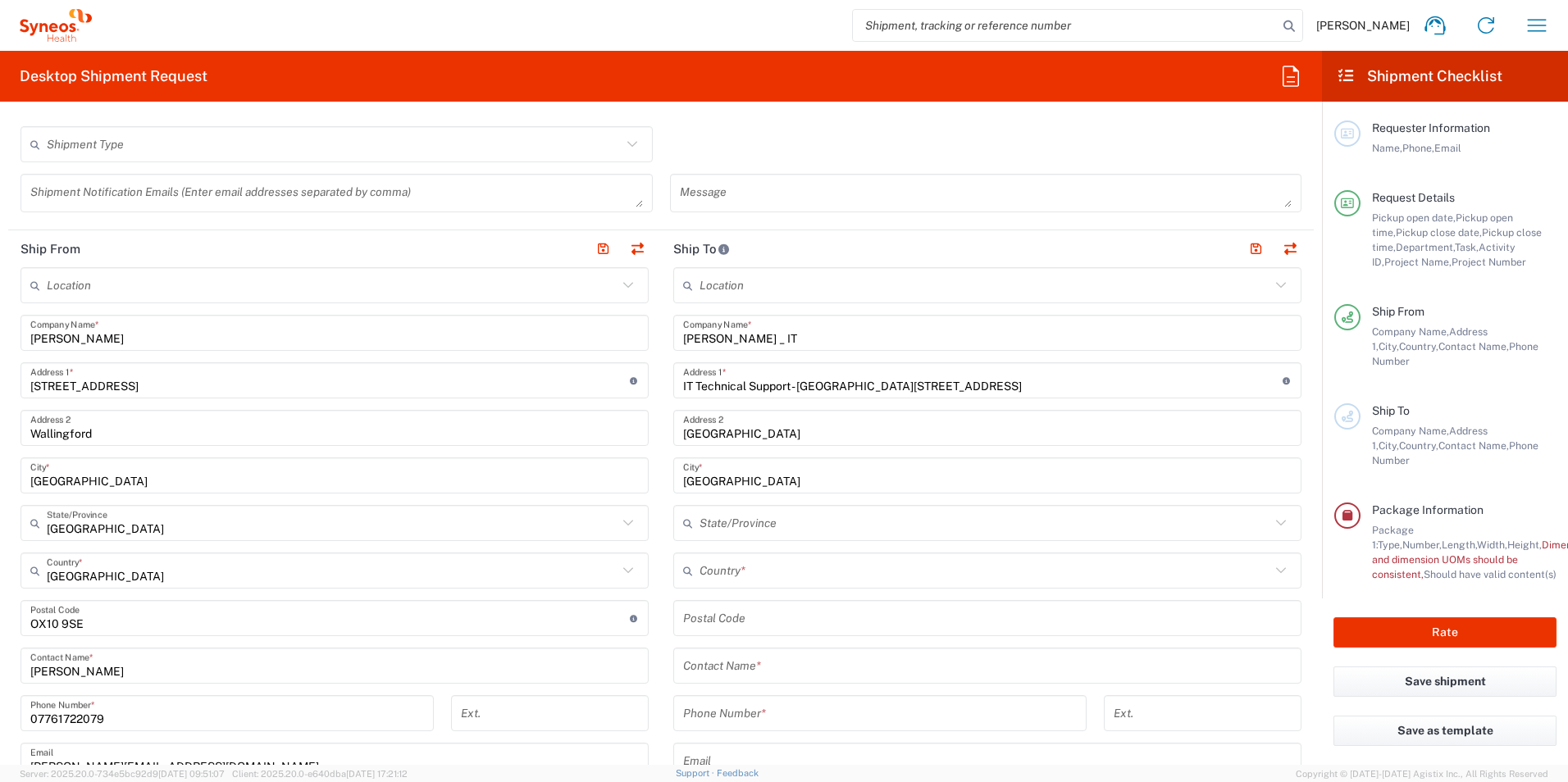
click at [753, 568] on input "text" at bounding box center [984, 571] width 571 height 28
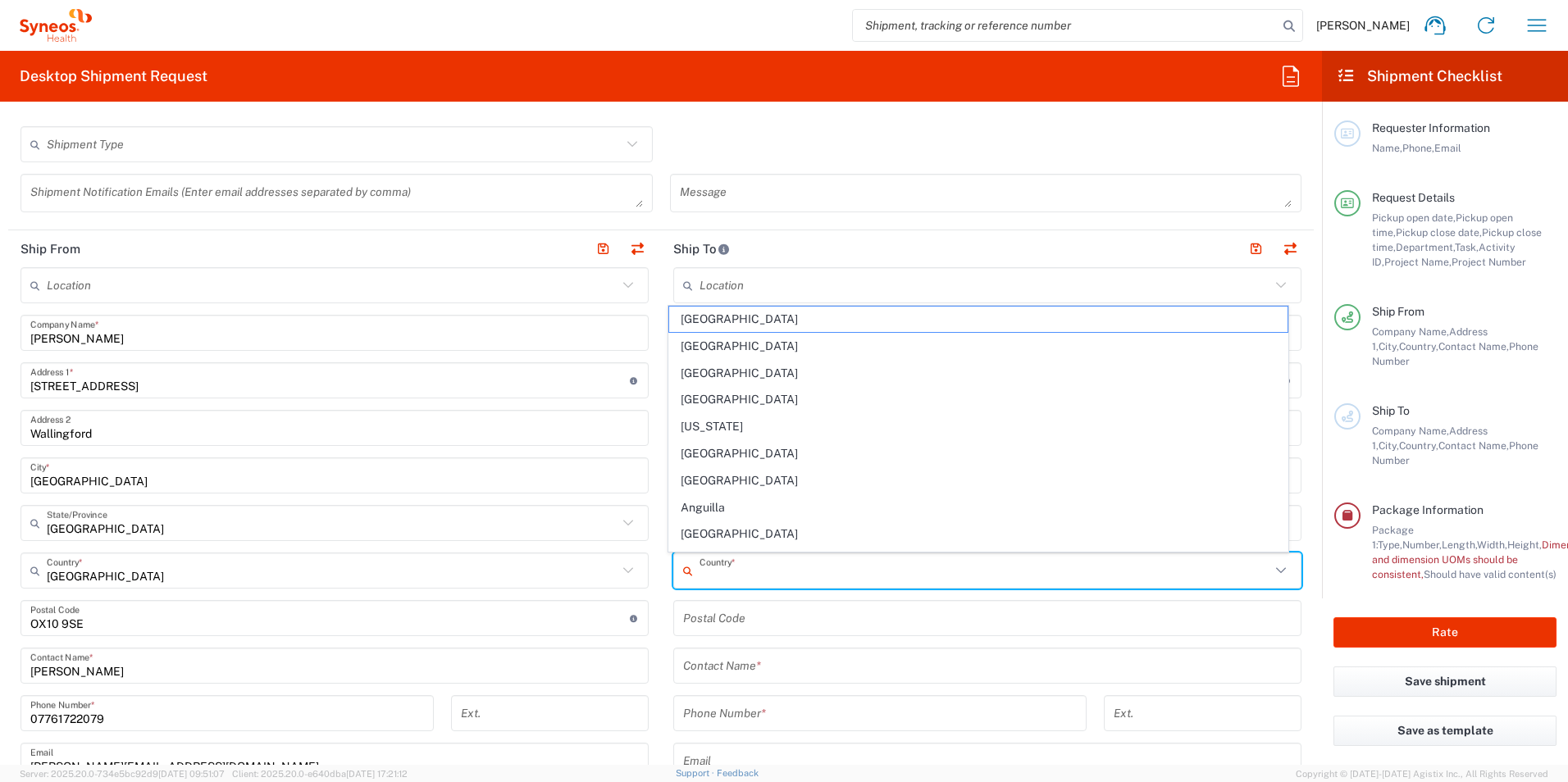
type input "[GEOGRAPHIC_DATA]"
type input "07917559845"
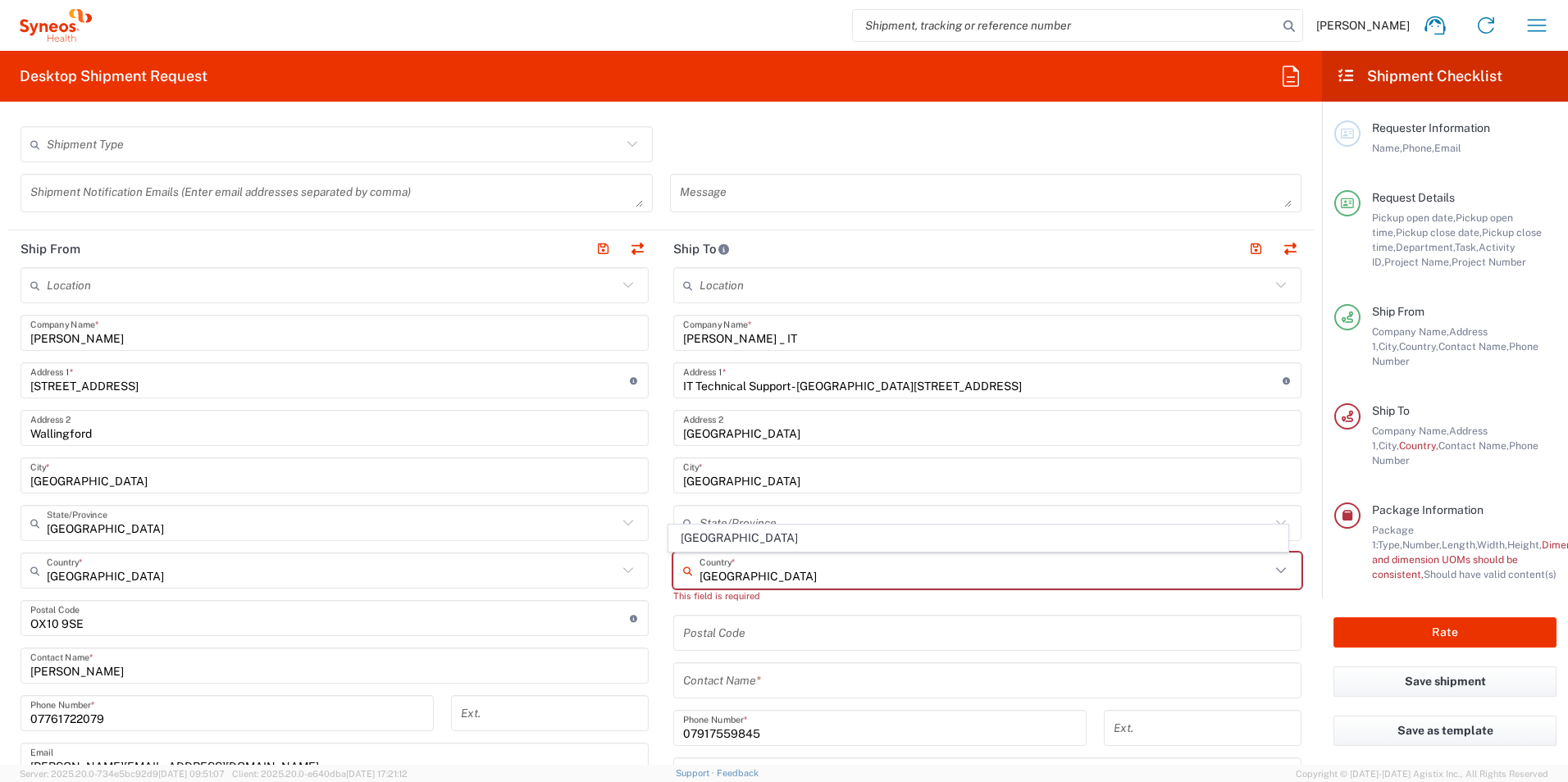
click at [865, 613] on div "Location [PERSON_NAME] LLC-[GEOGRAPHIC_DATA] [GEOGRAPHIC_DATA] [GEOGRAPHIC_DATA…" at bounding box center [987, 619] width 628 height 703
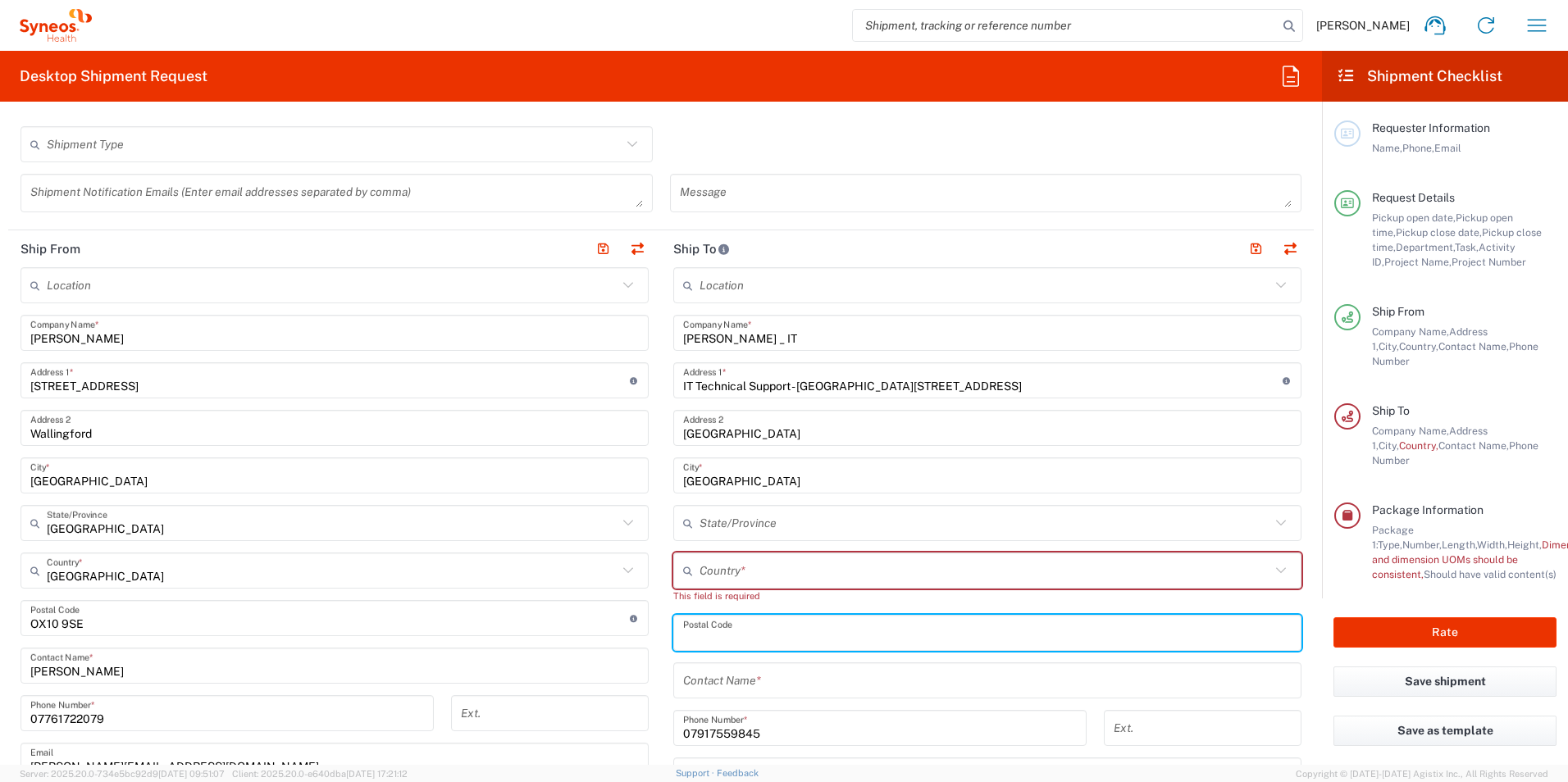
click at [815, 626] on input "undefined" at bounding box center [987, 633] width 609 height 28
drag, startPoint x: 699, startPoint y: 568, endPoint x: 681, endPoint y: 580, distance: 21.6
click at [699, 568] on input "text" at bounding box center [984, 571] width 571 height 28
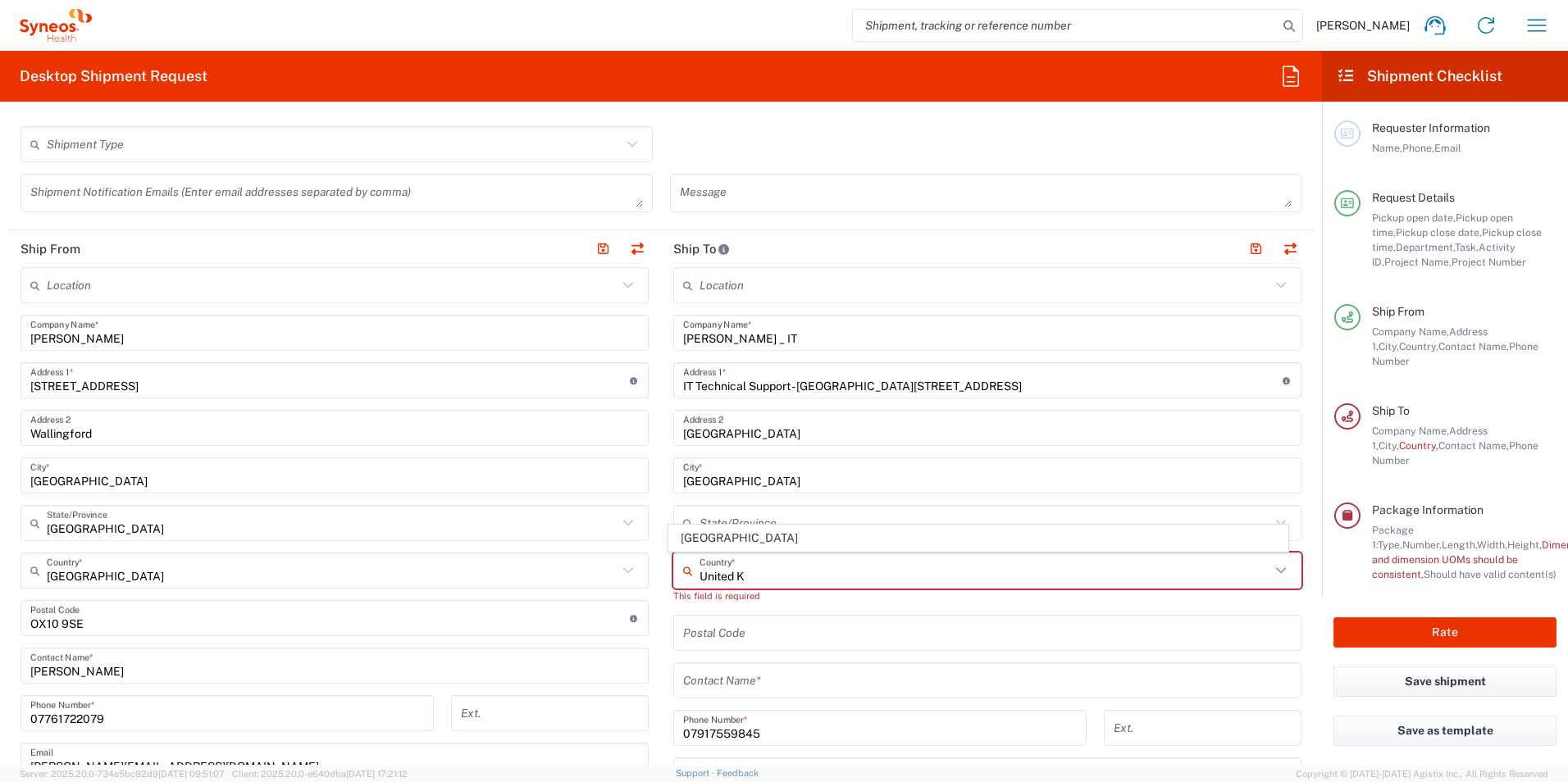
drag, startPoint x: 809, startPoint y: 578, endPoint x: 799, endPoint y: 587, distance: 13.5
click at [809, 578] on input "United K" at bounding box center [984, 571] width 571 height 28
type input "United K"
click at [751, 632] on input "undefined" at bounding box center [987, 633] width 609 height 28
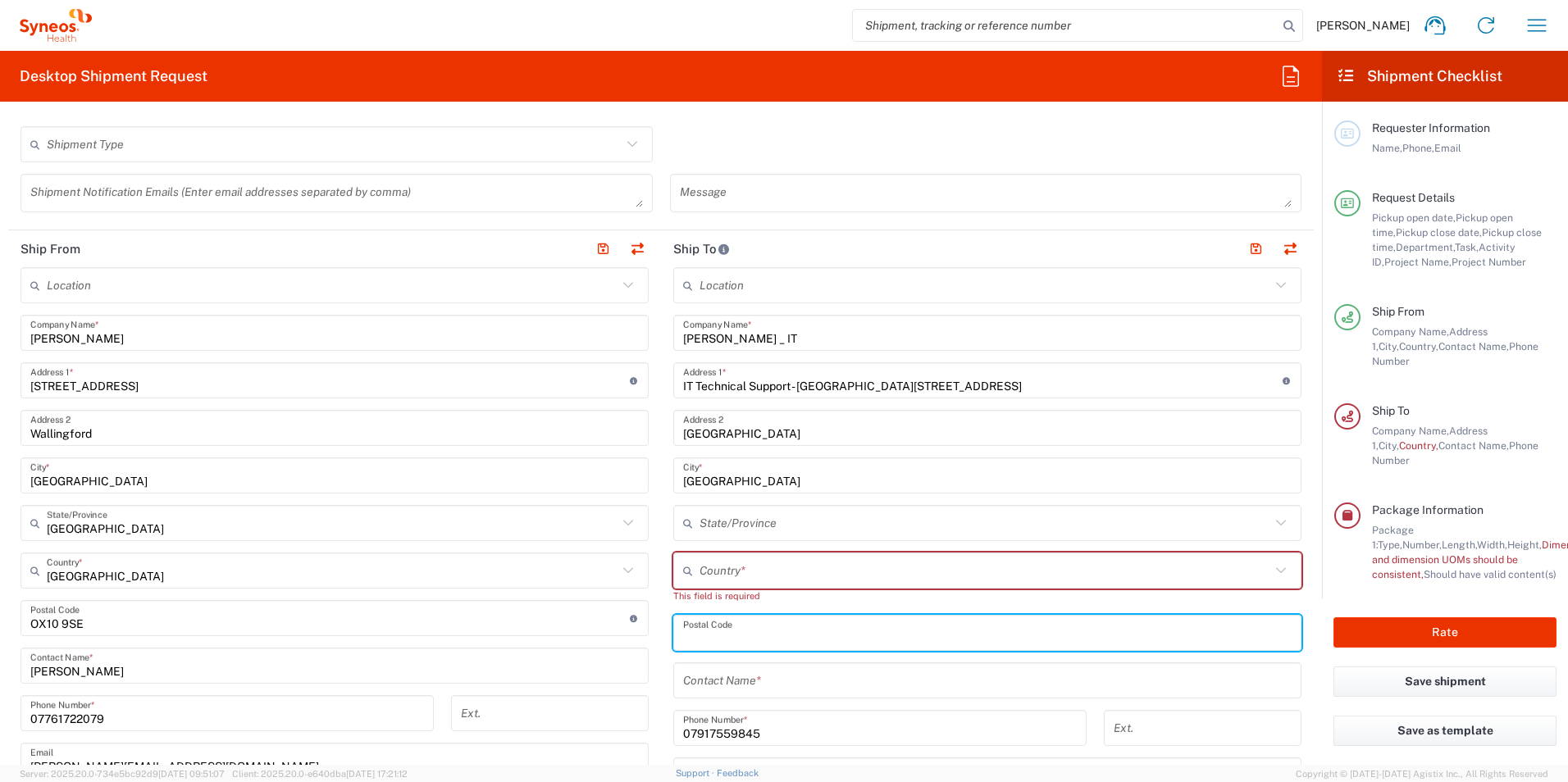
click at [687, 573] on icon at bounding box center [691, 571] width 16 height 26
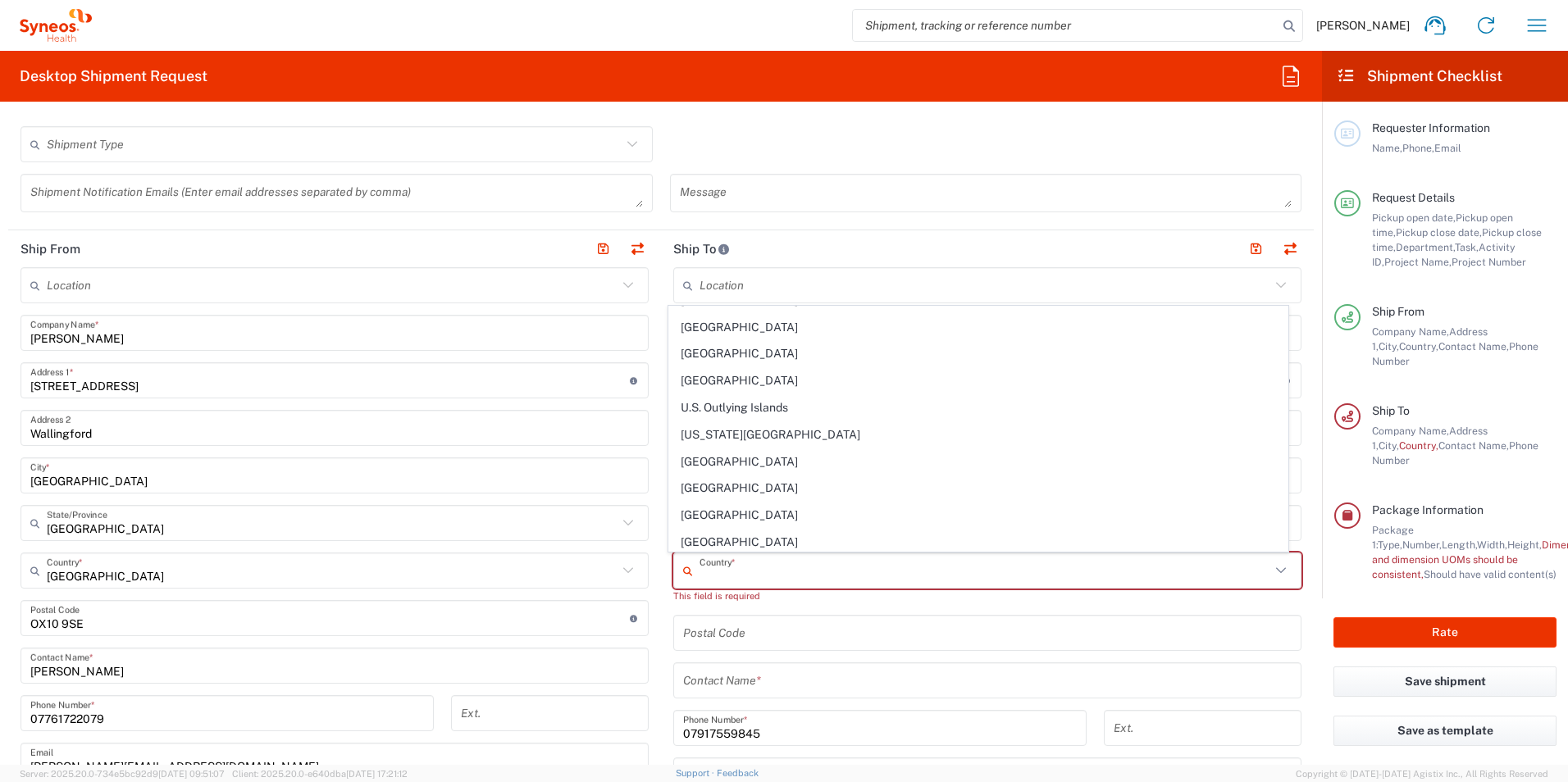
scroll to position [6120, 0]
click at [764, 539] on span "[GEOGRAPHIC_DATA]" at bounding box center [978, 543] width 619 height 25
type input "[GEOGRAPHIC_DATA]"
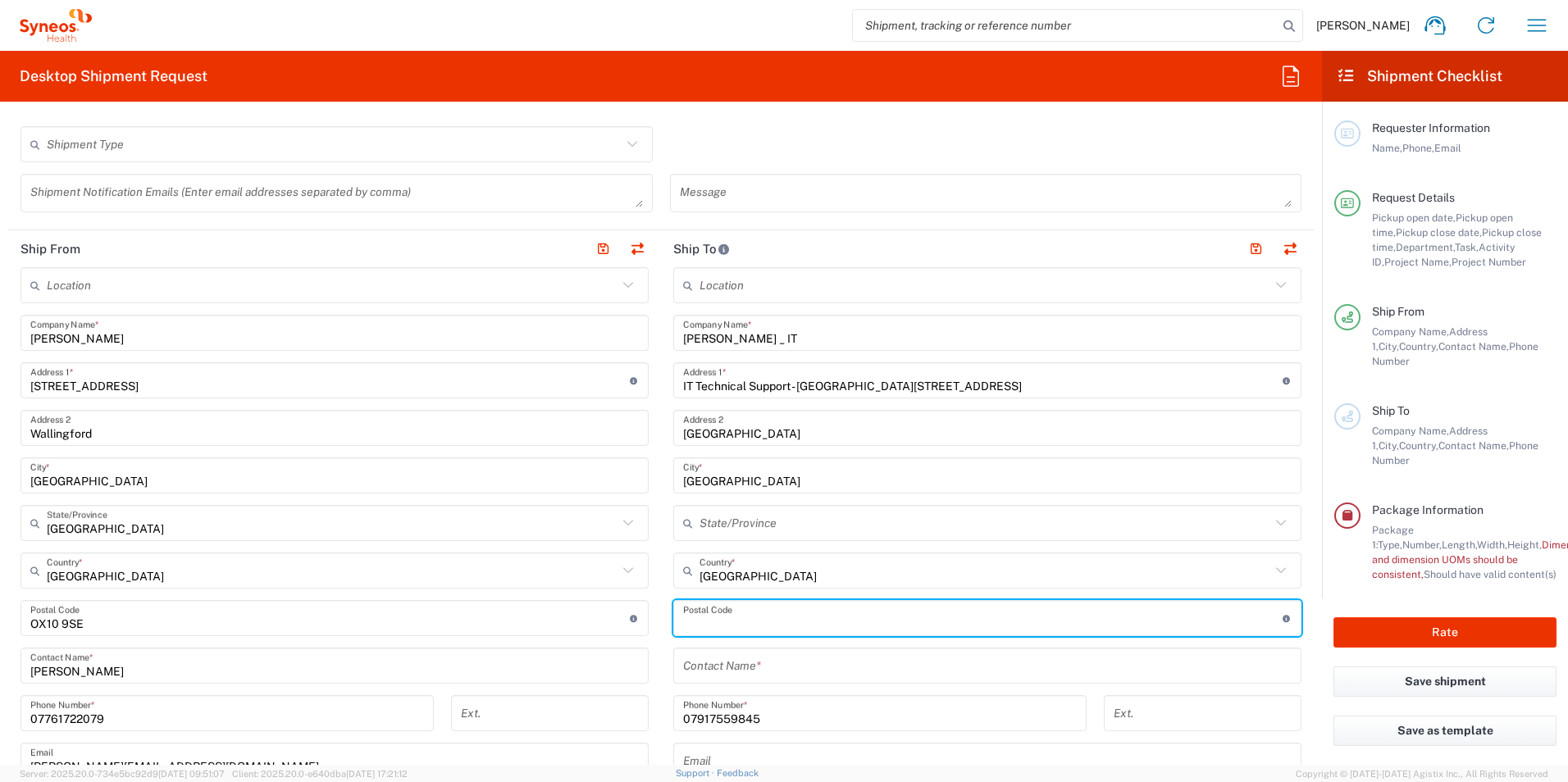
click at [752, 621] on input "undefined" at bounding box center [983, 618] width 599 height 28
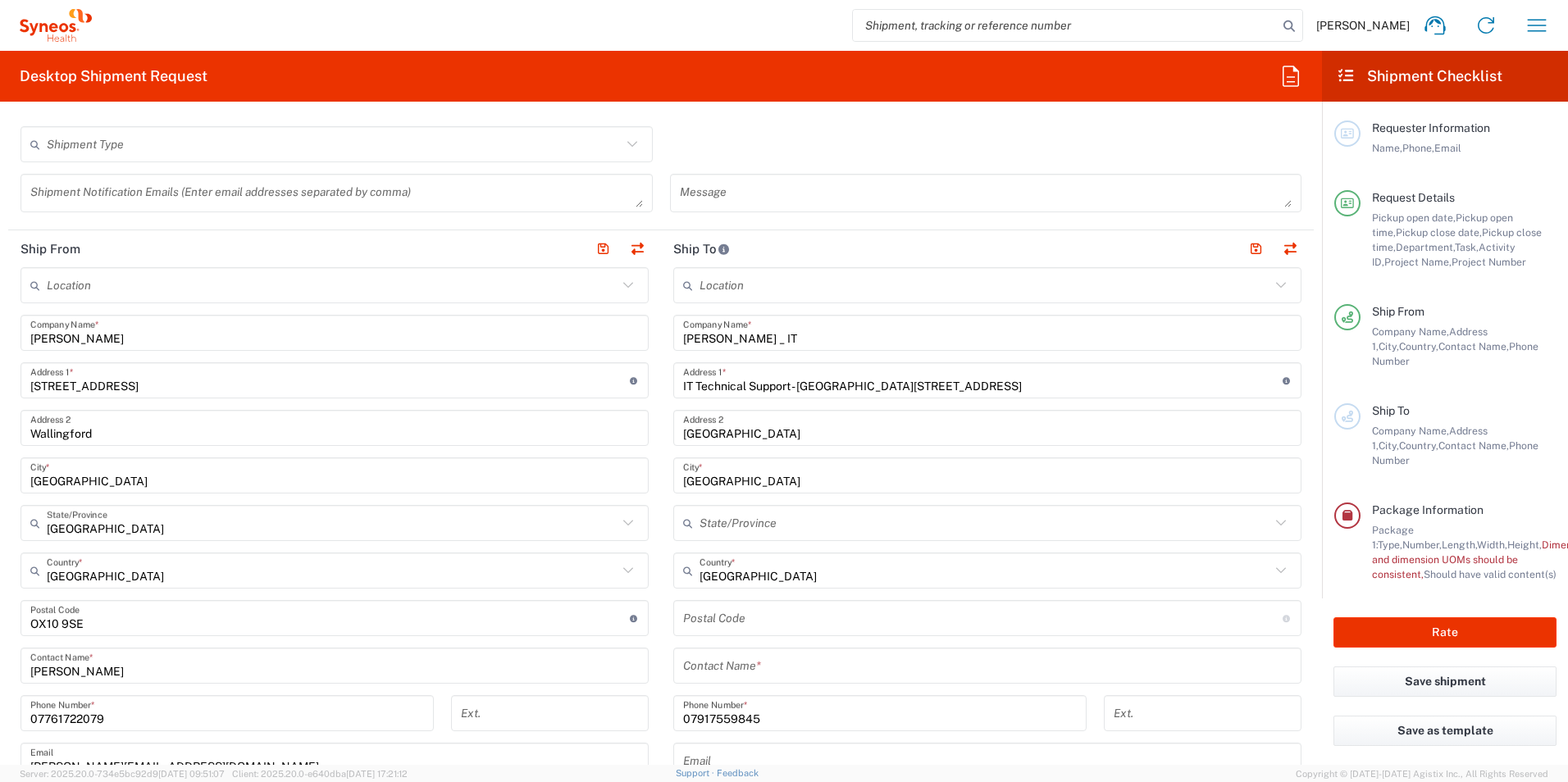
click at [699, 624] on input "undefined" at bounding box center [983, 618] width 599 height 28
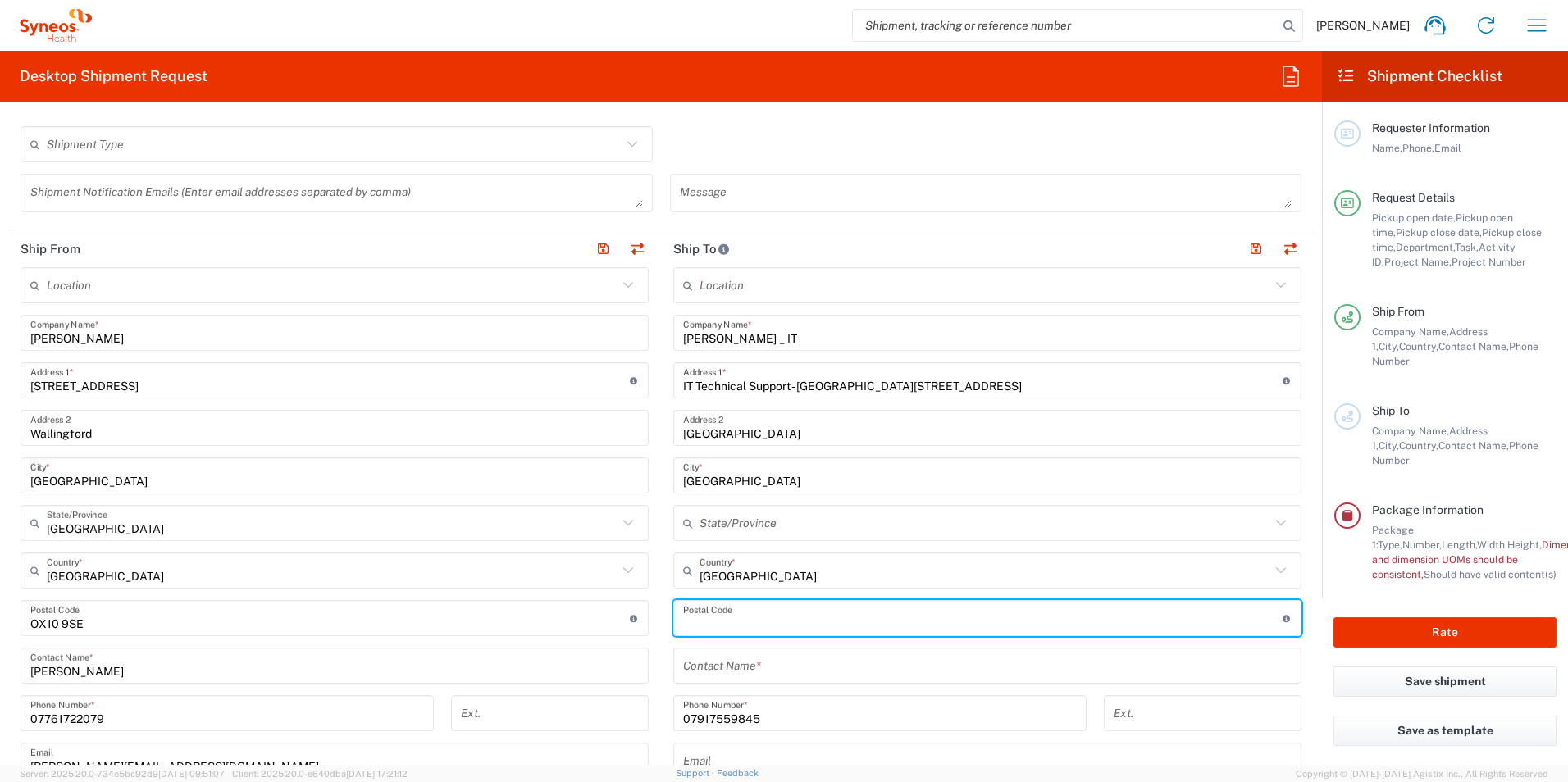
paste input "GU14 7 BF"
type input "GU14 7 BF"
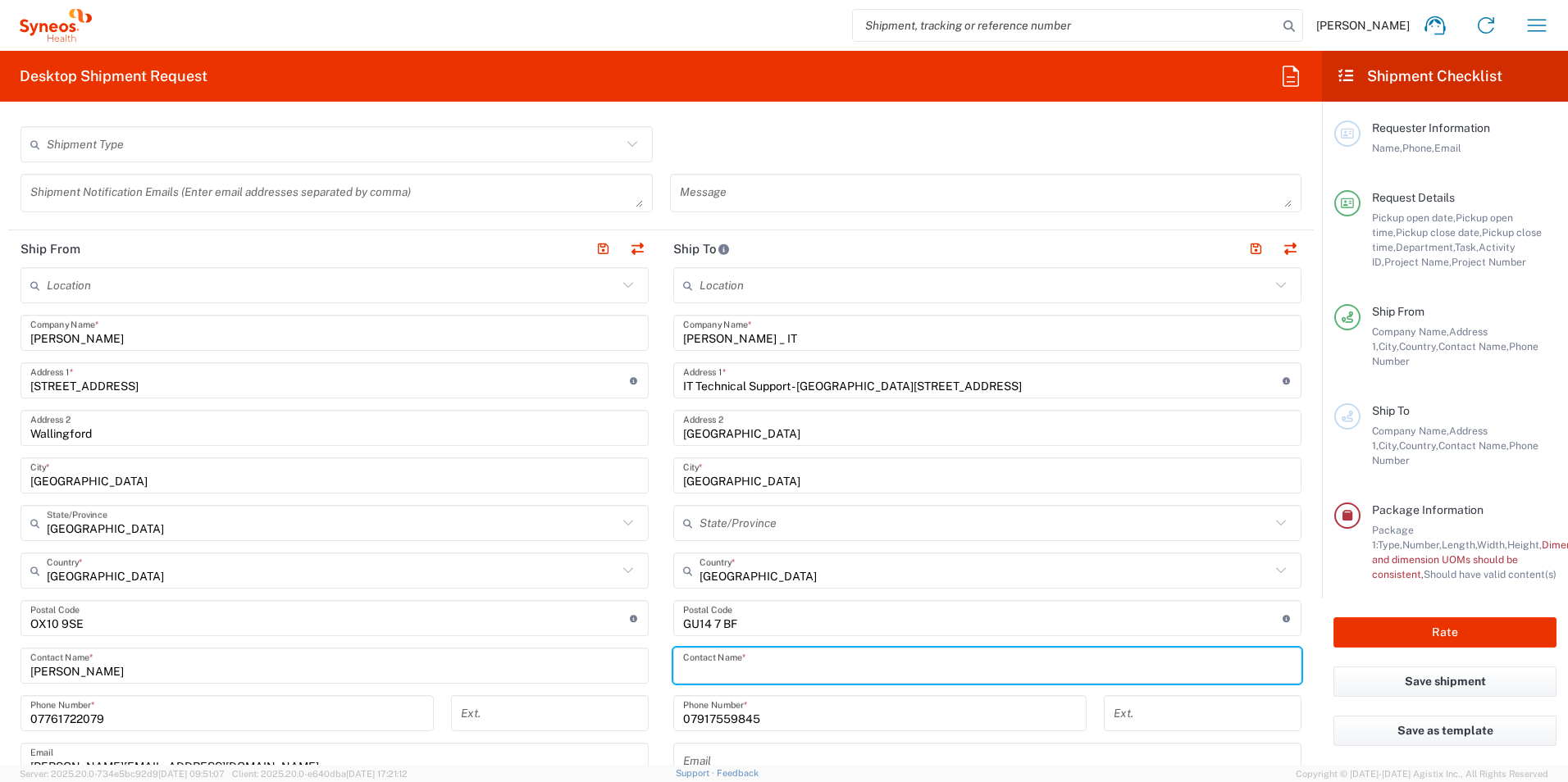
click at [820, 655] on input "text" at bounding box center [987, 665] width 609 height 28
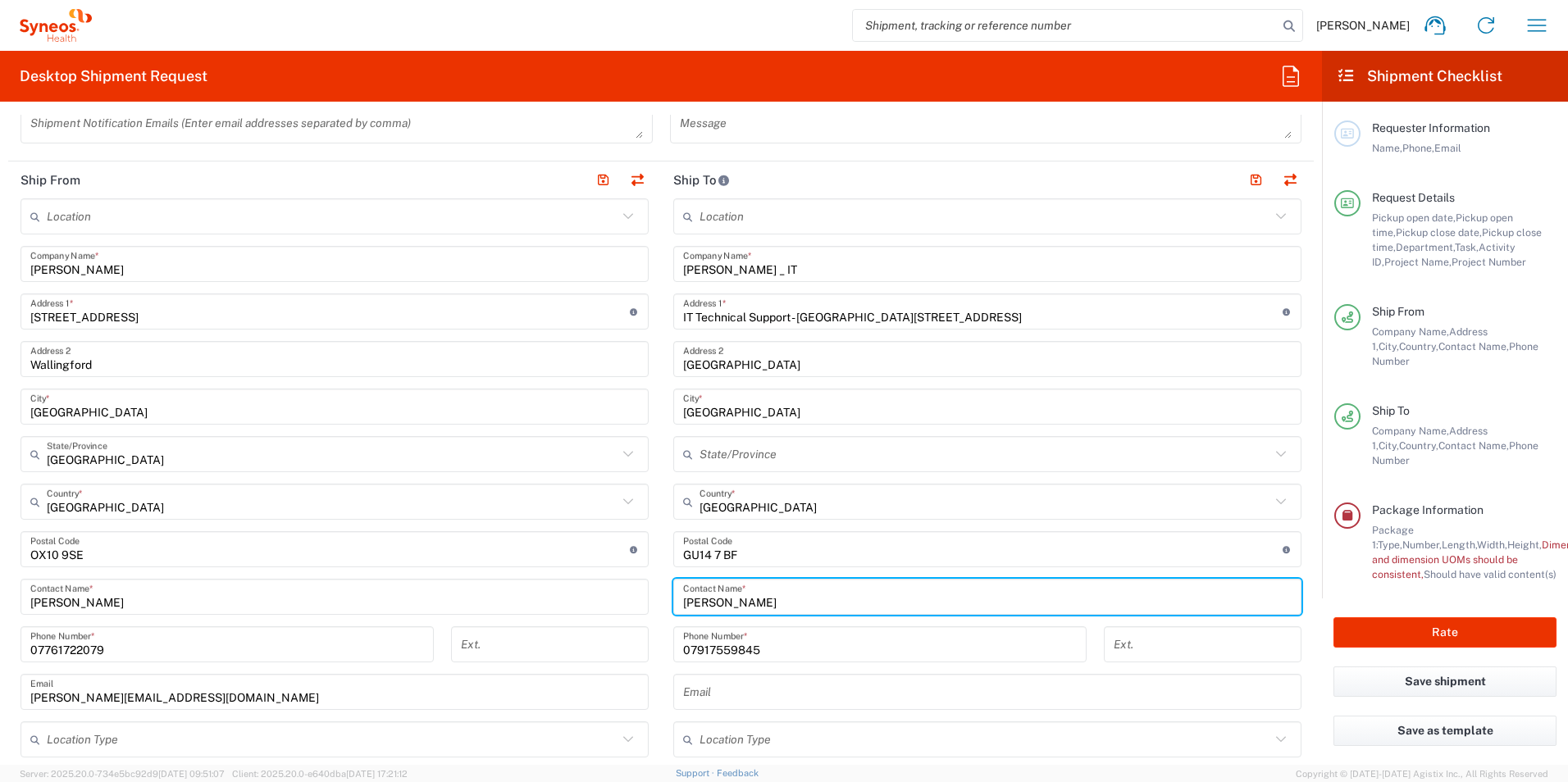
scroll to position [902, 0]
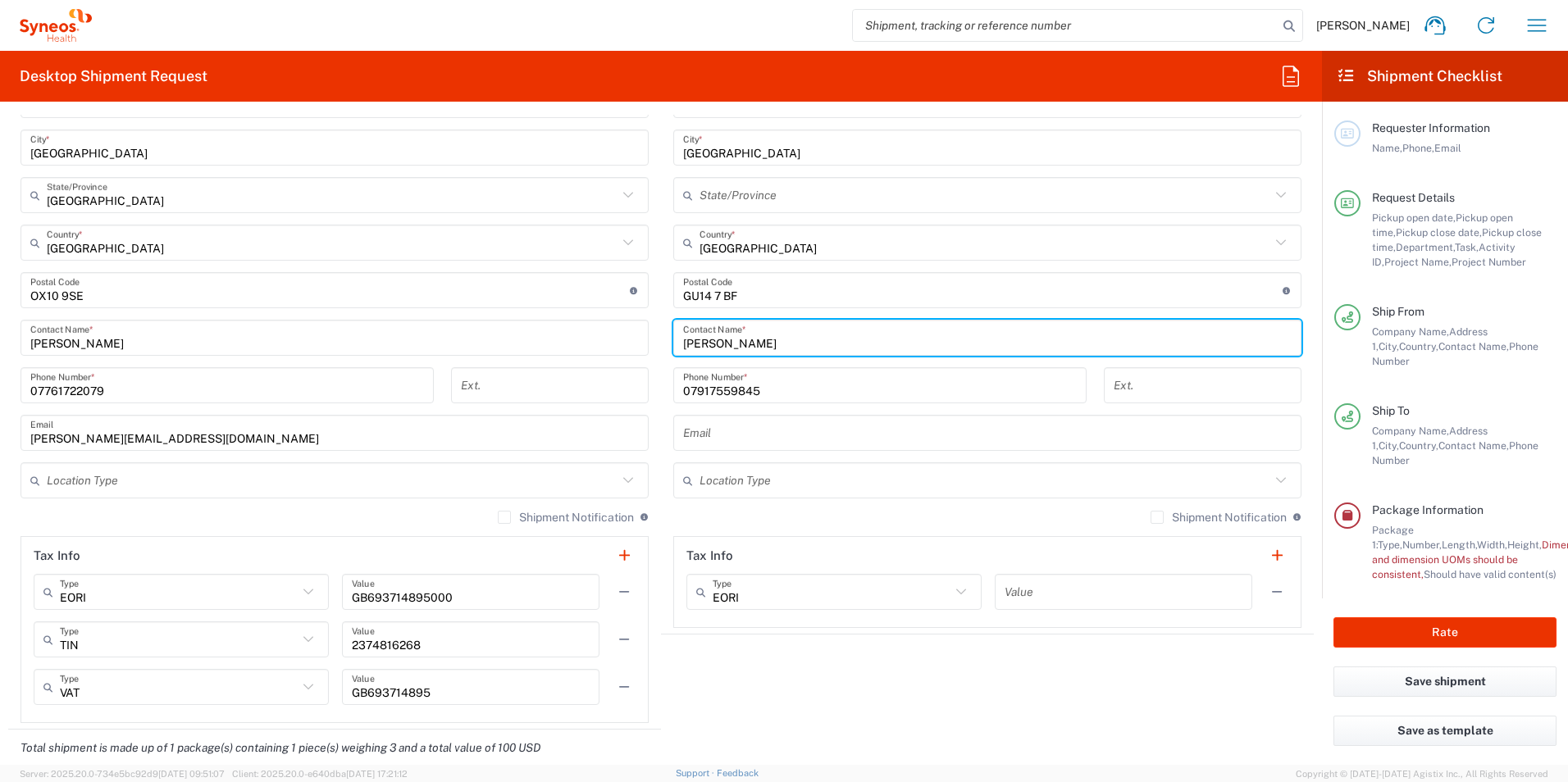
type input "[PERSON_NAME]"
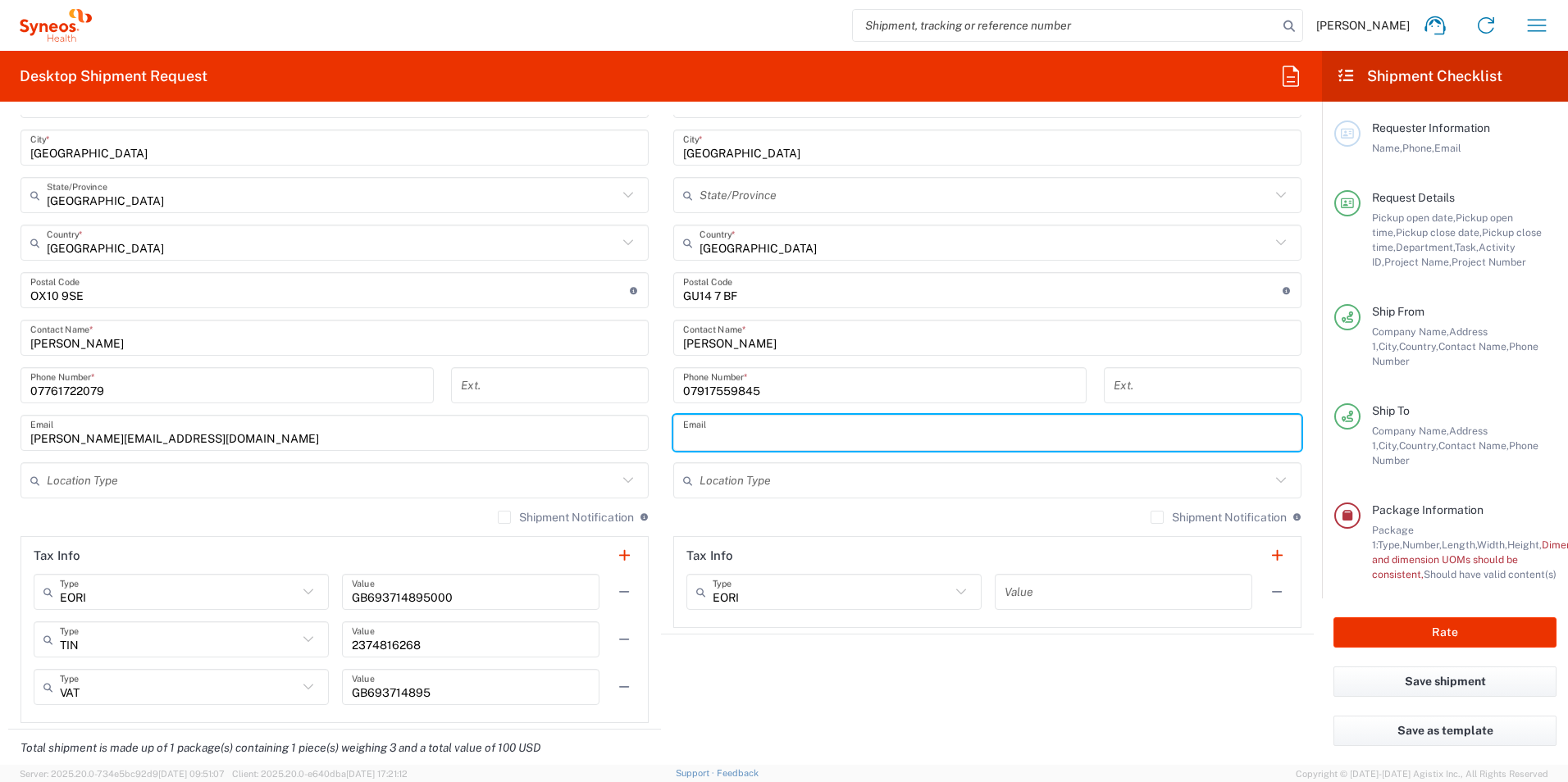
click at [731, 438] on input "text" at bounding box center [987, 432] width 609 height 28
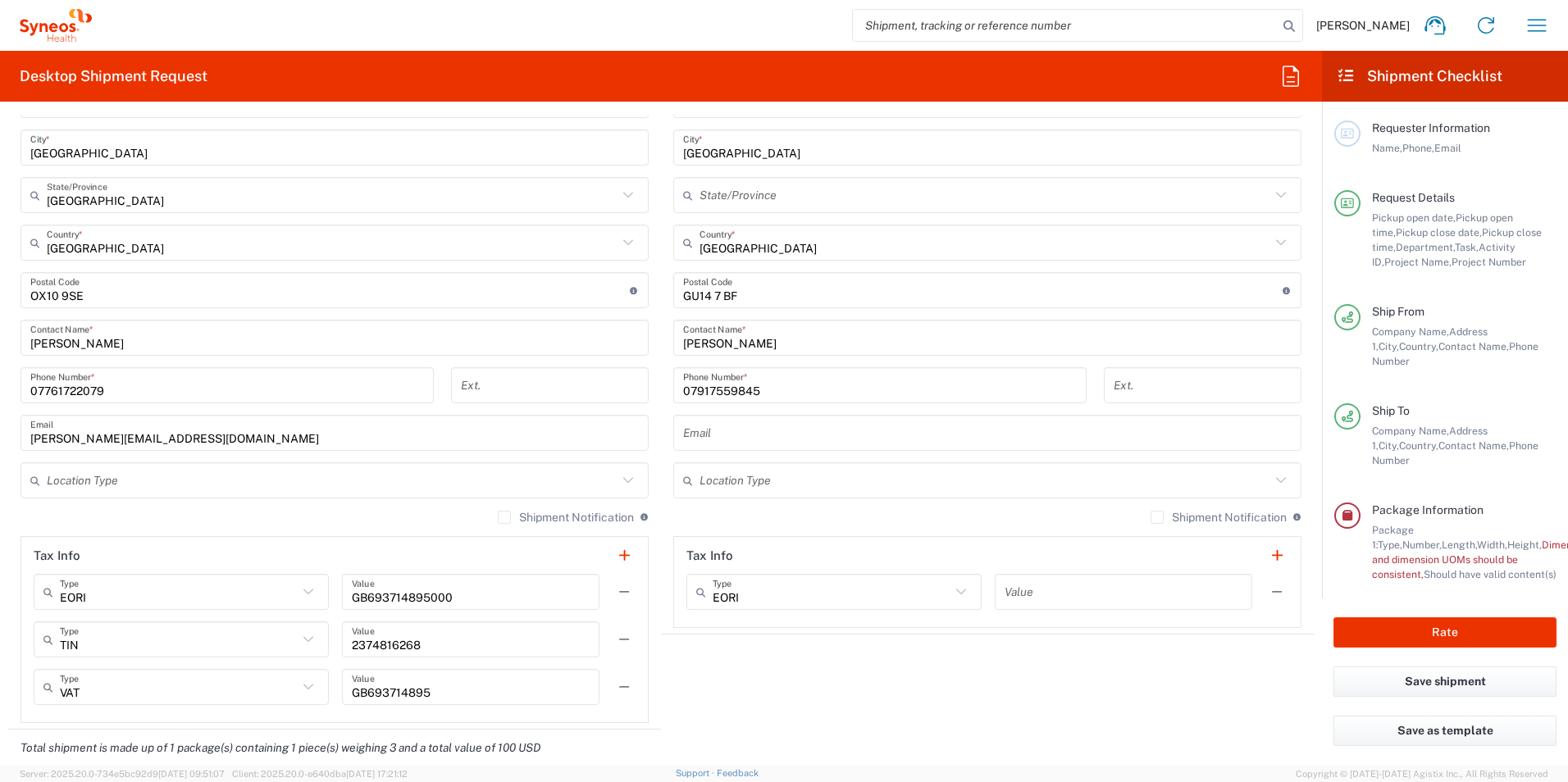
click at [994, 549] on header "Tax Info" at bounding box center [987, 555] width 626 height 37
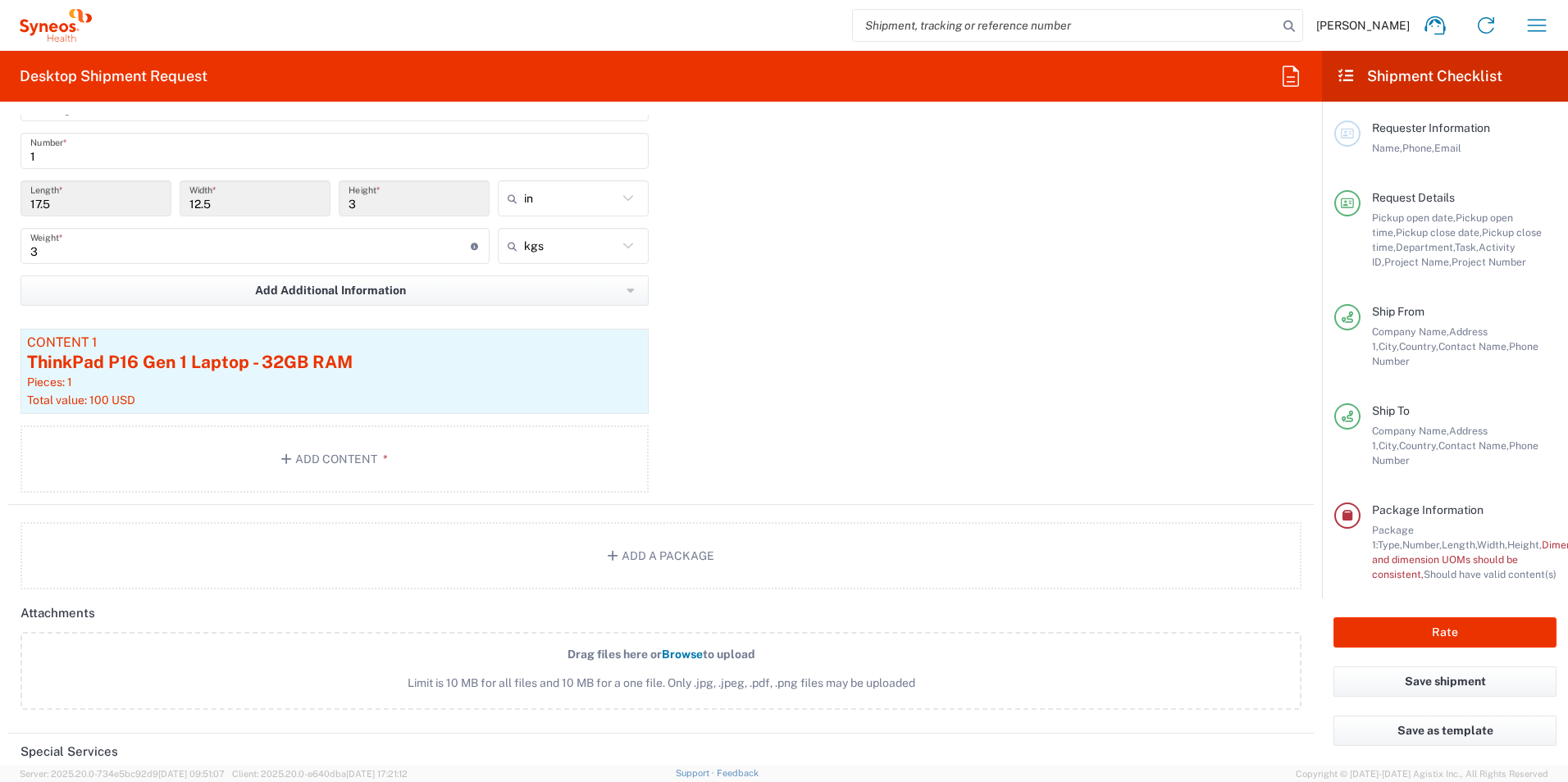
scroll to position [1803, 0]
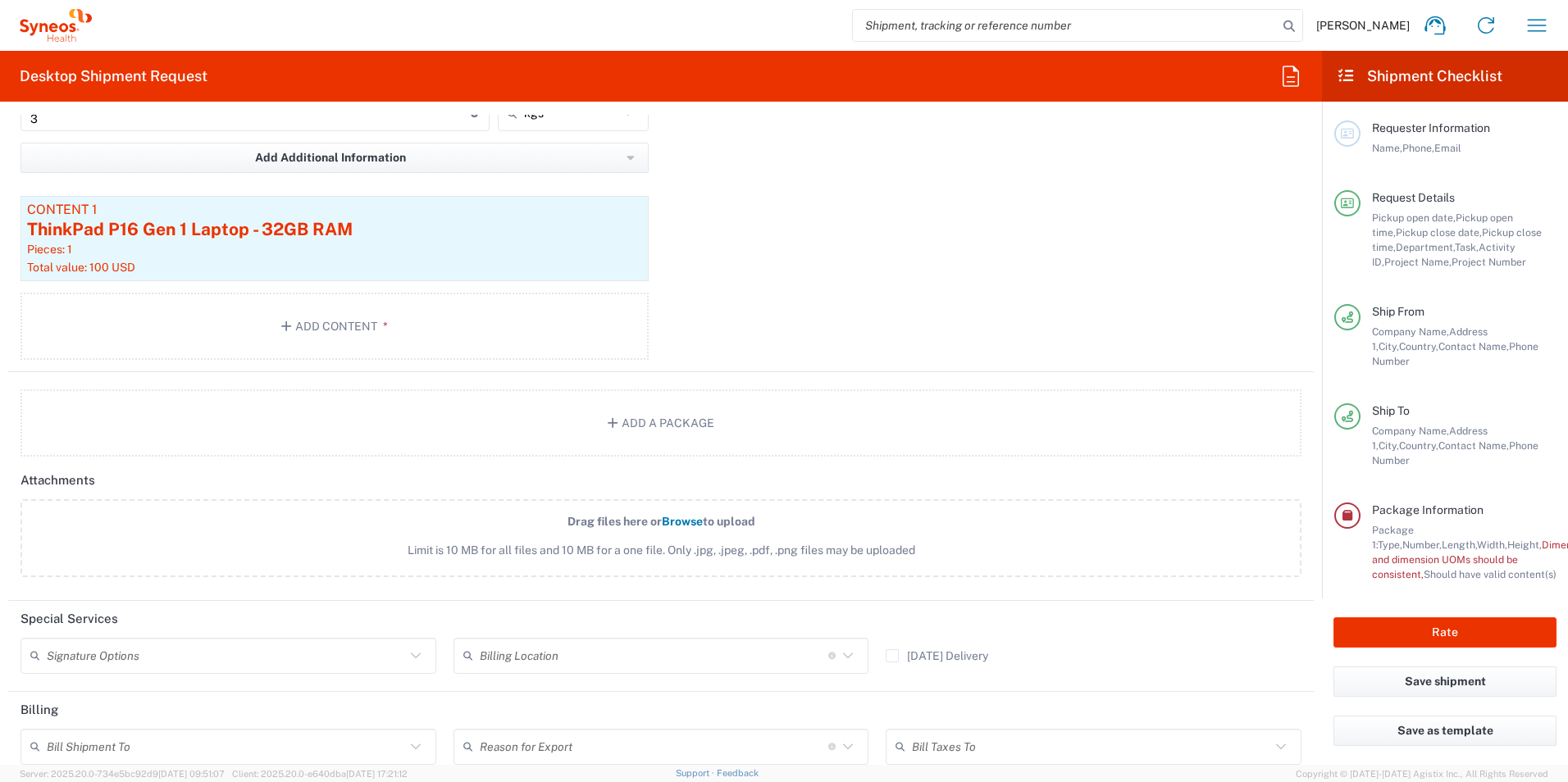
click at [785, 235] on div "Package 1 Large Box Type * Material used to package goods Envelope Large Box Me…" at bounding box center [661, 143] width 1306 height 457
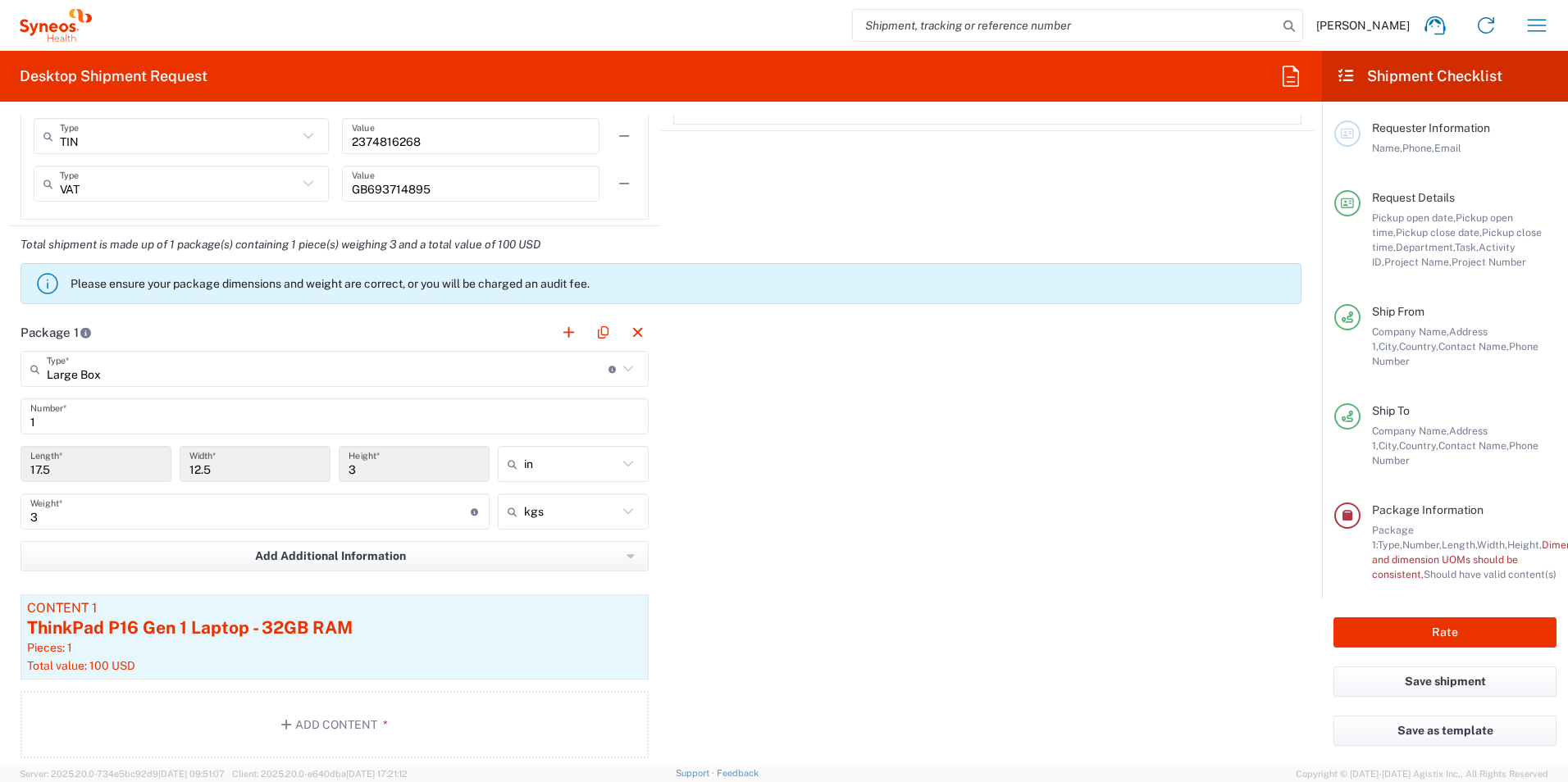
scroll to position [1393, 0]
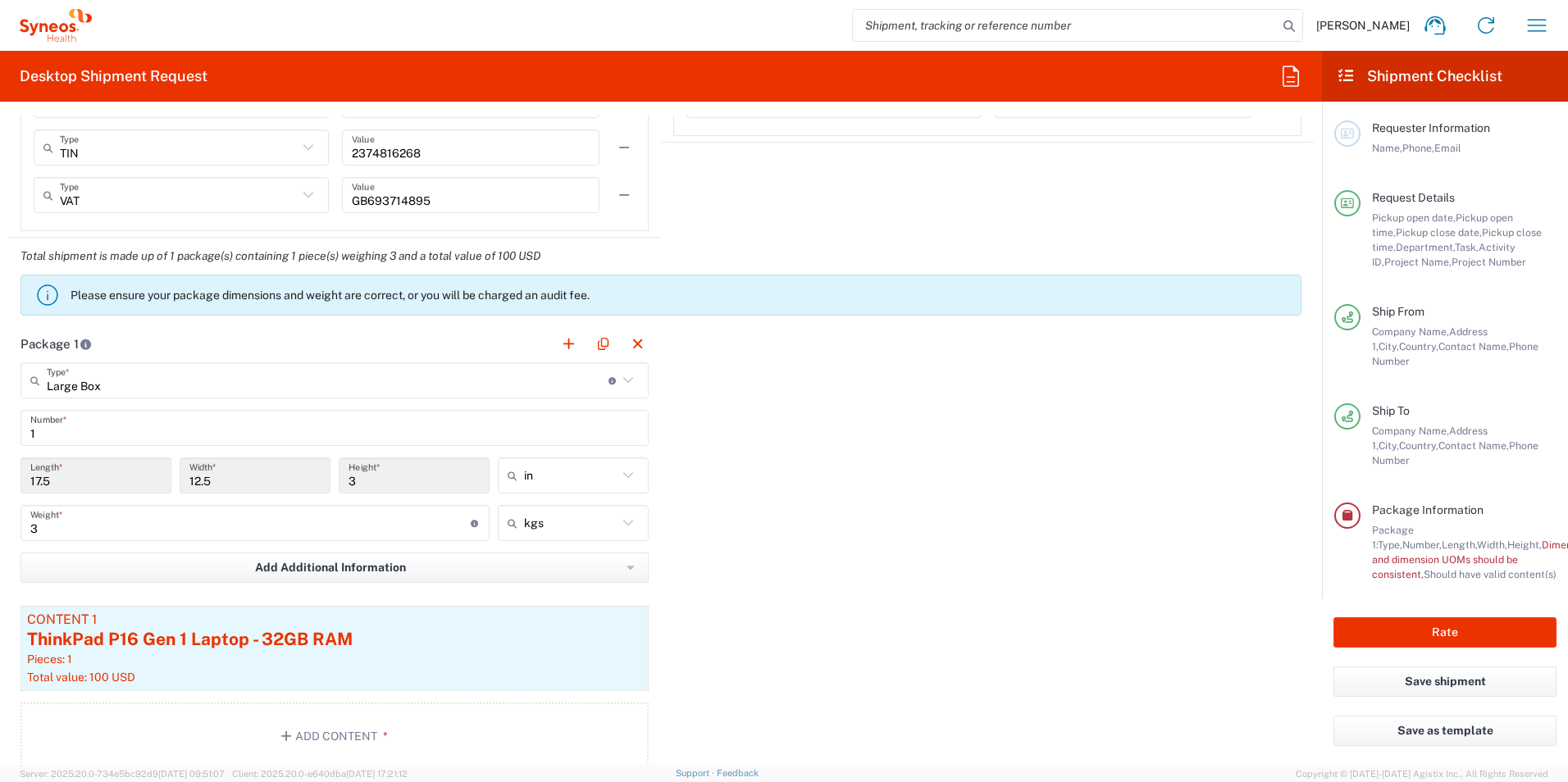
click at [623, 473] on icon at bounding box center [628, 475] width 22 height 22
click at [598, 529] on span "cm" at bounding box center [567, 538] width 146 height 25
type input "44.45"
type input "31.75"
type input "7.62"
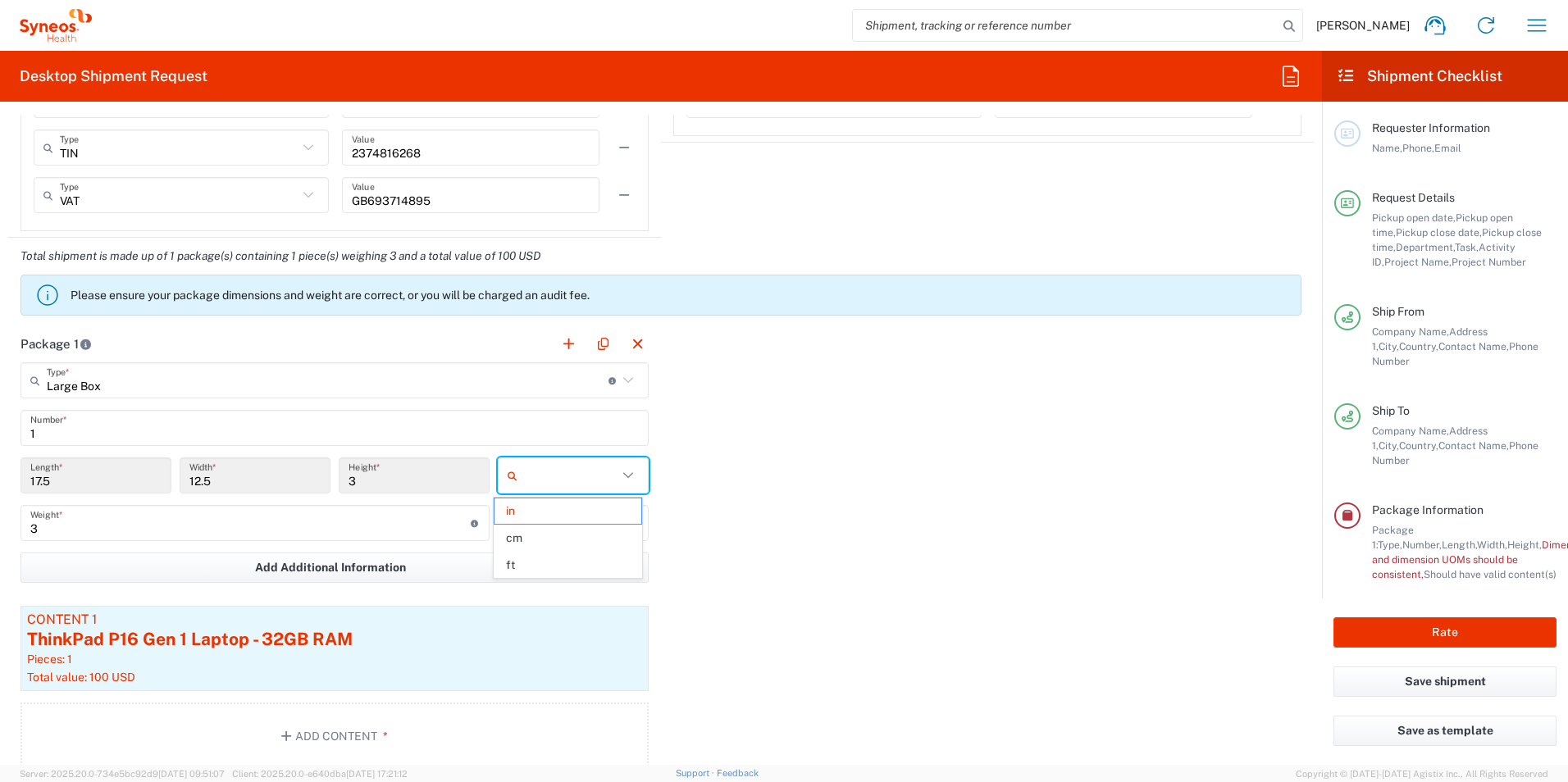
type input "cm"
click at [795, 461] on div "Package 1 Large Box Type * Material used to package goods Envelope Large Box Me…" at bounding box center [661, 553] width 1306 height 457
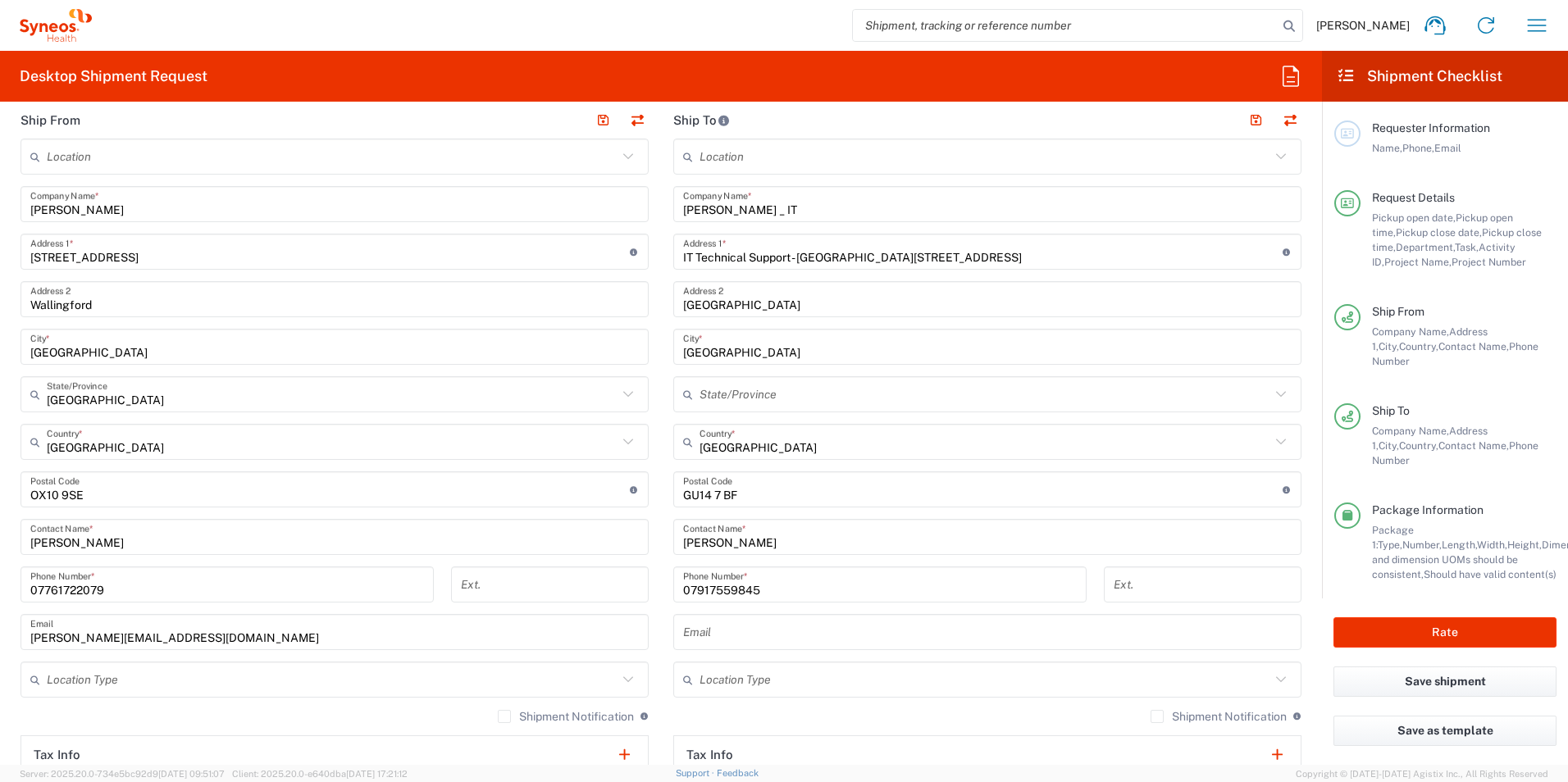
scroll to position [8, 0]
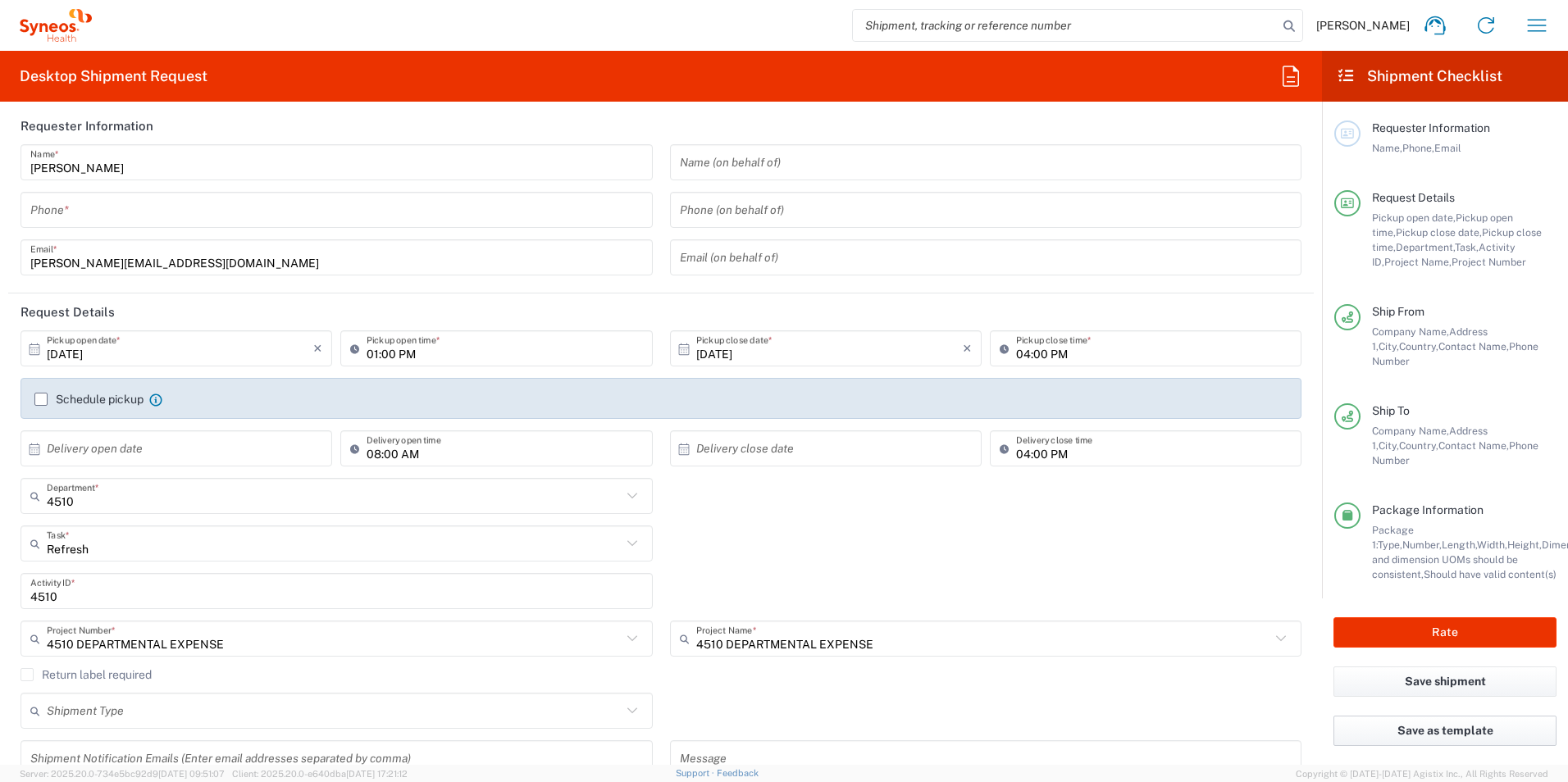
click at [1449, 716] on button "Save as template" at bounding box center [1445, 730] width 223 height 30
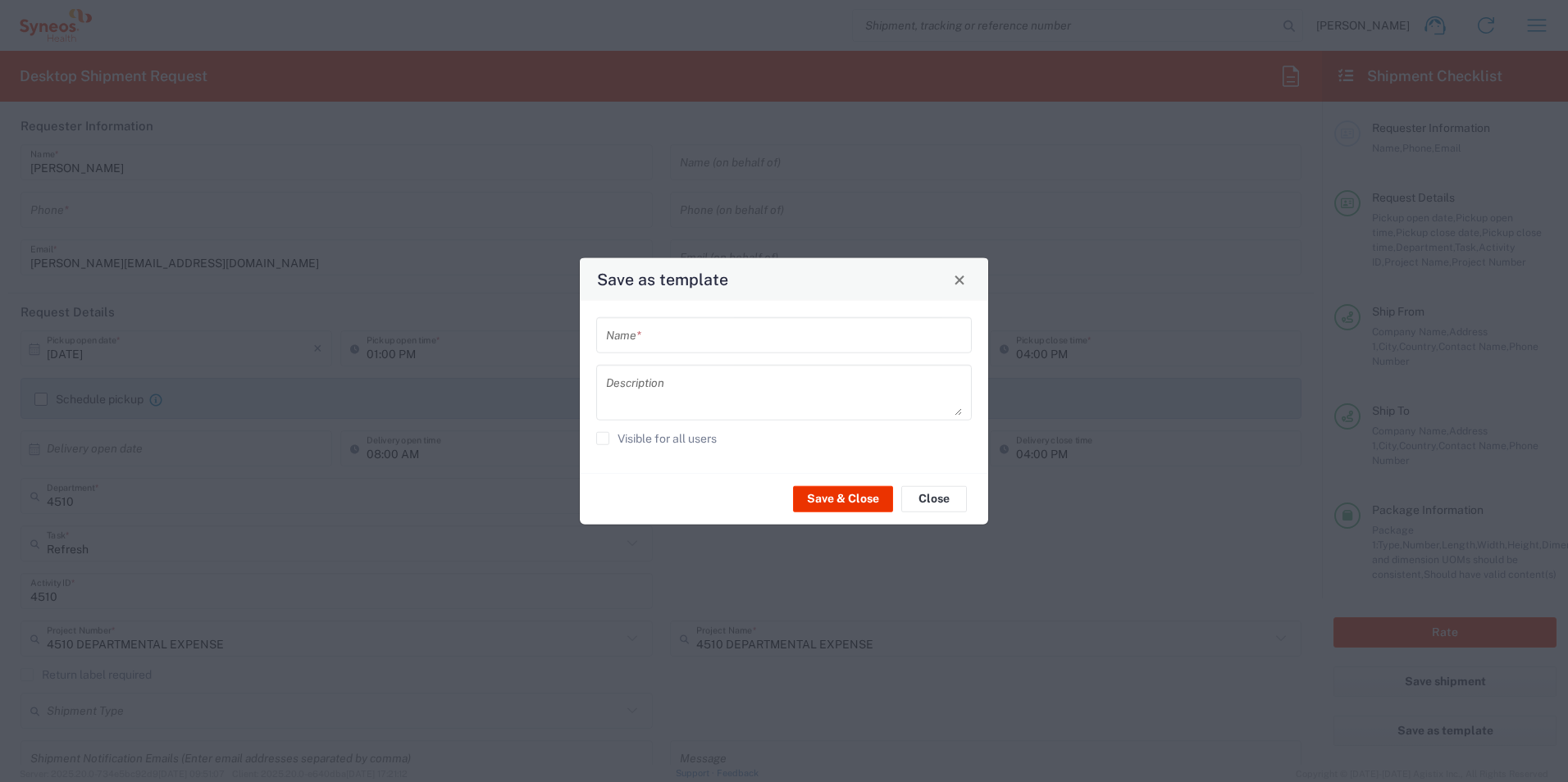
drag, startPoint x: 715, startPoint y: 333, endPoint x: 705, endPoint y: 336, distance: 10.4
click at [714, 334] on input "text" at bounding box center [784, 334] width 356 height 28
type input "IT return"
click at [850, 495] on button "Save & Close" at bounding box center [843, 498] width 100 height 26
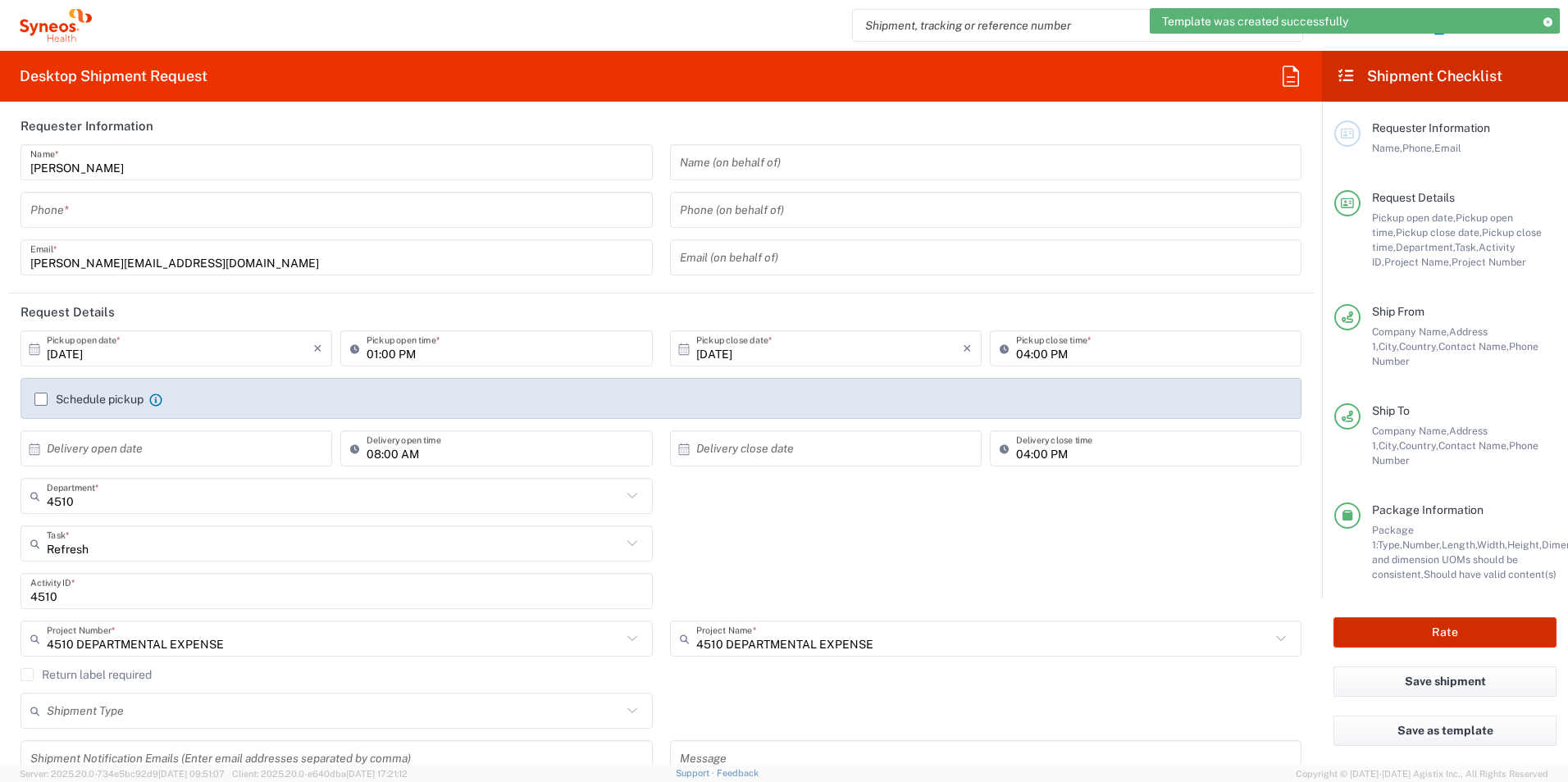
click at [1412, 625] on button "Rate" at bounding box center [1445, 632] width 223 height 30
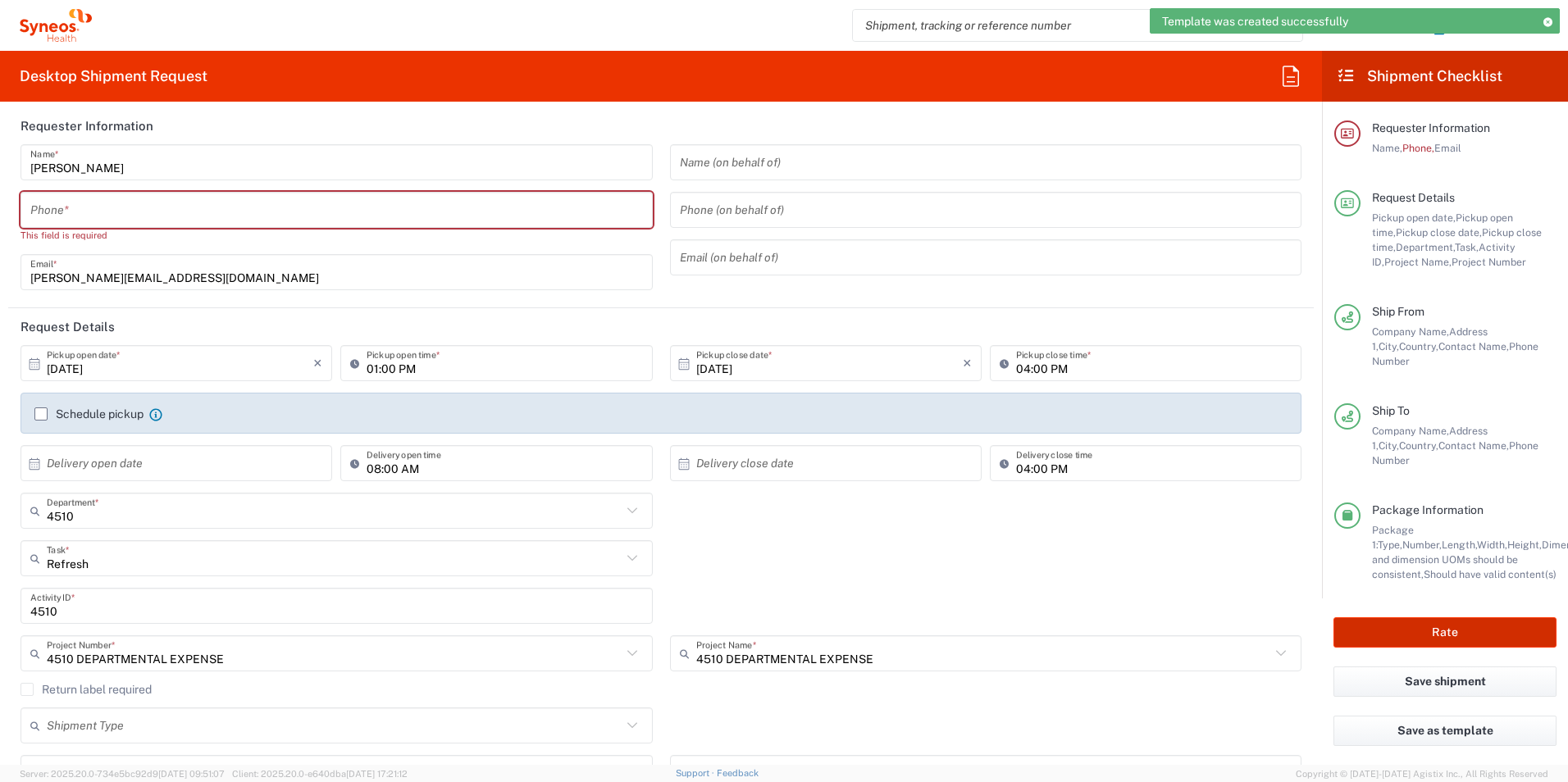
type input "4510 DEPARTMENTAL EXPENSE"
drag, startPoint x: 409, startPoint y: 211, endPoint x: 419, endPoint y: 207, distance: 10.8
click at [409, 211] on input "tel" at bounding box center [336, 210] width 612 height 28
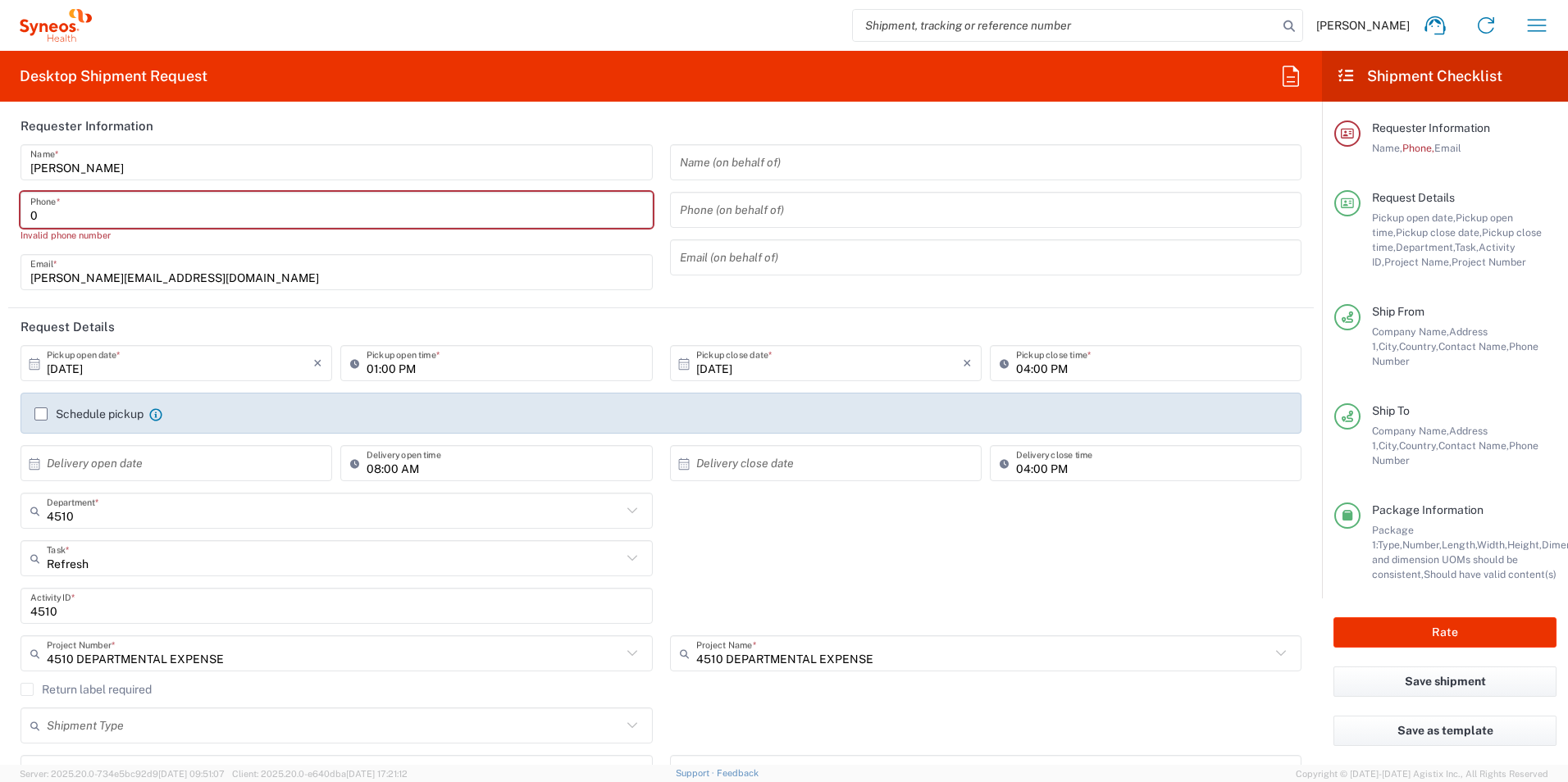
type input "07761722079"
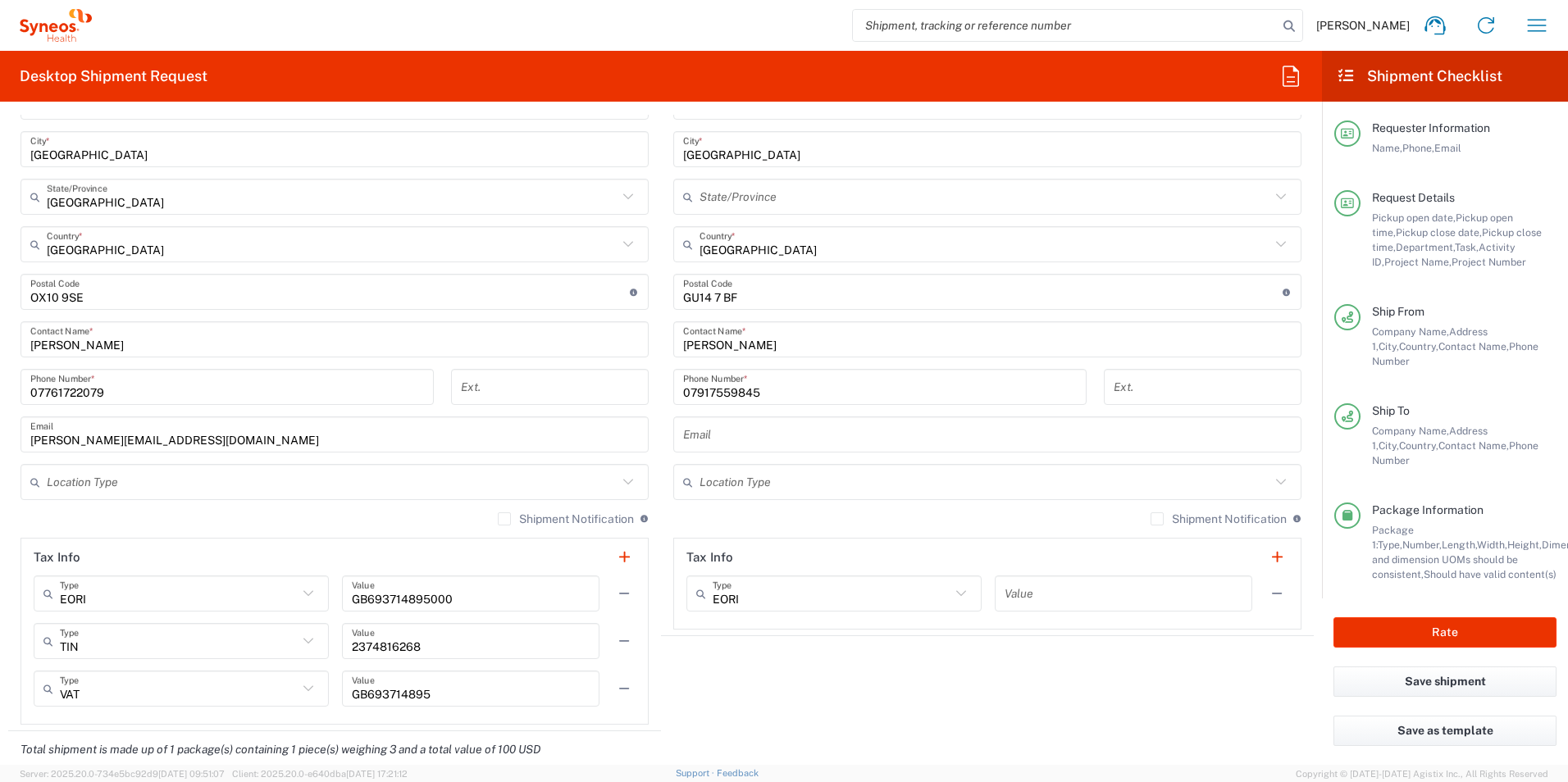
scroll to position [902, 0]
click at [777, 390] on input "07917559845" at bounding box center [880, 385] width 394 height 28
drag, startPoint x: 773, startPoint y: 388, endPoint x: 607, endPoint y: 391, distance: 166.0
click at [608, 390] on div "Ship From Location [PERSON_NAME] LLC-[GEOGRAPHIC_DATA] [GEOGRAPHIC_DATA] [GEOGR…" at bounding box center [661, 316] width 1306 height 827
paste input "812176749"
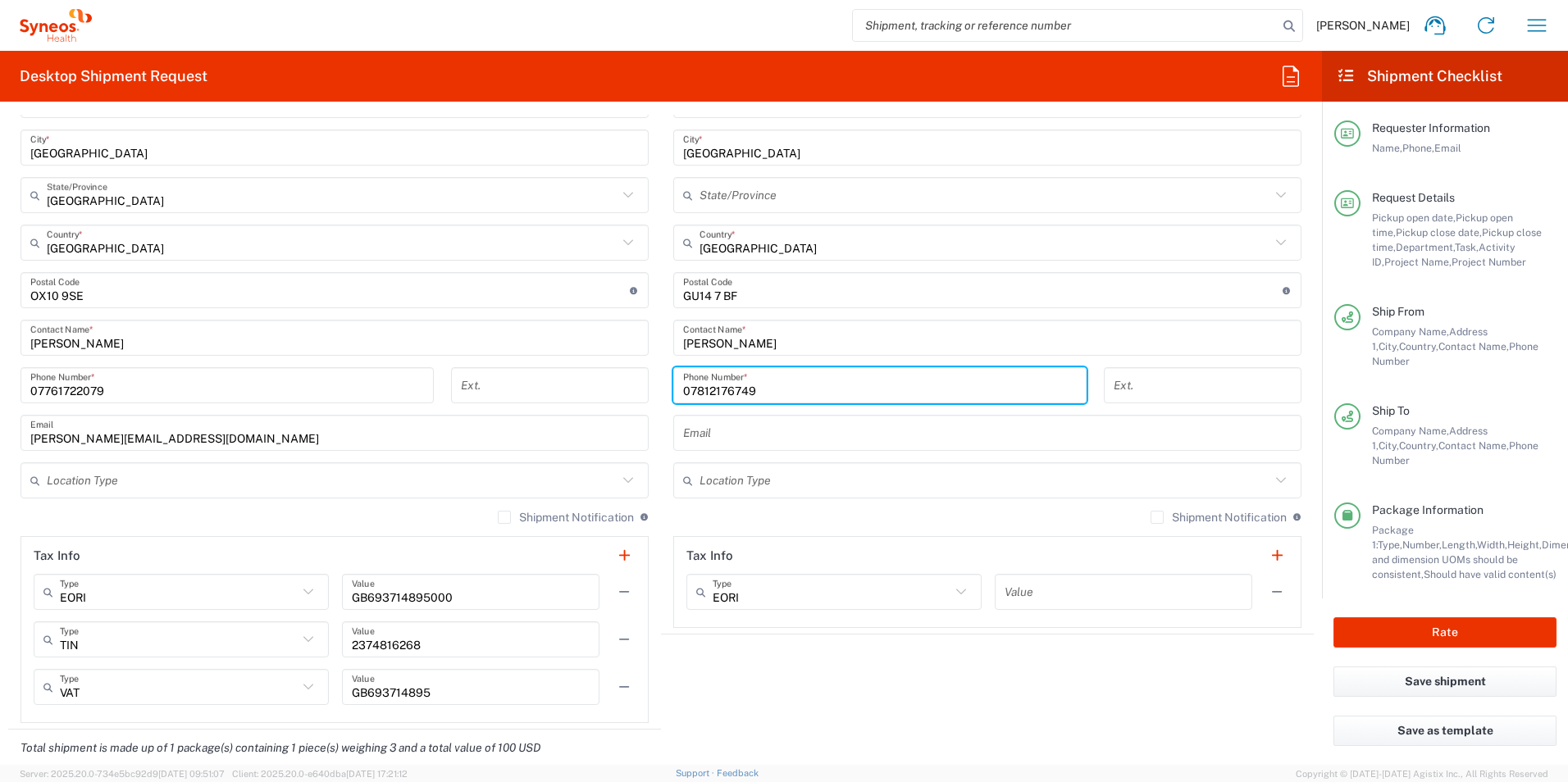
type input "07812176749"
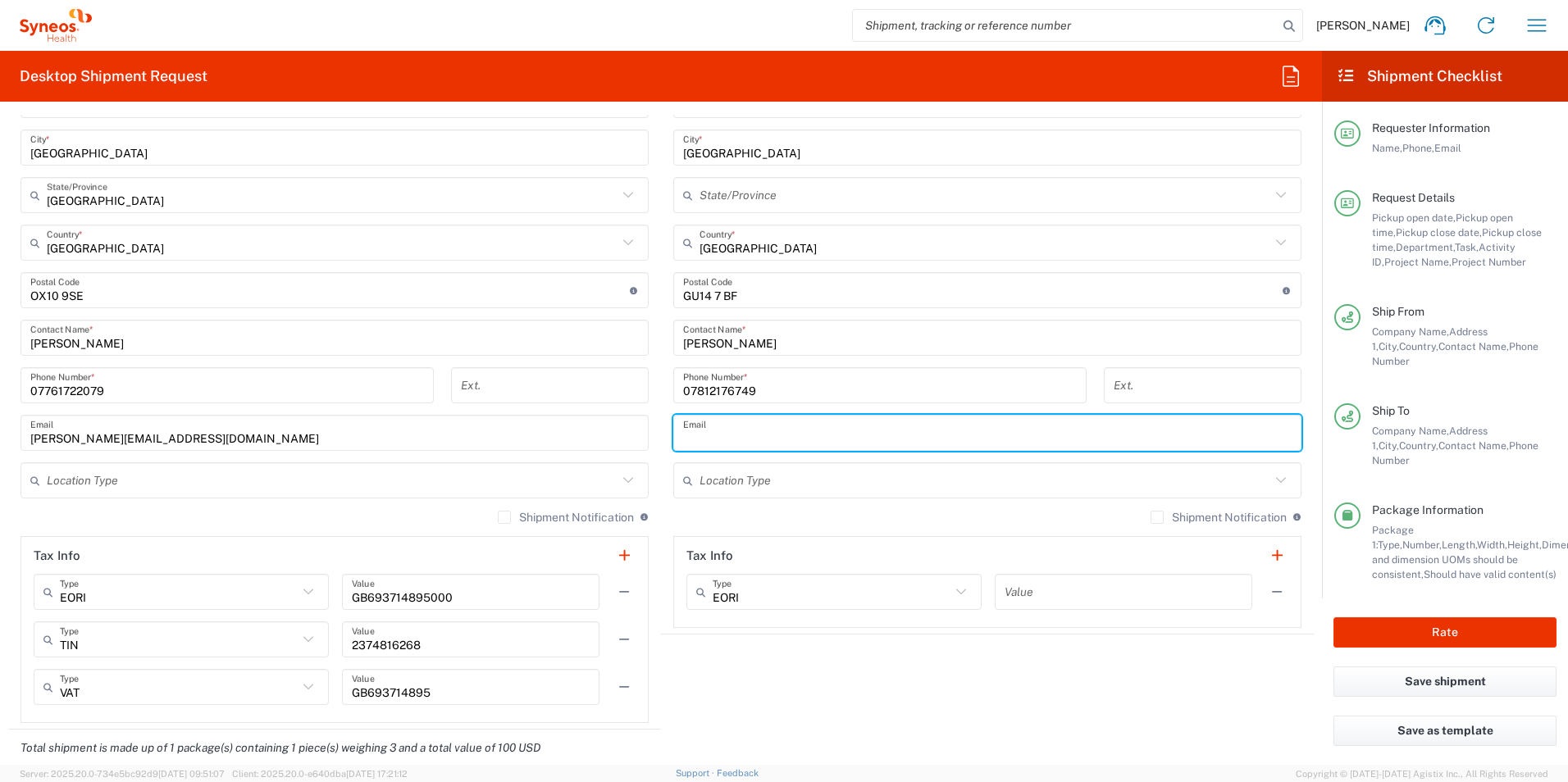
click at [756, 440] on input "text" at bounding box center [987, 432] width 609 height 28
paste input "[PERSON_NAME][EMAIL_ADDRESS][PERSON_NAME][DOMAIN_NAME]"
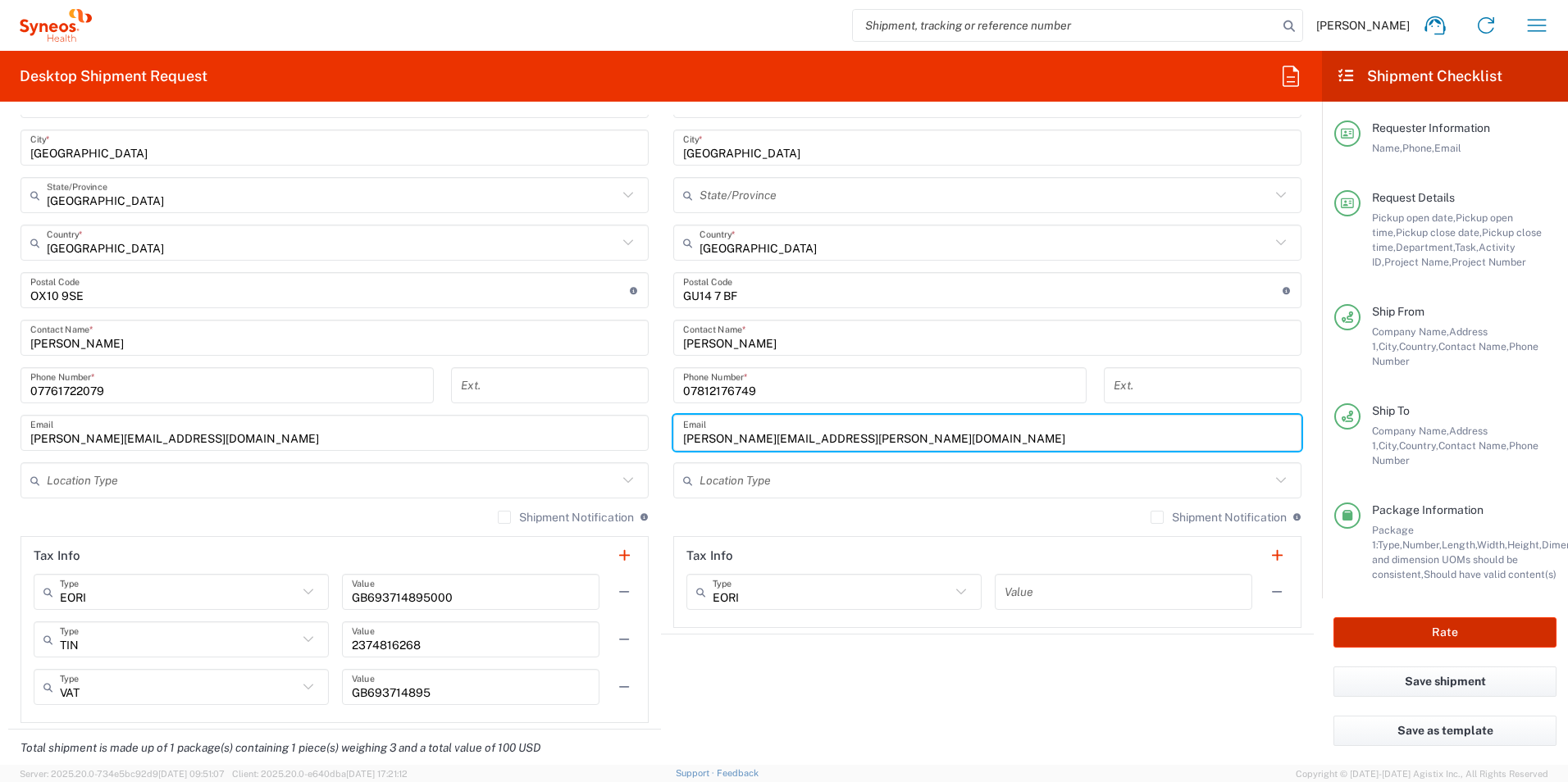
type input "[PERSON_NAME][EMAIL_ADDRESS][PERSON_NAME][DOMAIN_NAME]"
click at [1489, 617] on button "Rate" at bounding box center [1445, 632] width 223 height 30
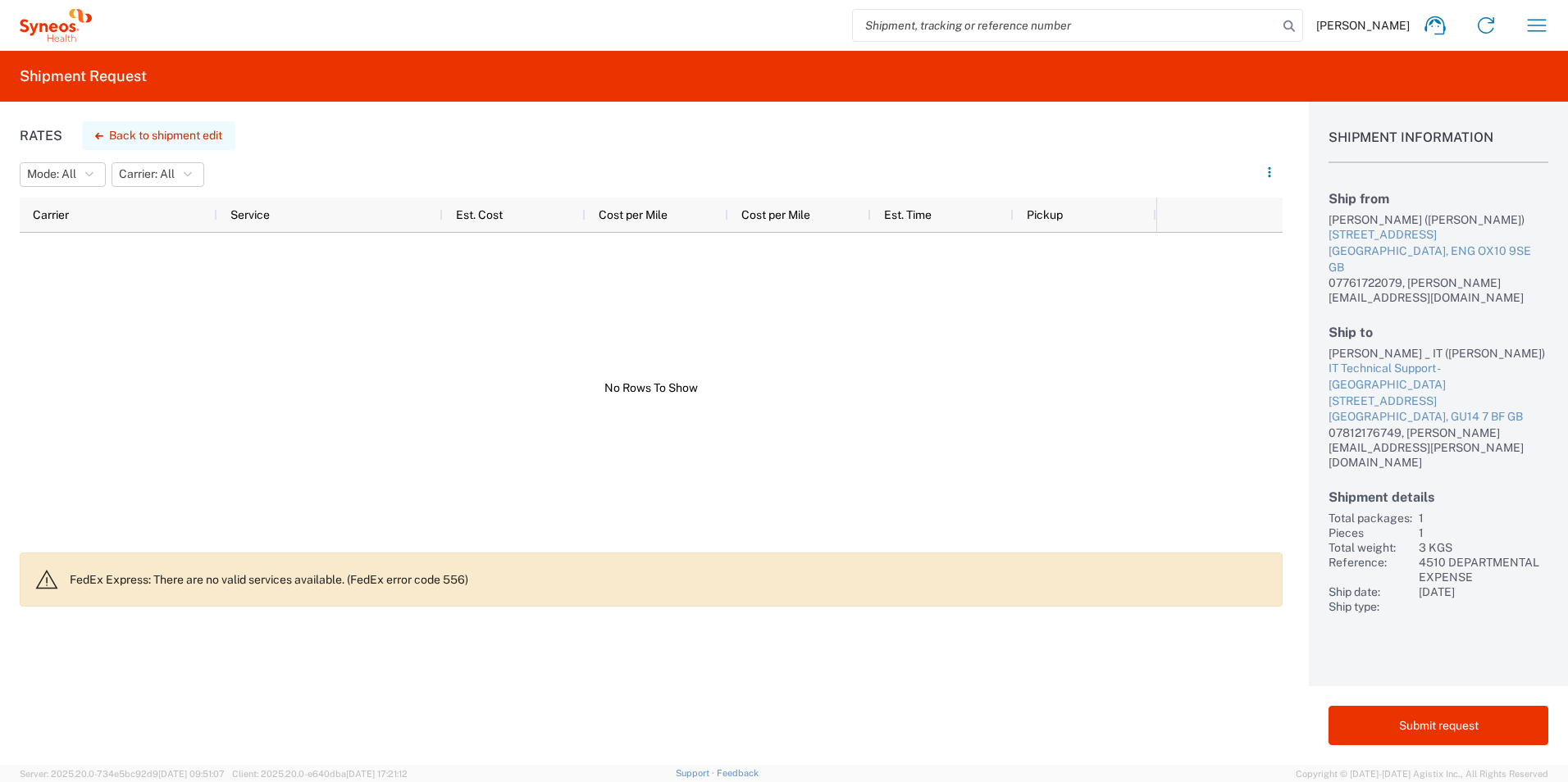
click at [187, 125] on button "Back to shipment edit" at bounding box center [159, 136] width 154 height 28
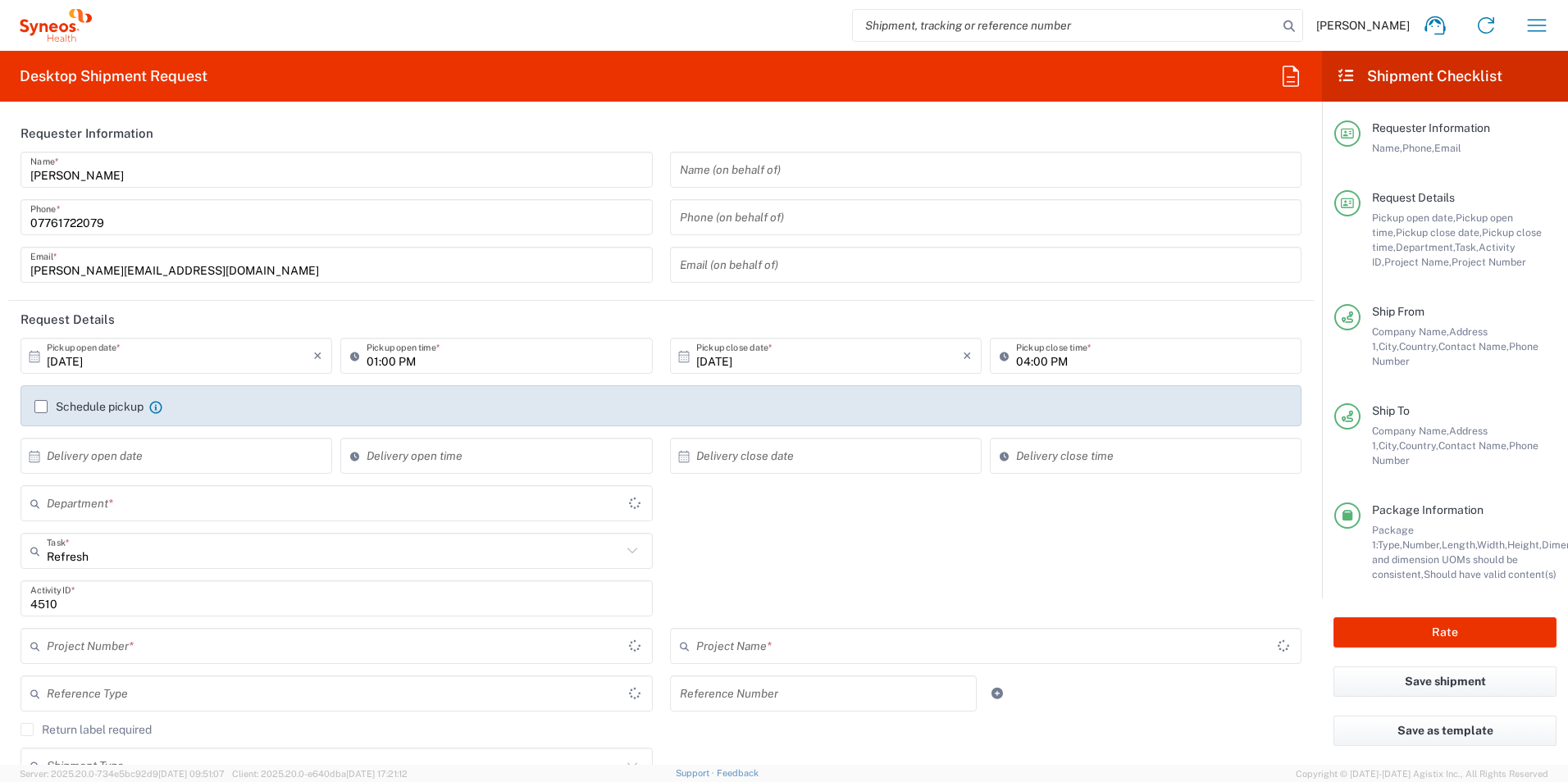
type input "4510 DEPARTMENTAL EXPENSE"
type input "Large Box"
type input "4510 DEPARTMENTAL EXPENSE"
type input "[GEOGRAPHIC_DATA]"
type input "4510"
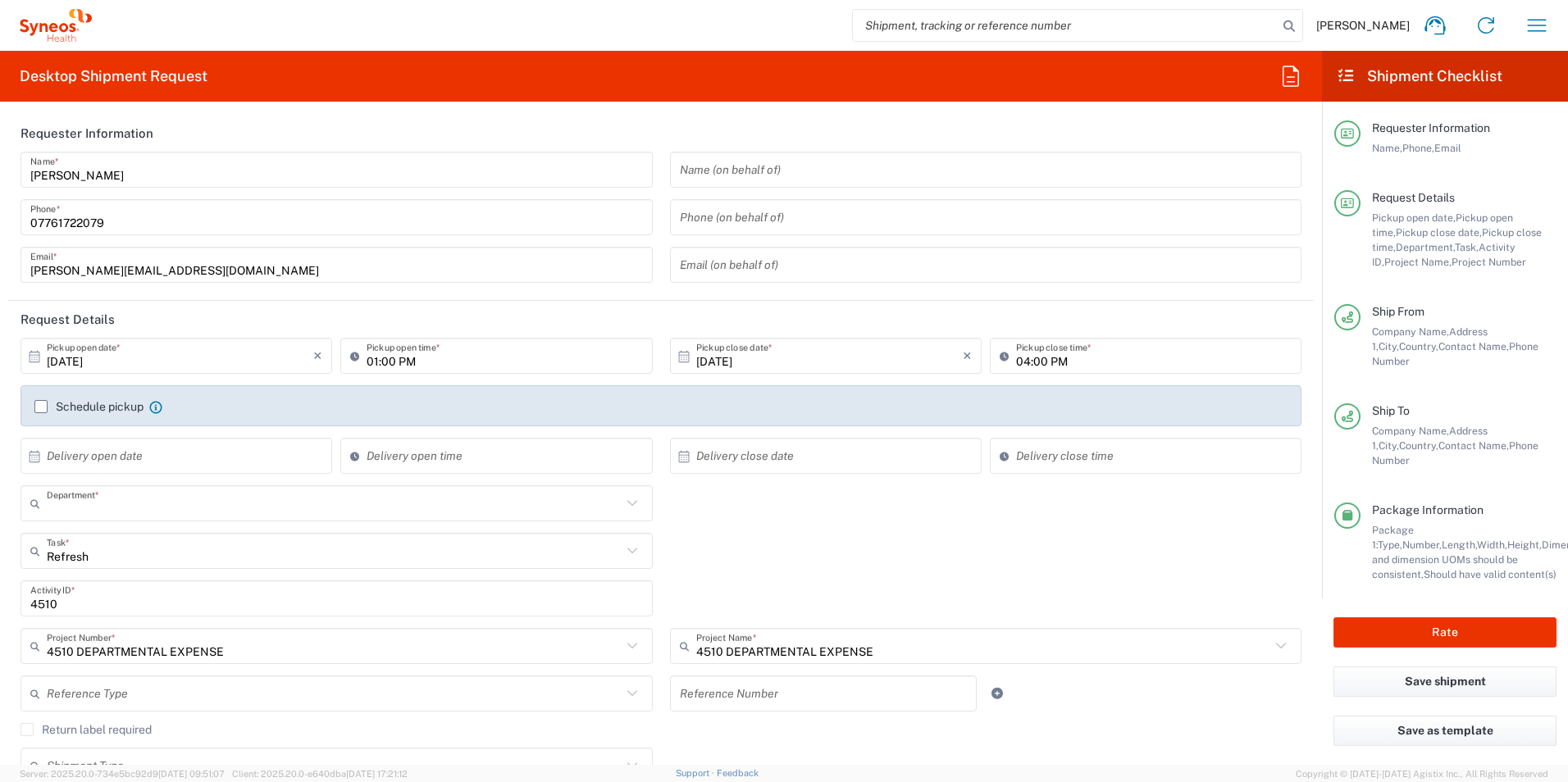
click at [79, 508] on input "text" at bounding box center [334, 503] width 575 height 28
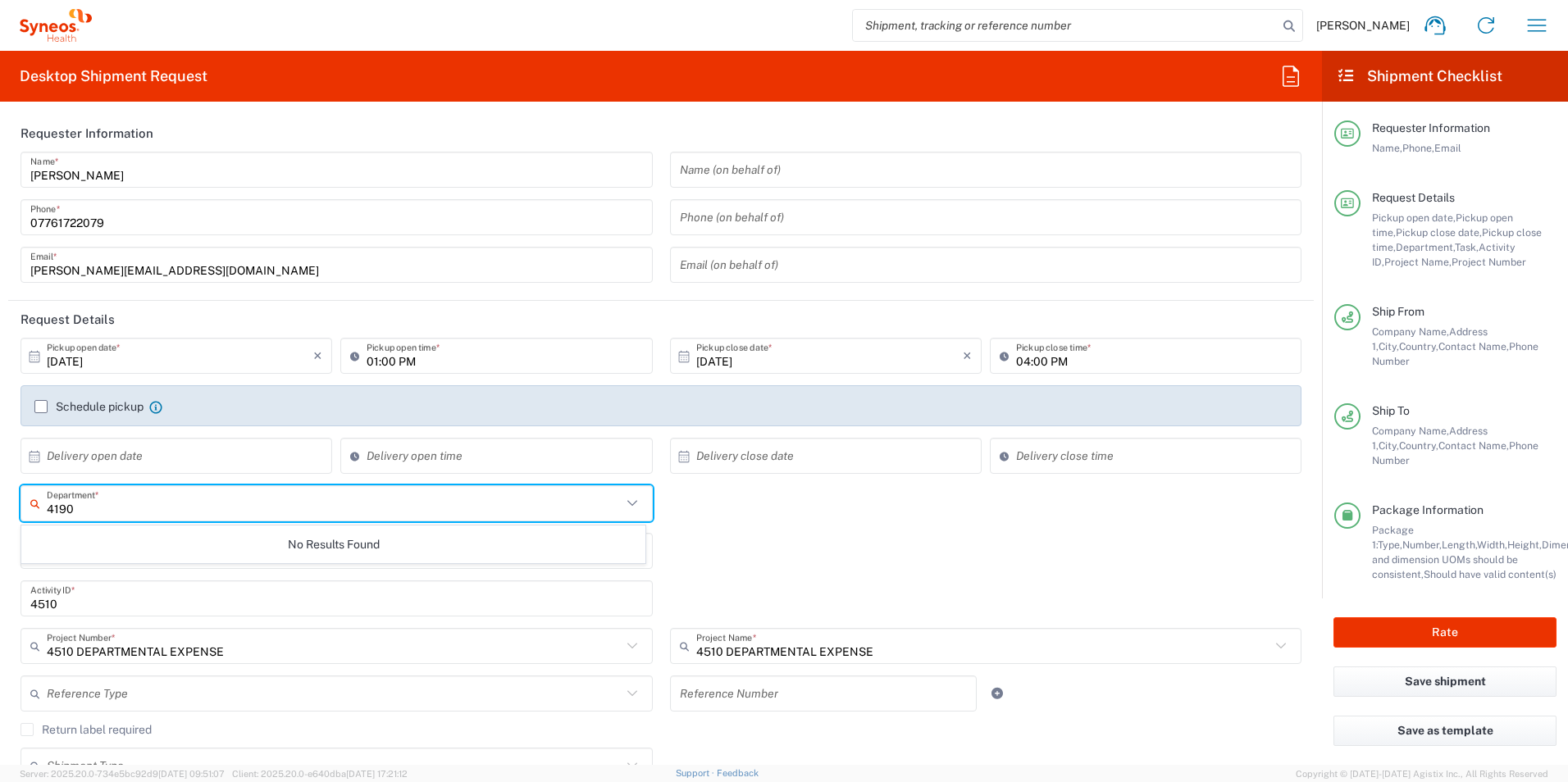
type input "4190"
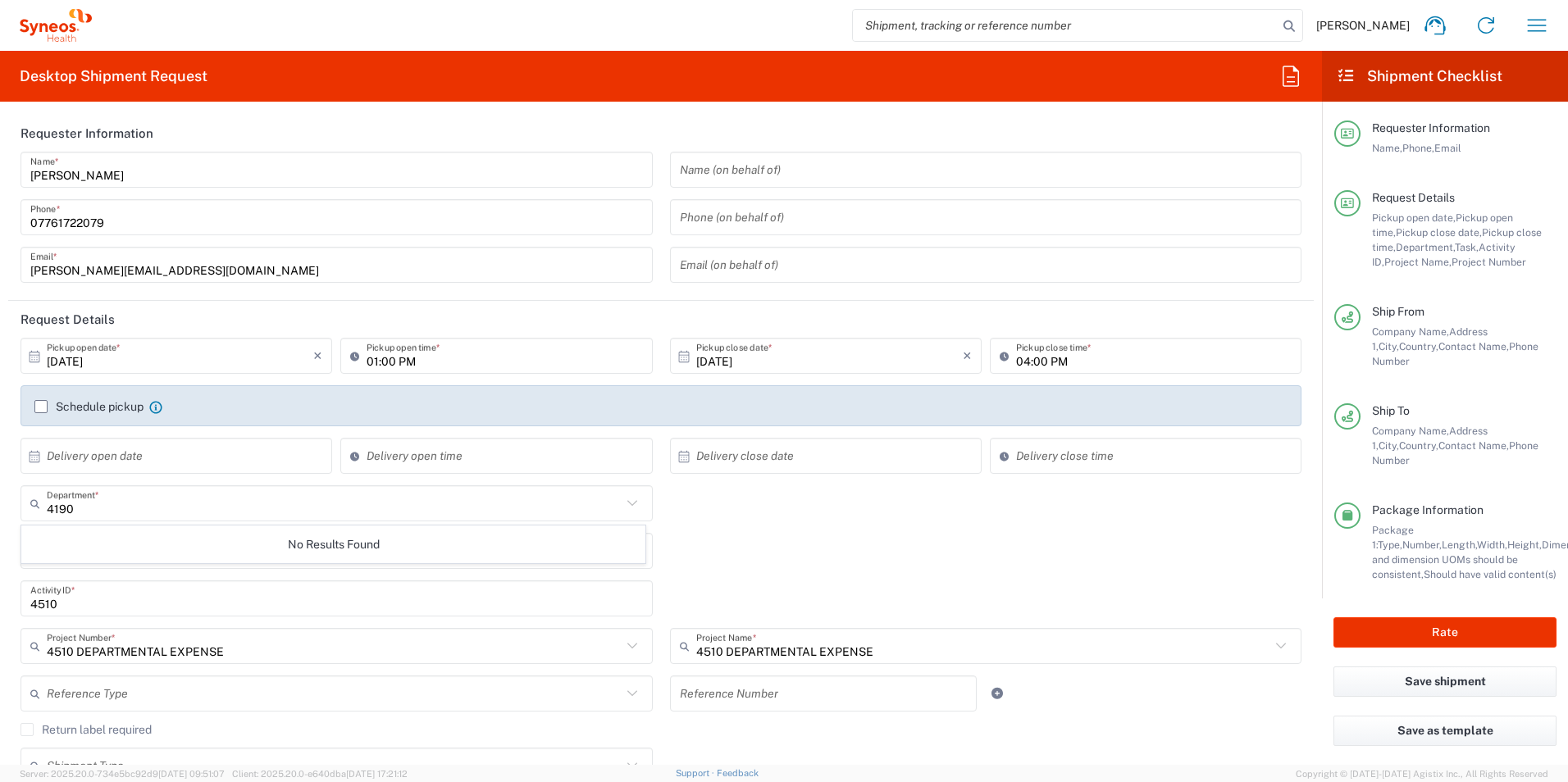
click at [722, 511] on div "4190 Department * No Results Found" at bounding box center [661, 508] width 1298 height 47
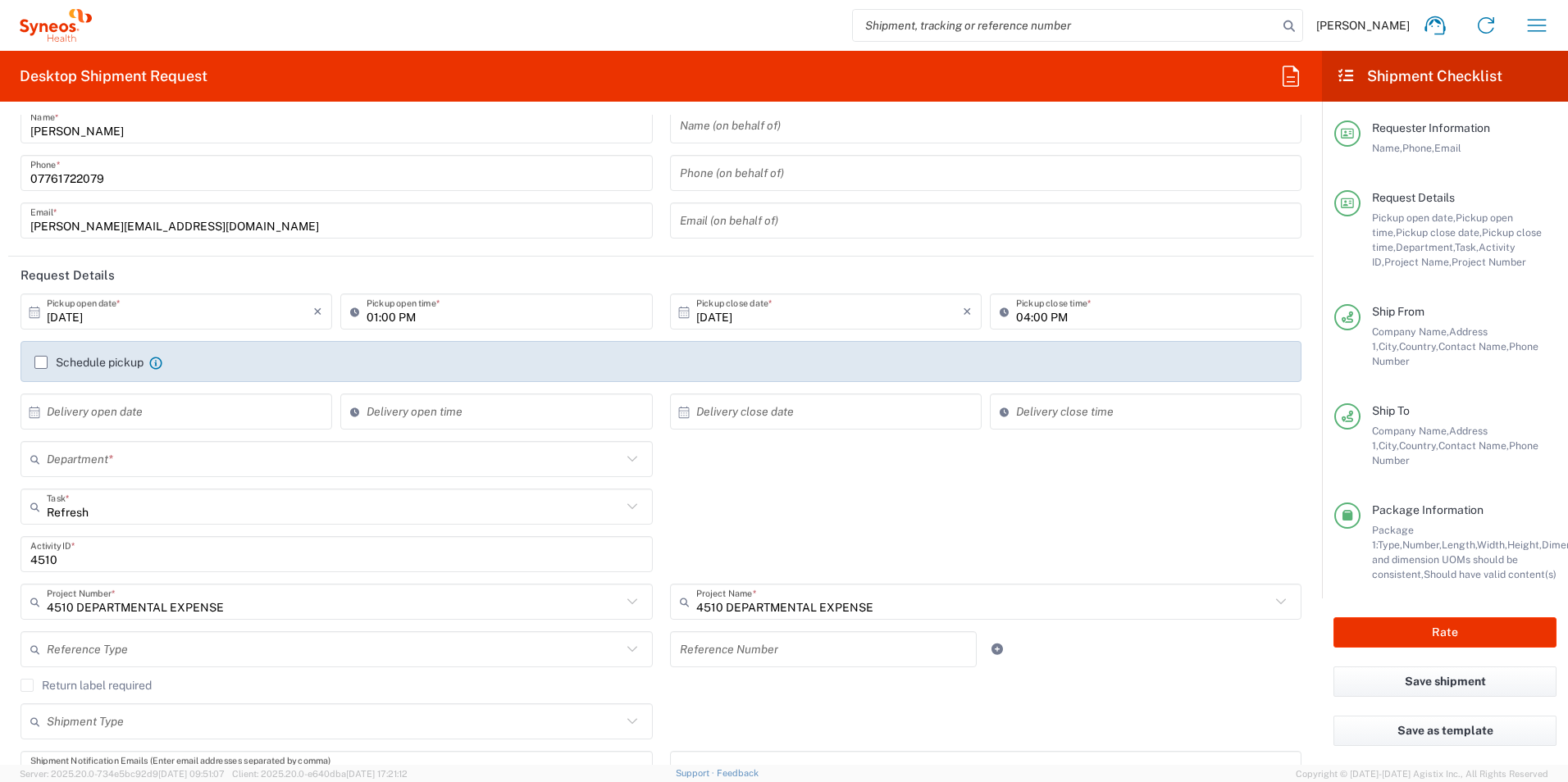
scroll to position [82, 0]
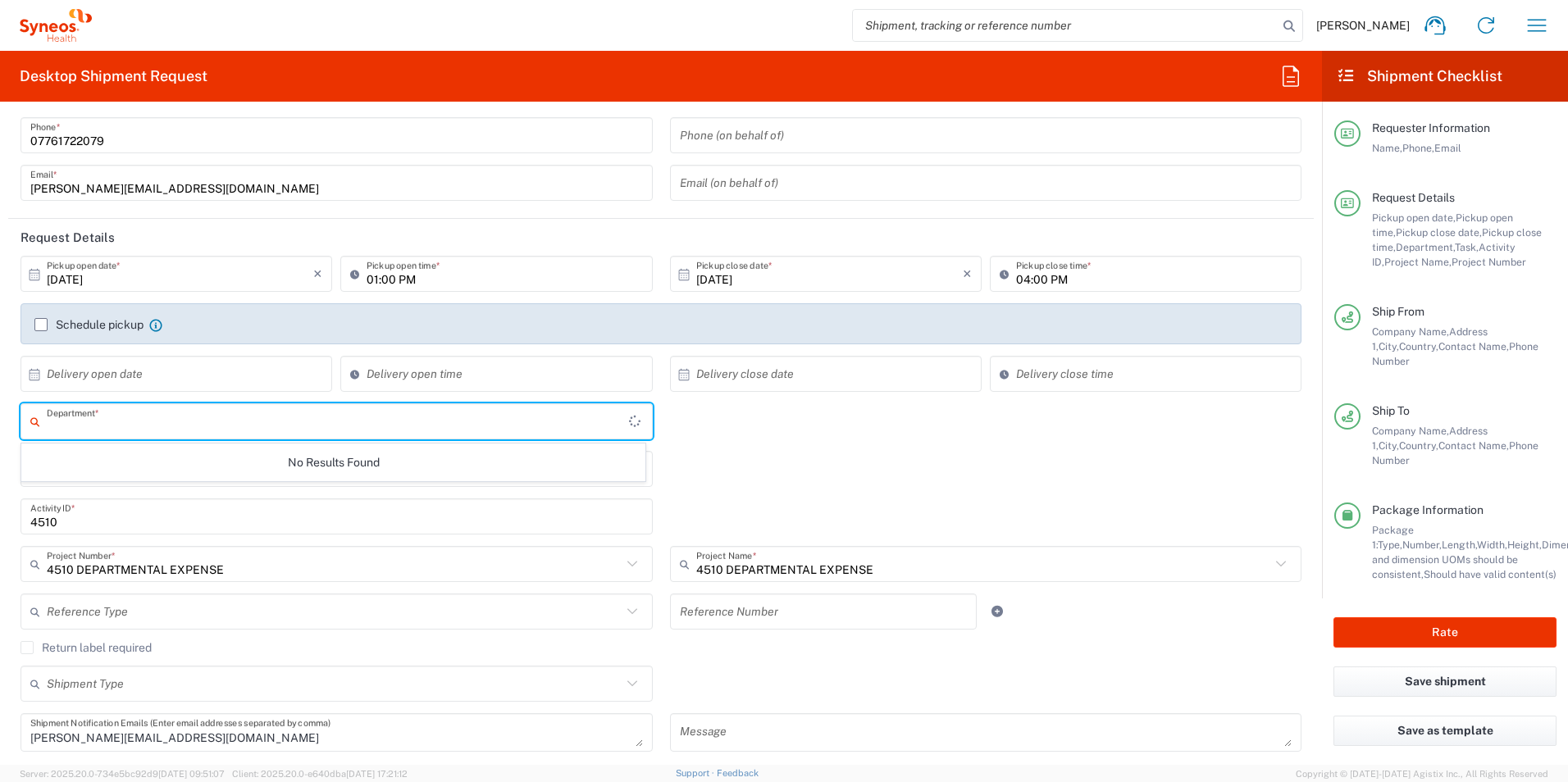
click at [87, 431] on input "text" at bounding box center [338, 421] width 582 height 28
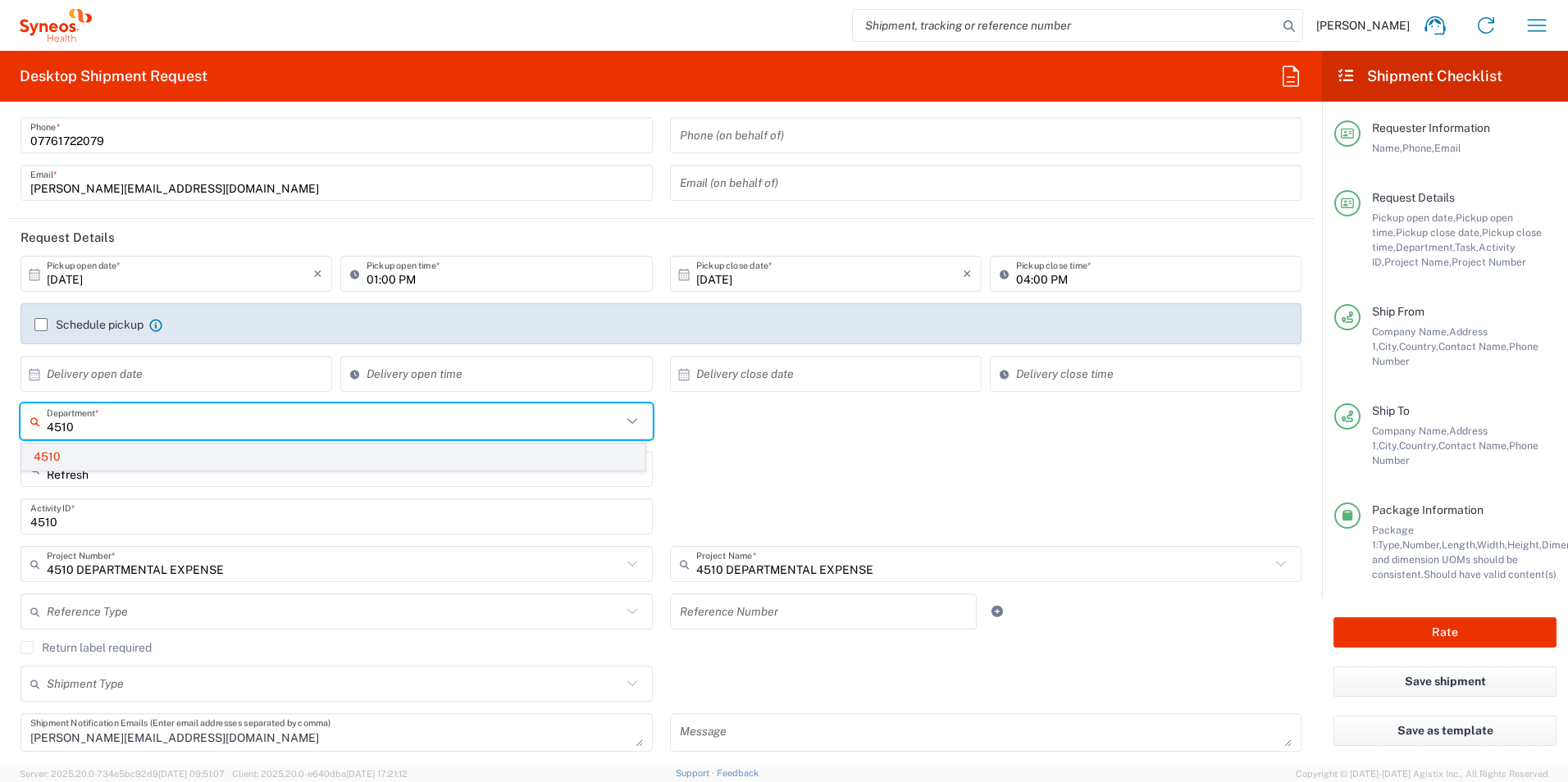
type input "4510"
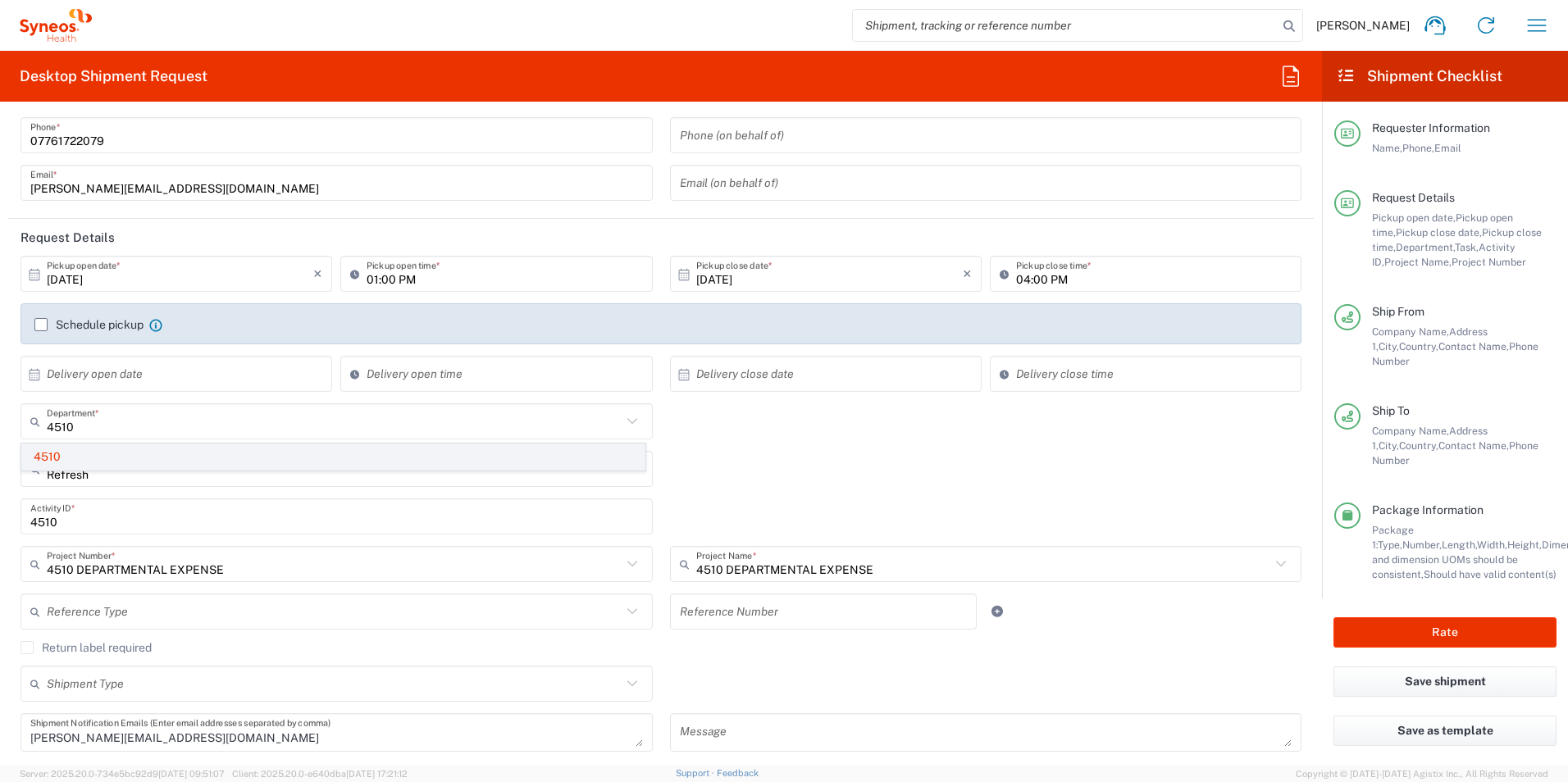
click at [164, 460] on span "4510" at bounding box center [333, 457] width 623 height 25
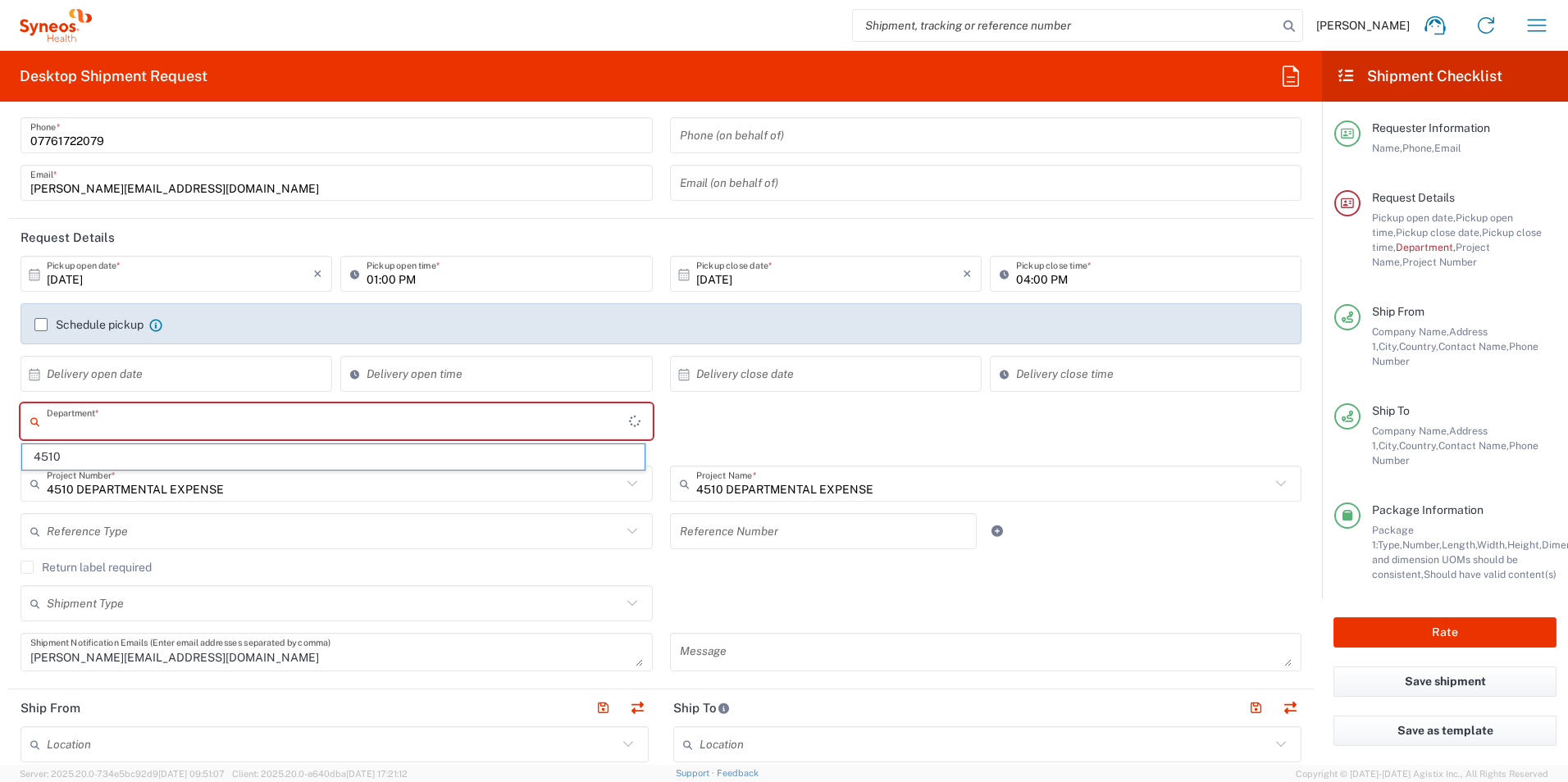
click at [541, 413] on input "text" at bounding box center [338, 421] width 582 height 28
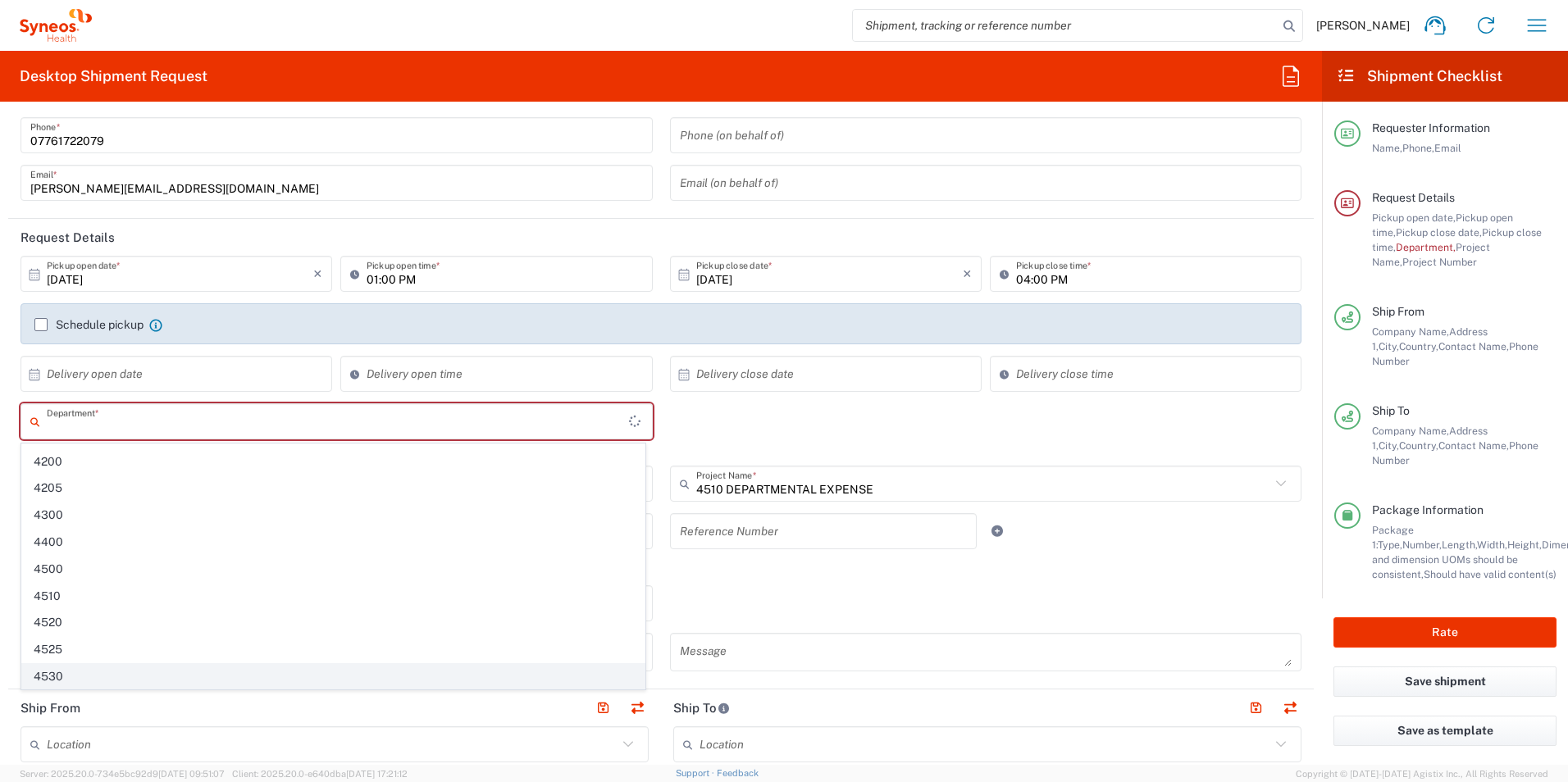
scroll to position [2443, 0]
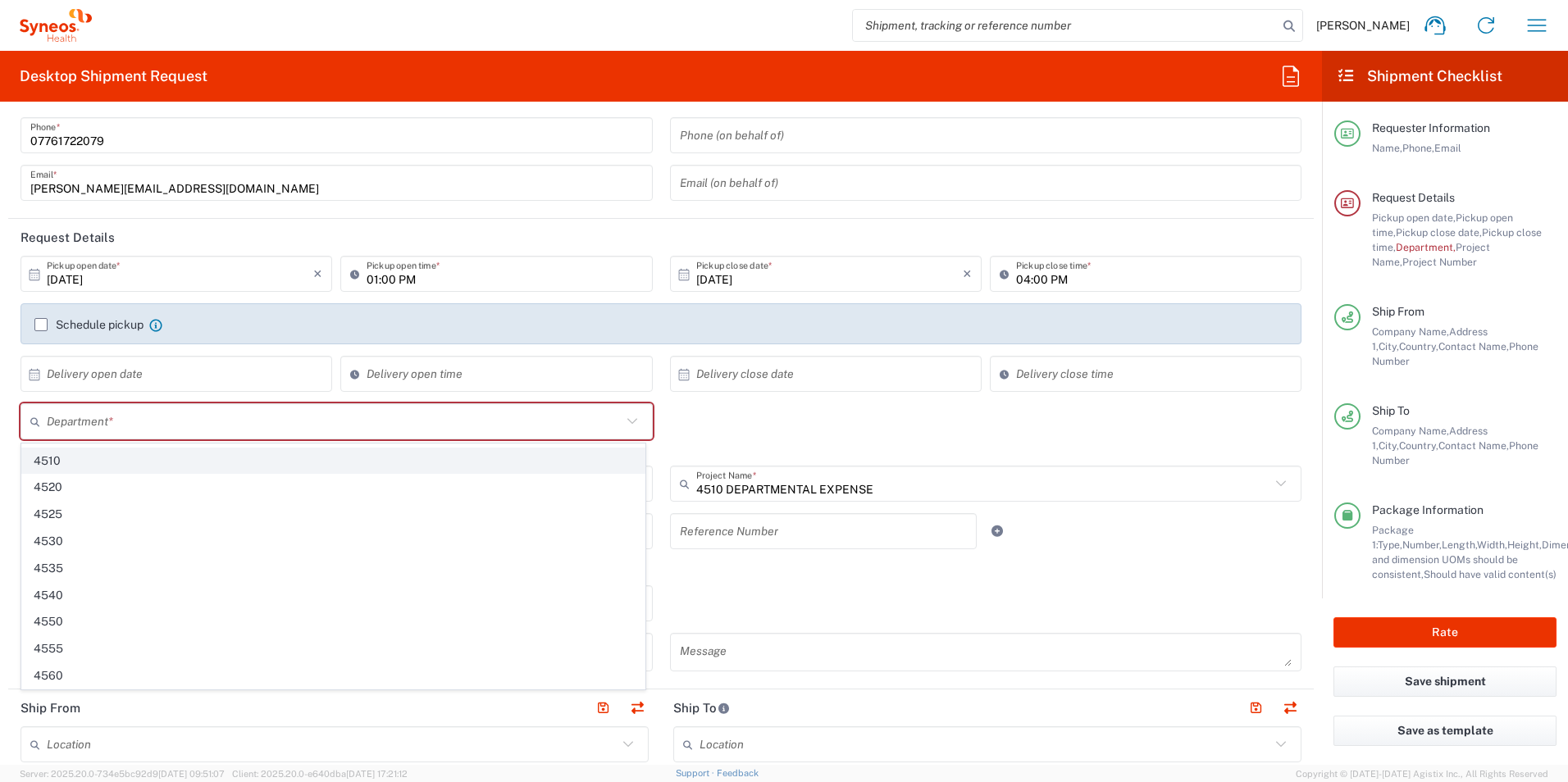
click at [225, 465] on span "4510" at bounding box center [333, 460] width 623 height 25
type input "4510"
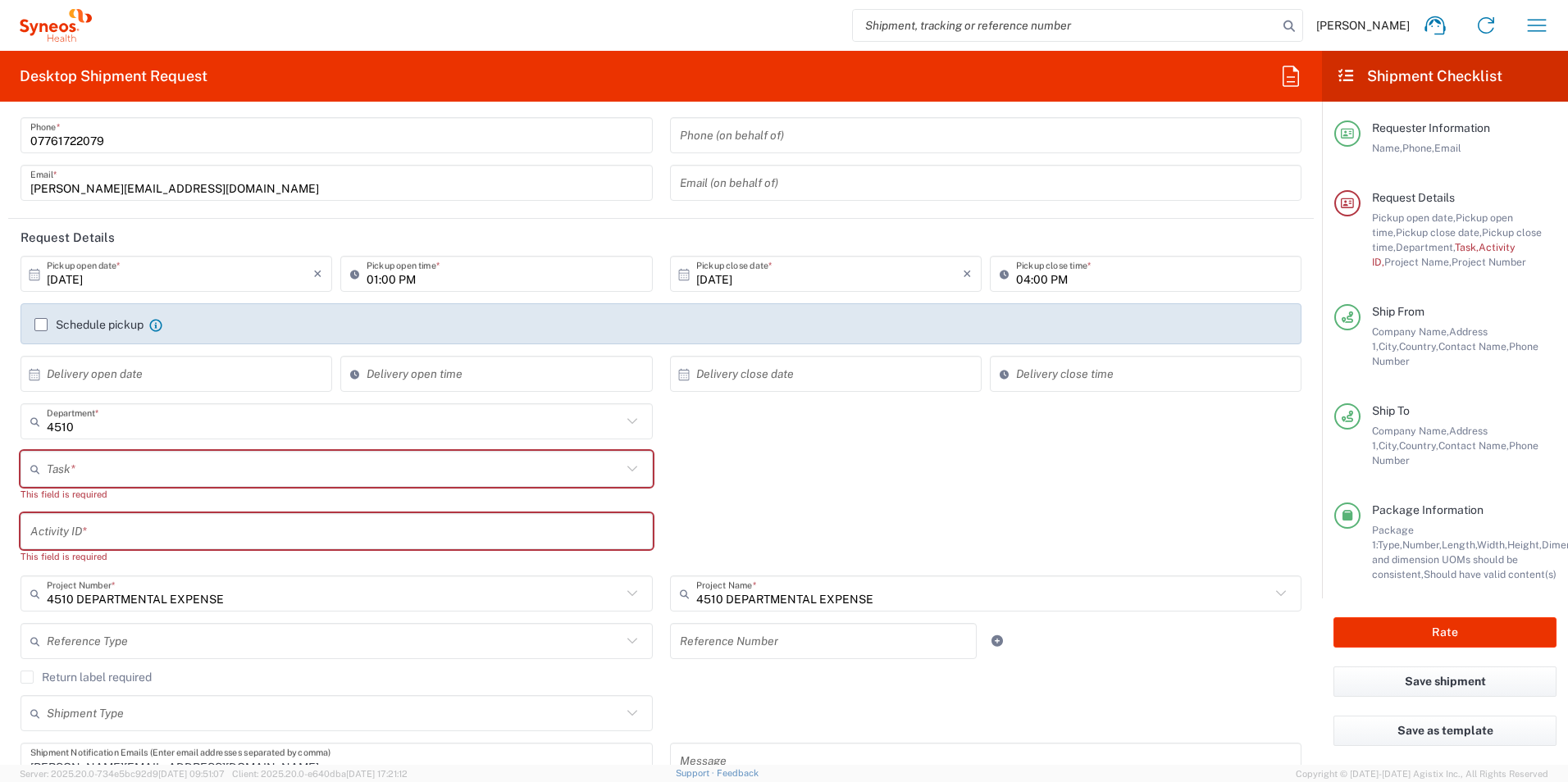
click at [724, 477] on div "Task * Break/Fix Inventory Transfer New Hire Other Refresh This field is requir…" at bounding box center [661, 482] width 1298 height 62
click at [541, 460] on input "text" at bounding box center [334, 469] width 575 height 28
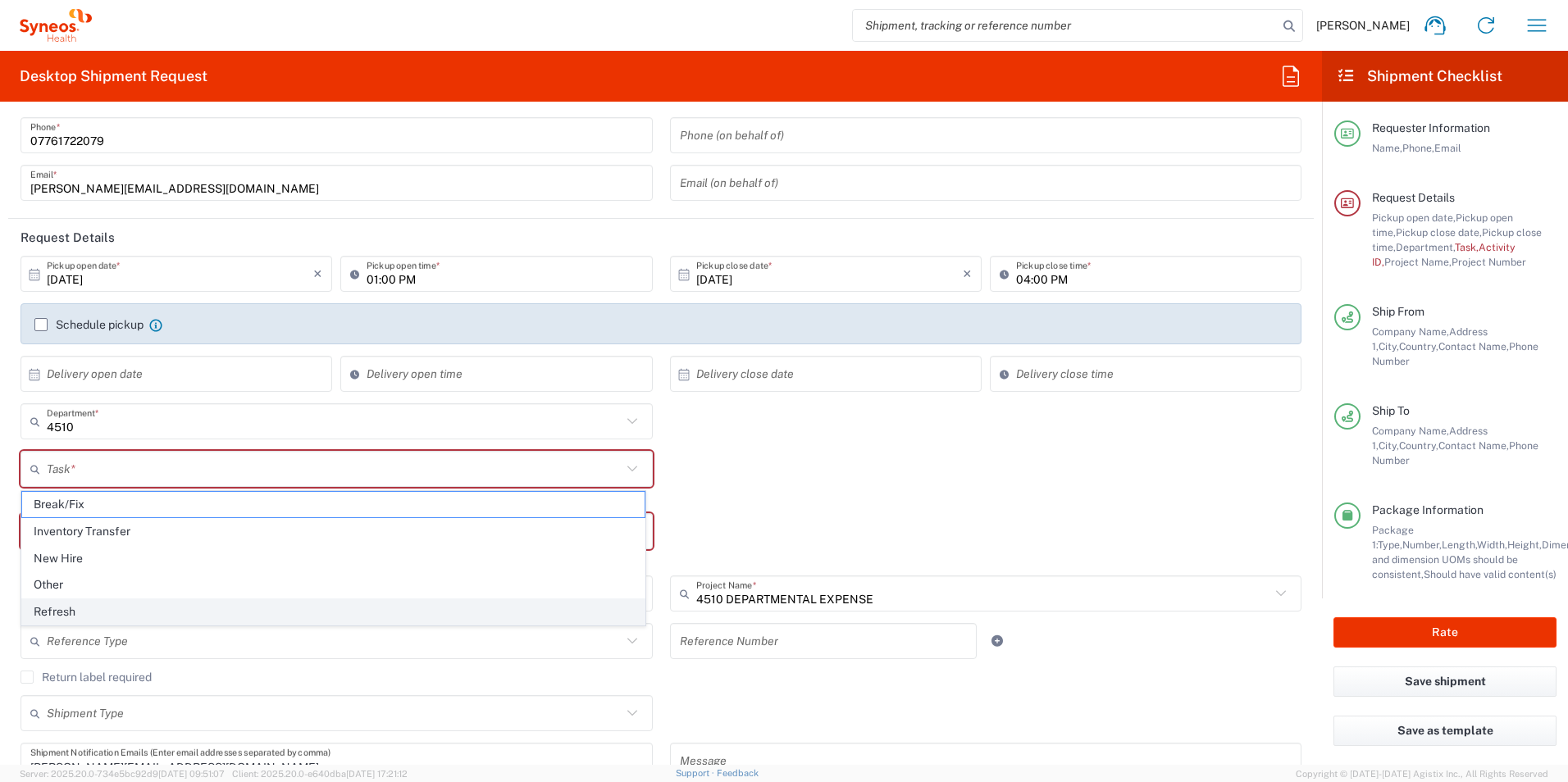
click at [288, 606] on span "Refresh" at bounding box center [333, 611] width 623 height 25
type input "Refresh"
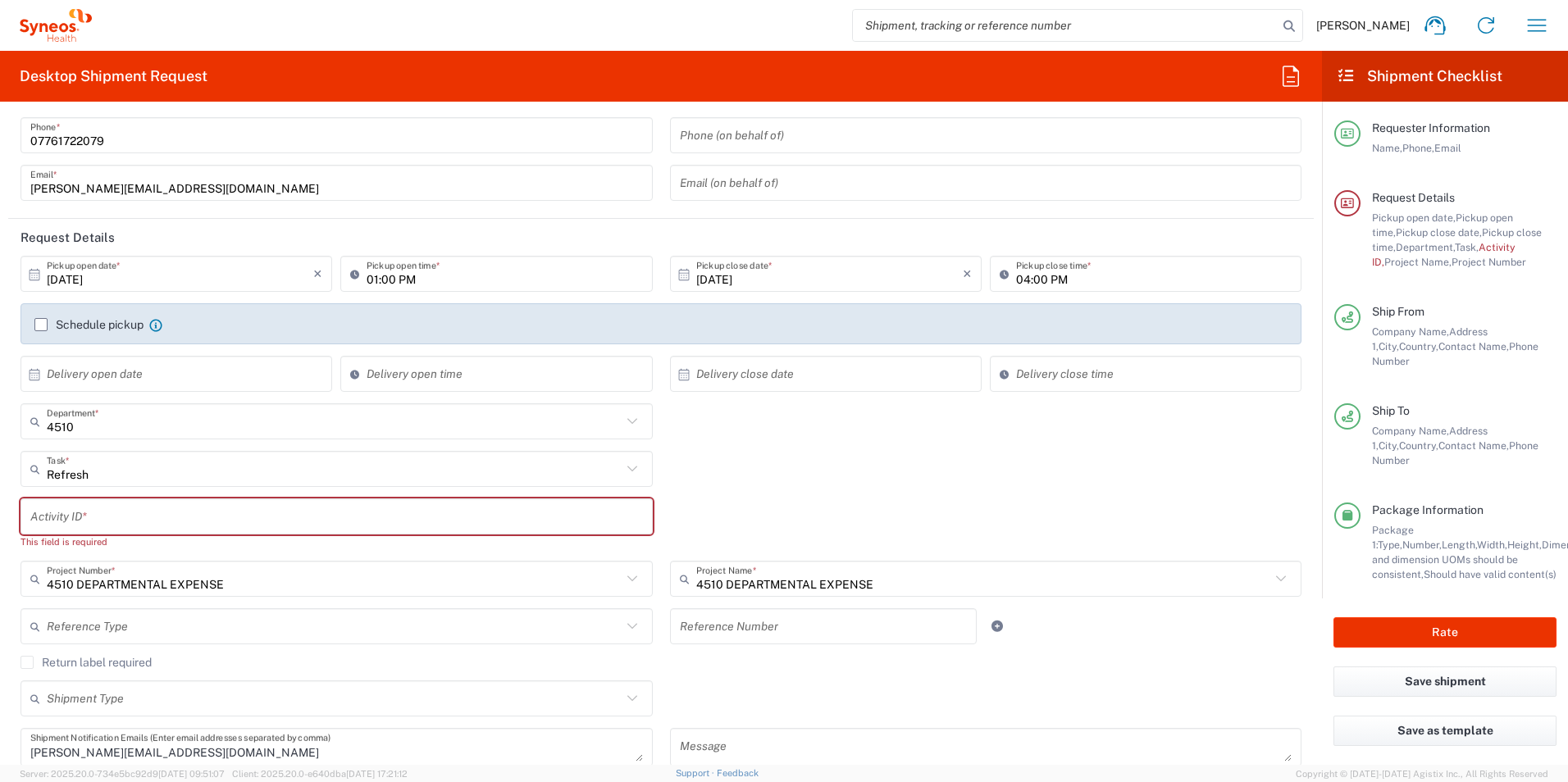
click at [187, 520] on input "text" at bounding box center [336, 516] width 612 height 28
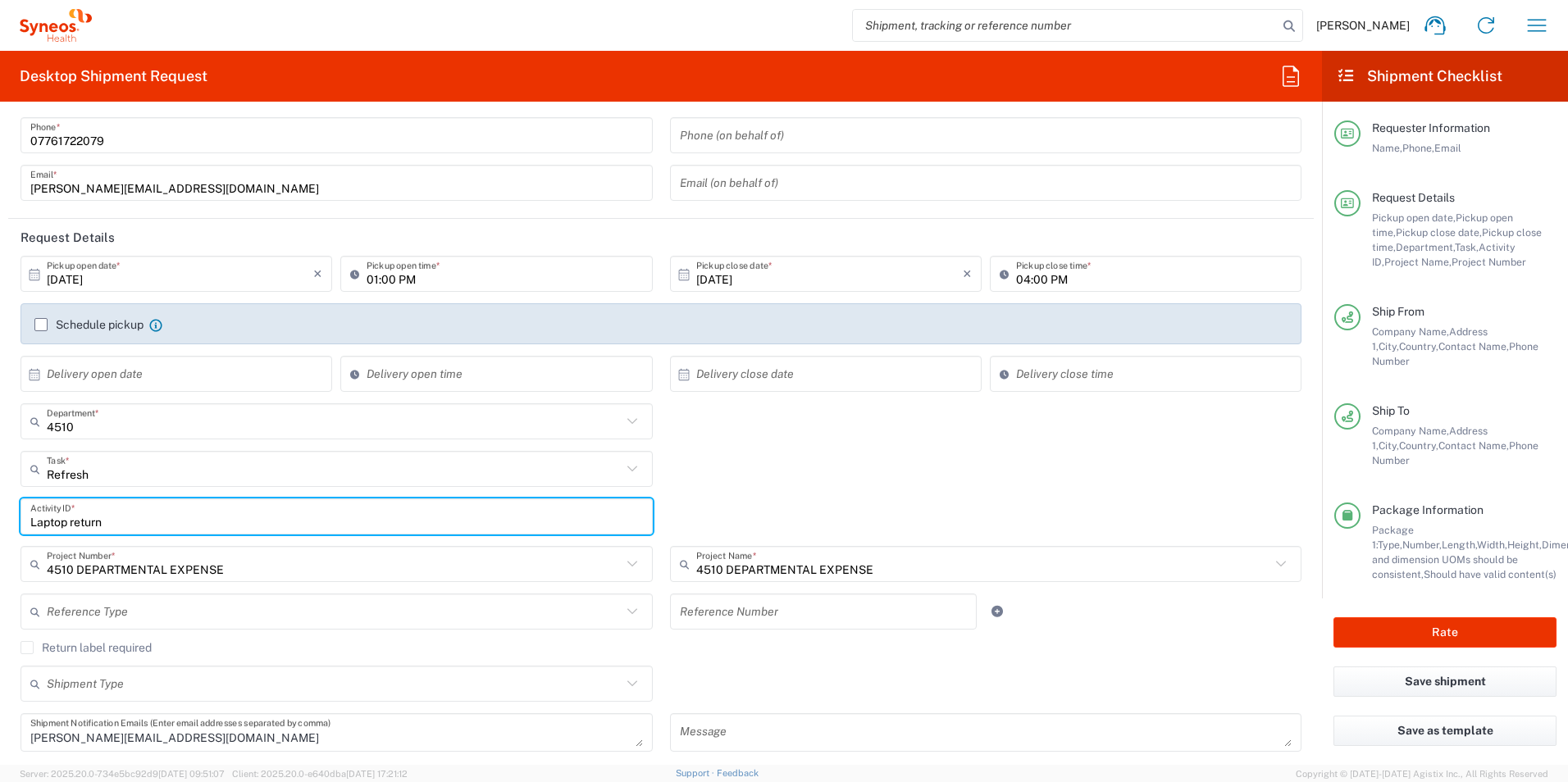
type input "Laptop return"
click at [768, 483] on div "Refresh Task * Break/Fix Inventory Transfer New Hire Other Refresh" at bounding box center [661, 474] width 1298 height 47
